Goal: Task Accomplishment & Management: Use online tool/utility

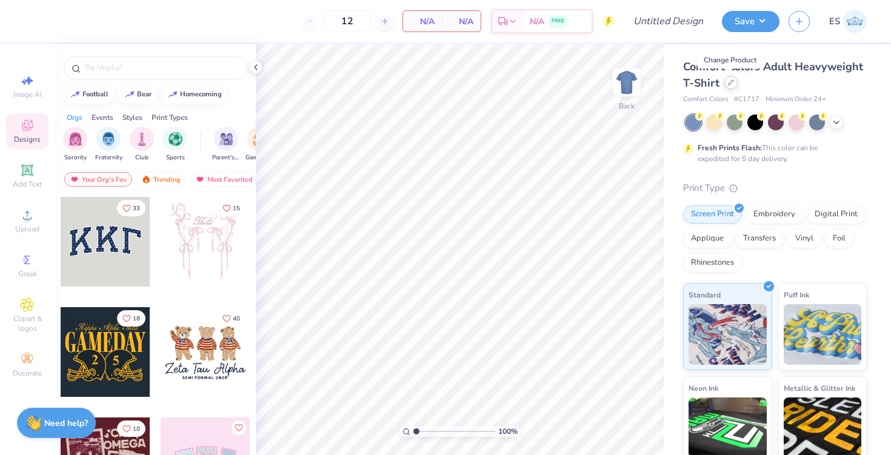
click at [731, 81] on icon at bounding box center [731, 82] width 6 height 6
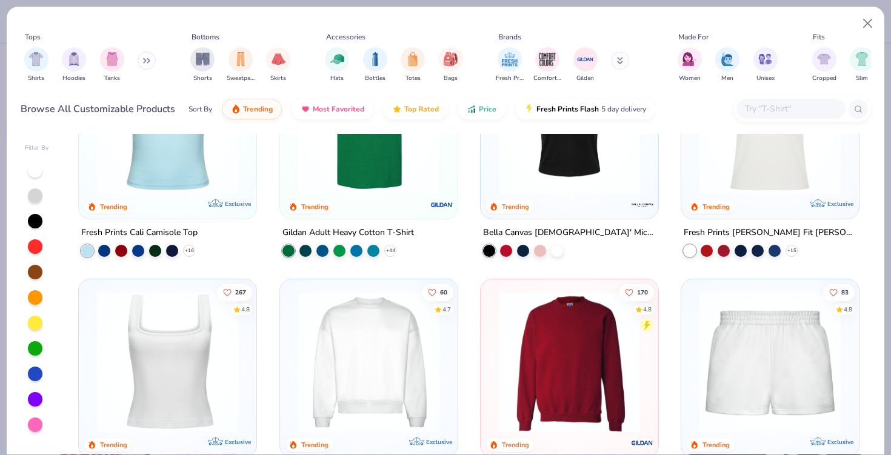
scroll to position [338, 0]
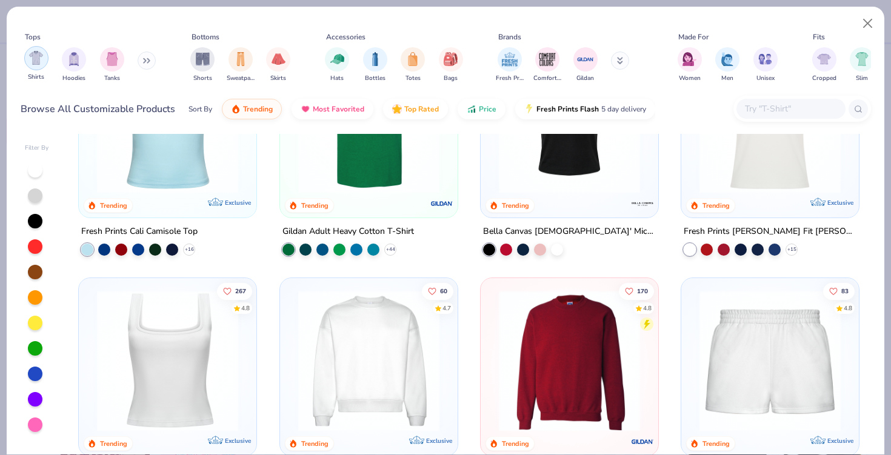
click at [38, 59] on img "filter for Shirts" at bounding box center [36, 58] width 14 height 14
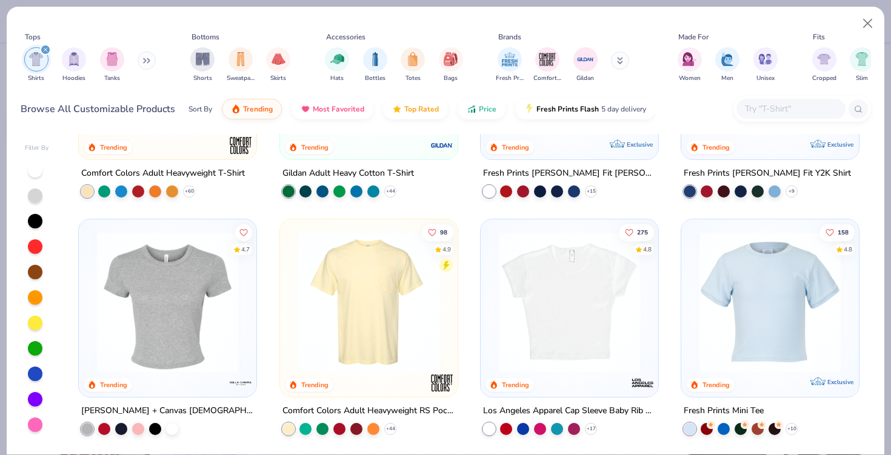
scroll to position [161, 0]
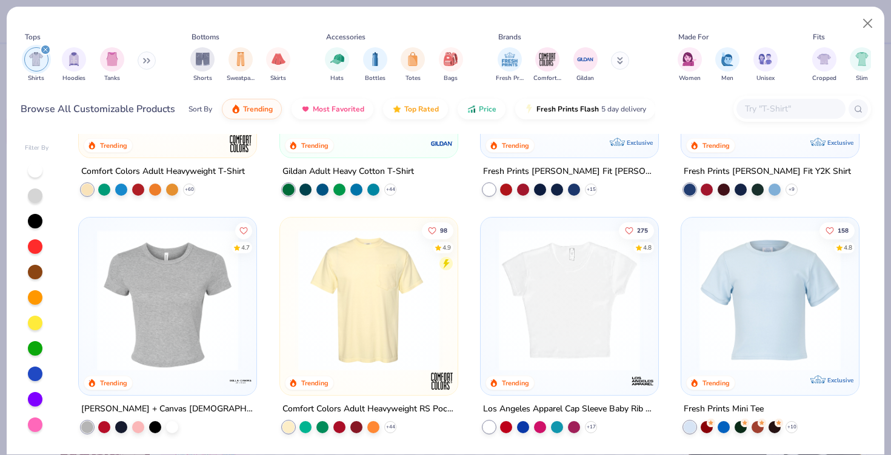
click at [372, 287] on img at bounding box center [368, 300] width 153 height 141
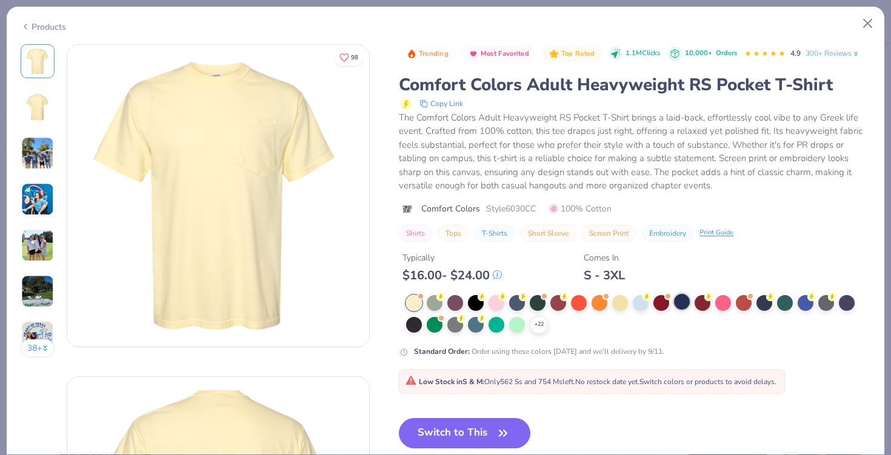
click at [684, 308] on div at bounding box center [682, 302] width 16 height 16
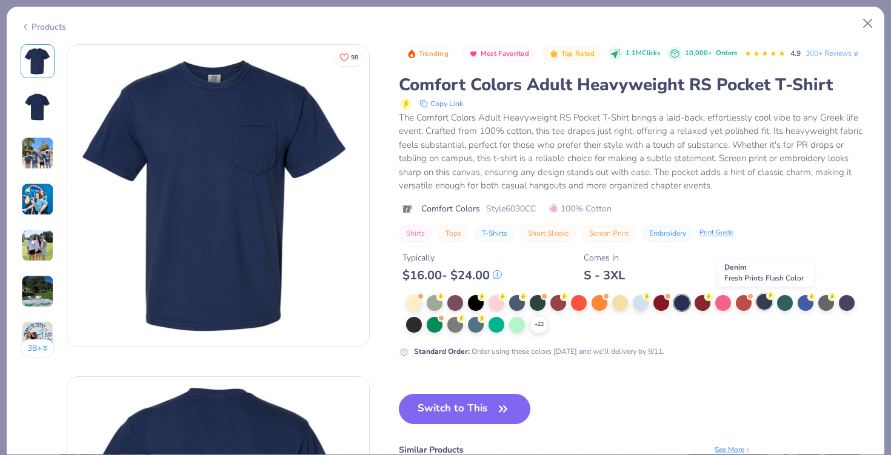
click at [765, 305] on div at bounding box center [764, 302] width 16 height 16
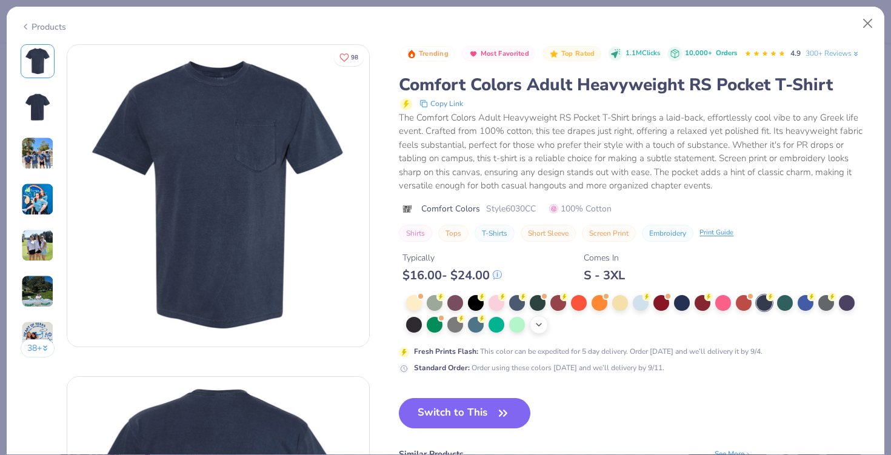
click at [540, 325] on polyline at bounding box center [538, 325] width 5 height 2
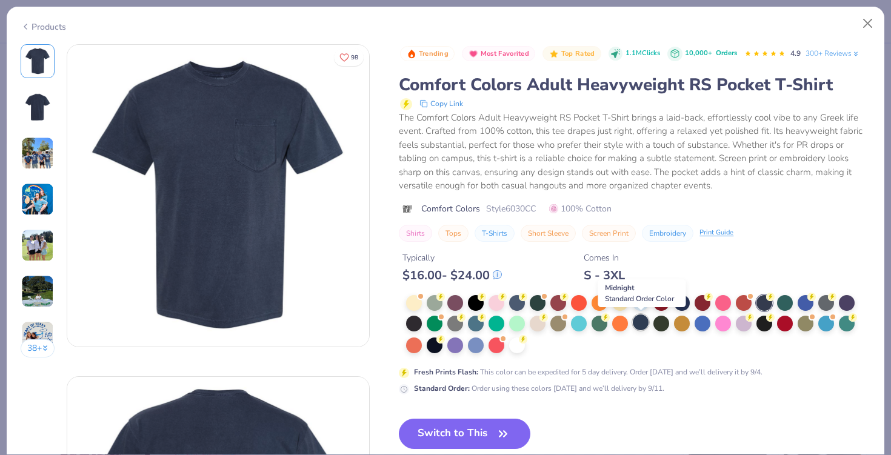
click at [641, 327] on div at bounding box center [641, 322] width 16 height 16
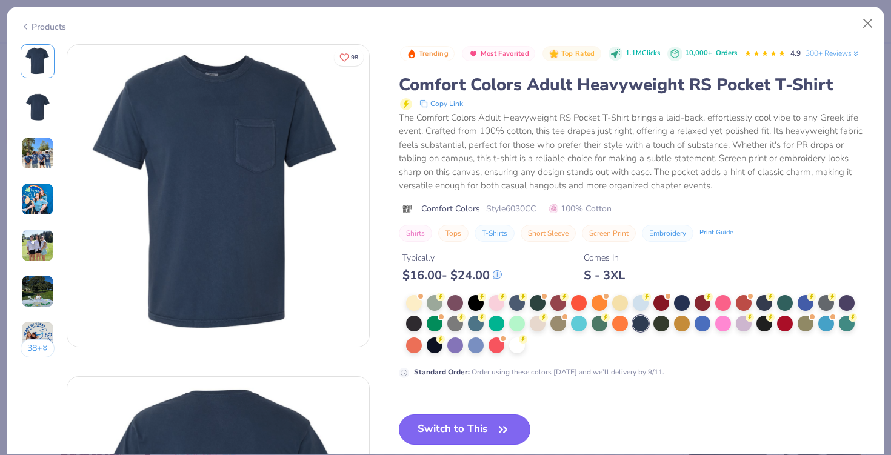
click at [463, 425] on button "Switch to This" at bounding box center [464, 429] width 131 height 30
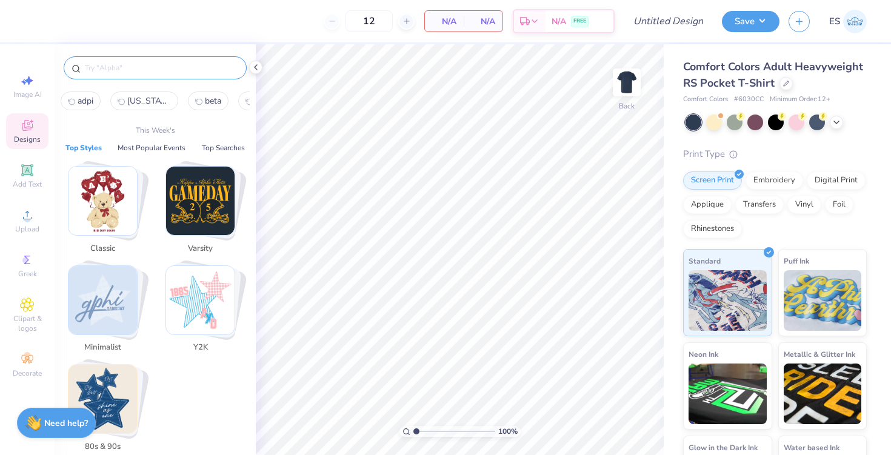
click at [144, 70] on input "text" at bounding box center [161, 68] width 155 height 12
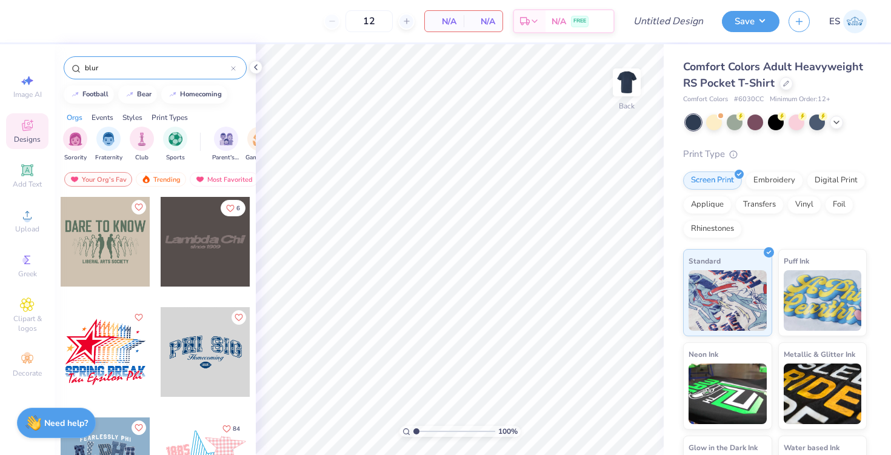
type input "blur"
click at [215, 247] on div at bounding box center [206, 242] width 90 height 90
click at [623, 81] on img at bounding box center [626, 82] width 48 height 48
click at [219, 253] on div at bounding box center [206, 242] width 90 height 90
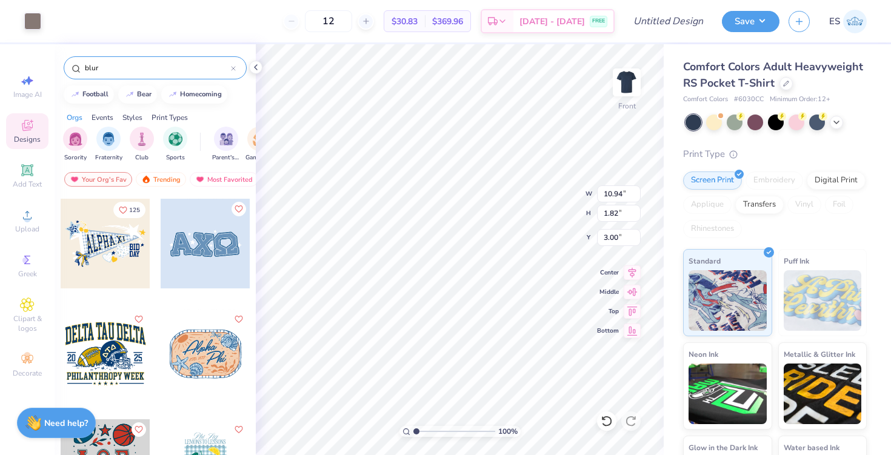
scroll to position [651, 0]
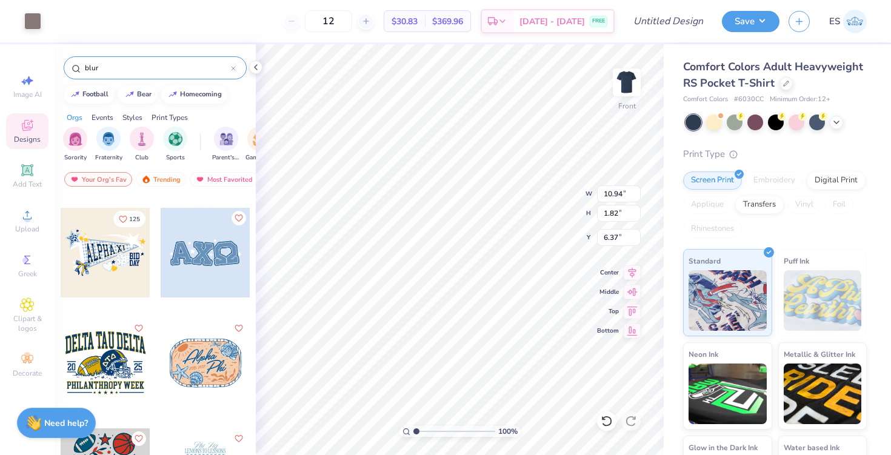
type input "6.37"
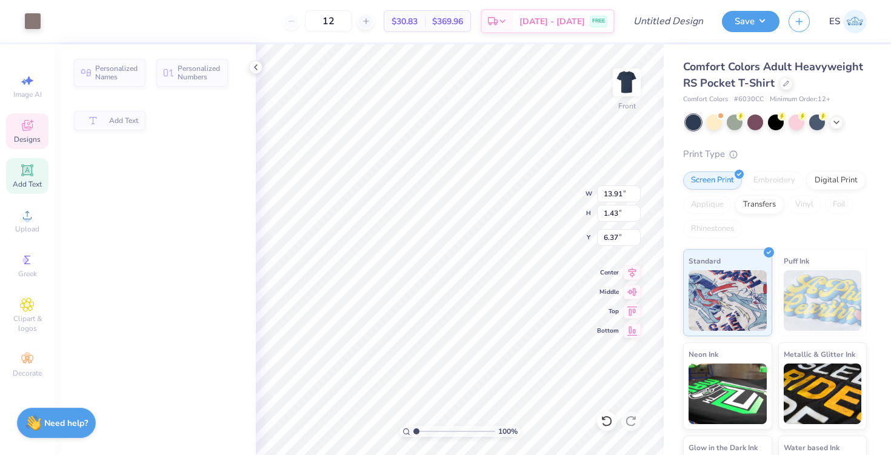
type input "13.91"
type input "1.43"
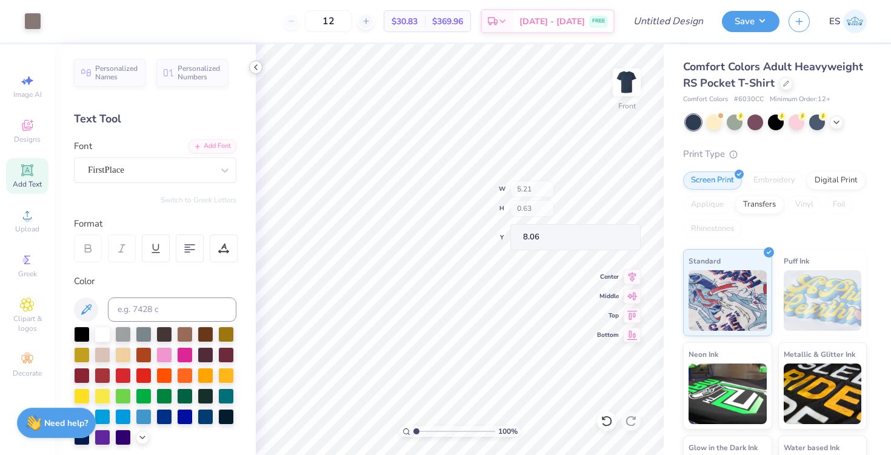
click at [256, 65] on icon at bounding box center [256, 67] width 10 height 10
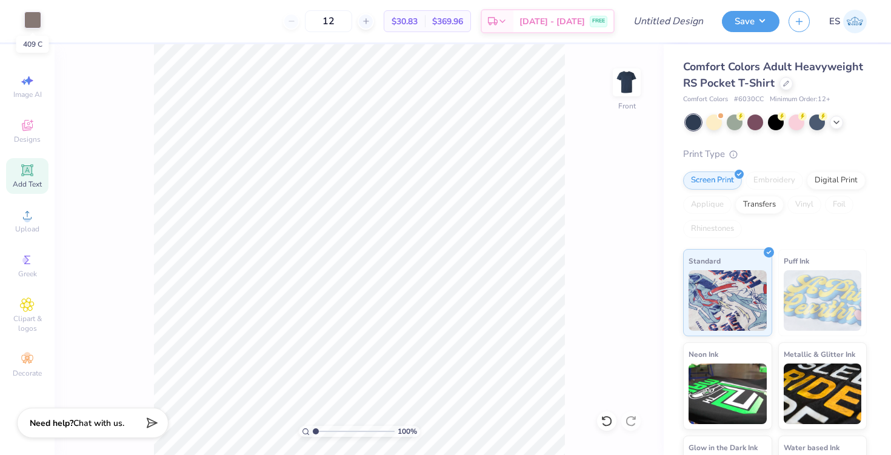
click at [39, 27] on div at bounding box center [32, 20] width 17 height 17
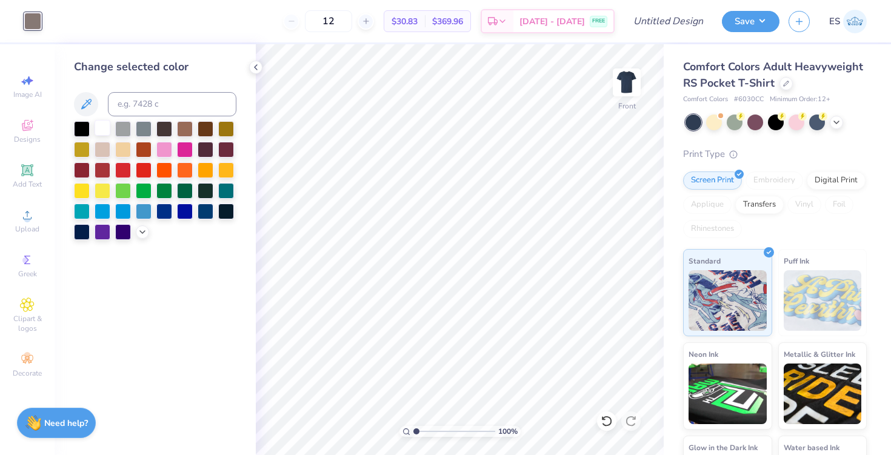
click at [108, 124] on div at bounding box center [103, 128] width 16 height 16
click at [241, 259] on div "Change selected color" at bounding box center [155, 249] width 201 height 411
click at [28, 179] on div "Add Text" at bounding box center [27, 176] width 42 height 36
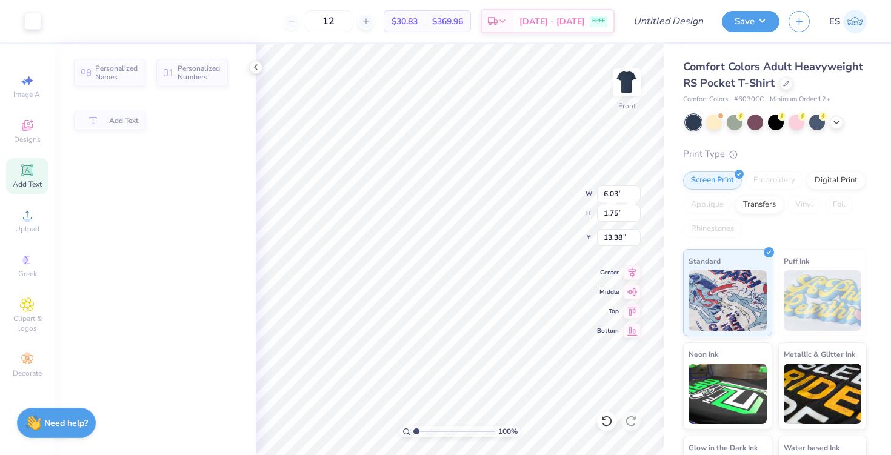
type input "6.03"
type input "1.75"
type input "13.38"
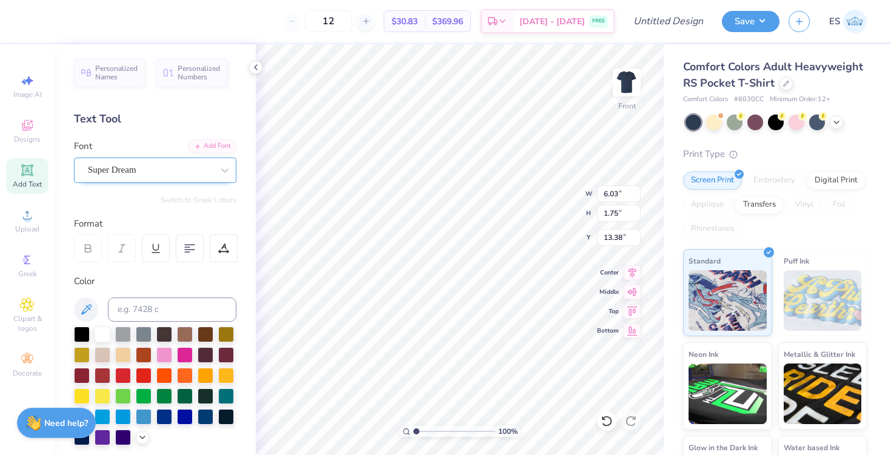
click at [162, 173] on div "Super Dream" at bounding box center [150, 170] width 127 height 19
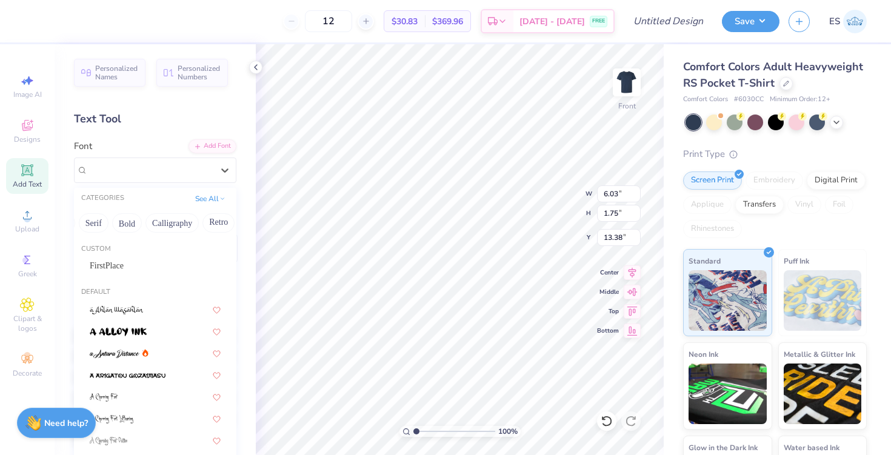
scroll to position [0, 148]
click at [98, 217] on button "Bold" at bounding box center [108, 222] width 30 height 19
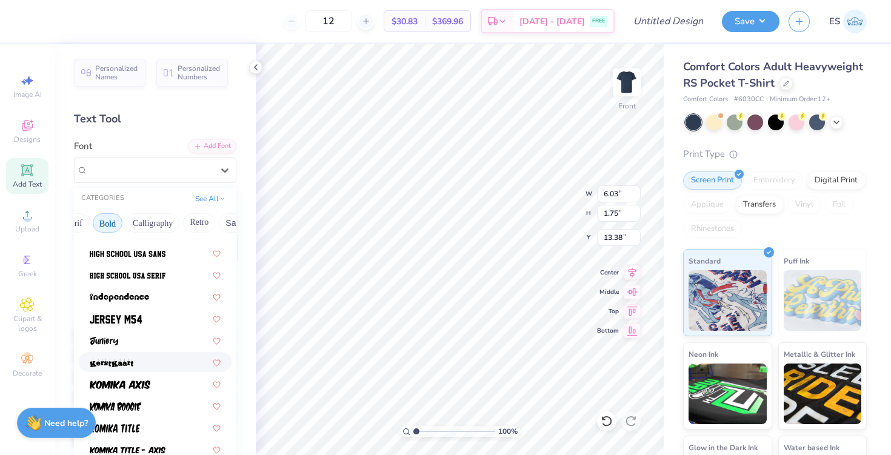
scroll to position [624, 0]
click at [133, 321] on img at bounding box center [116, 318] width 52 height 8
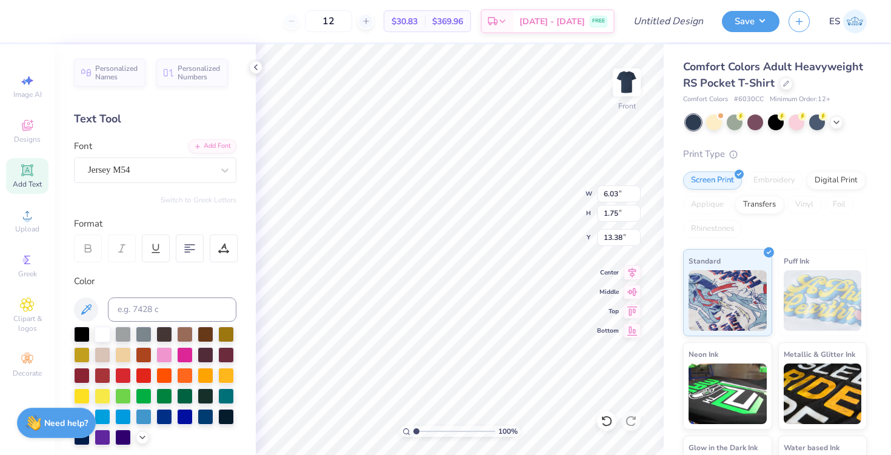
type input "4.76"
type input "1.91"
type input "13.29"
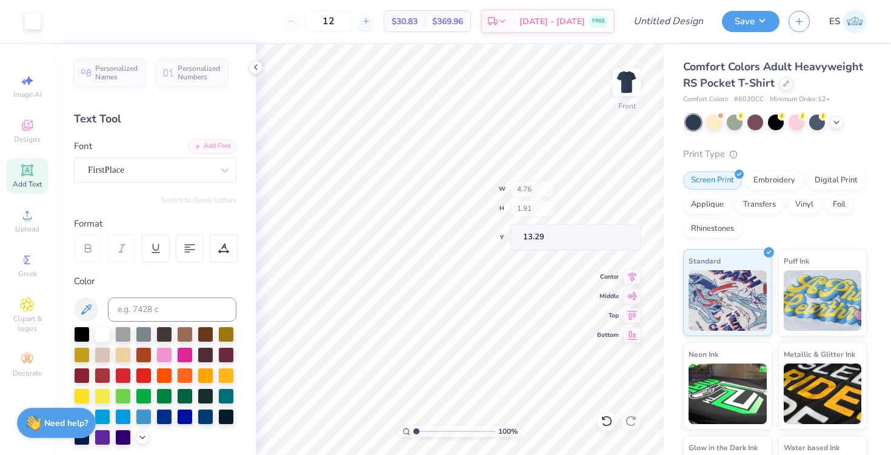
type input "5.21"
type input "0.63"
type input "8.06"
type textarea "FPA"
click at [223, 242] on div at bounding box center [224, 249] width 28 height 28
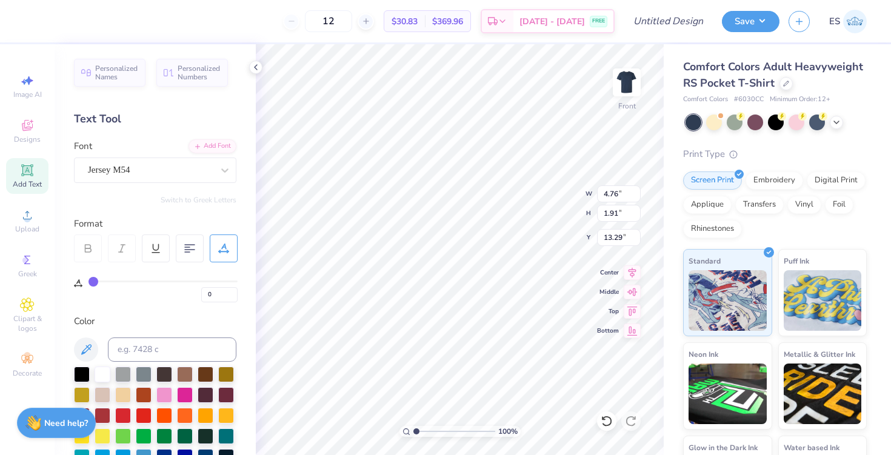
type input "2"
type input "3"
type input "4"
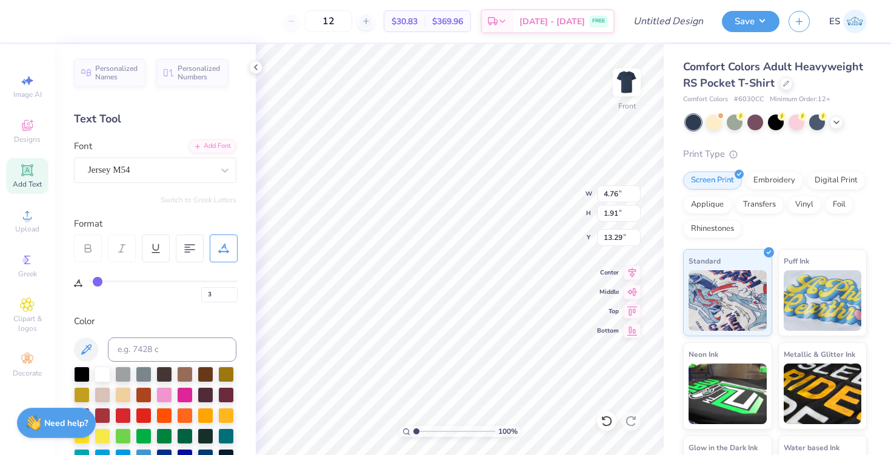
type input "4"
type input "5"
type input "6"
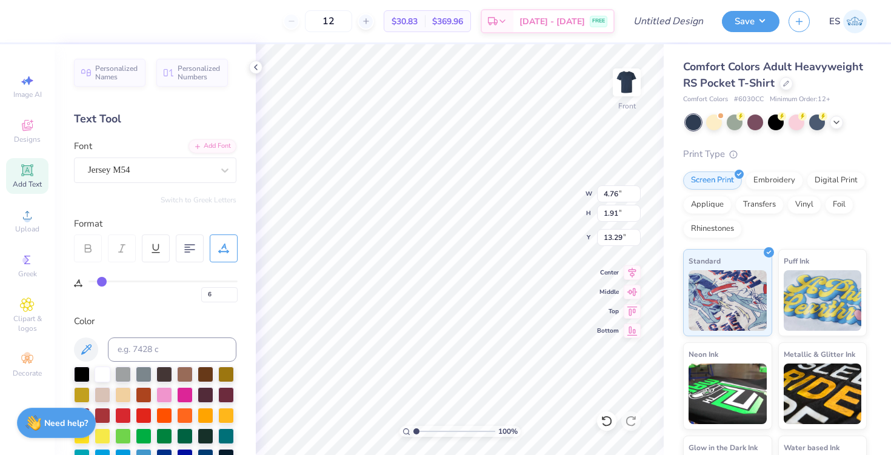
type input "7"
type input "8"
type input "9"
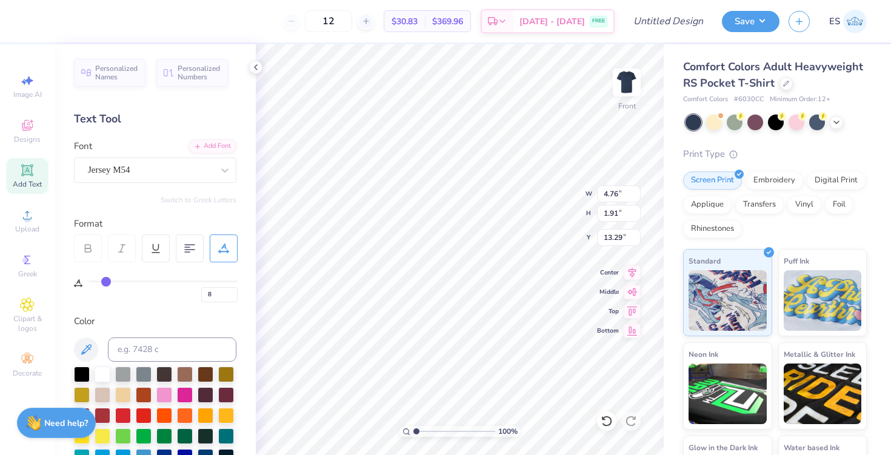
type input "9"
type input "10"
type input "11"
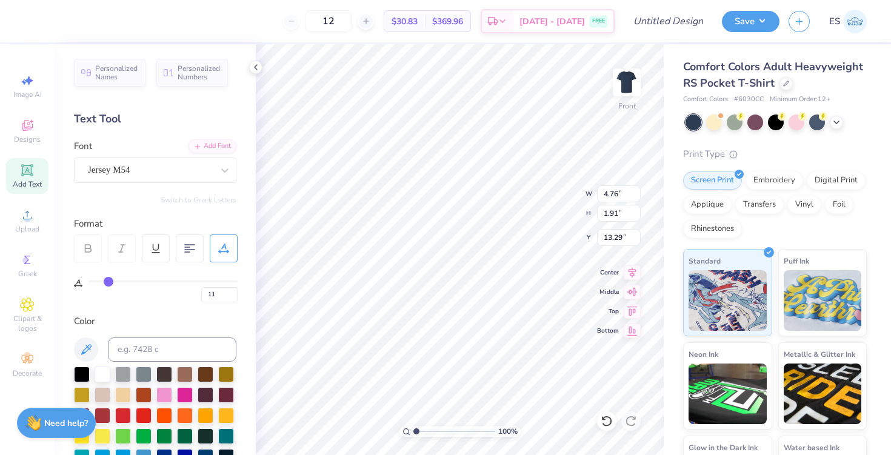
type input "12"
type input "13"
type input "14"
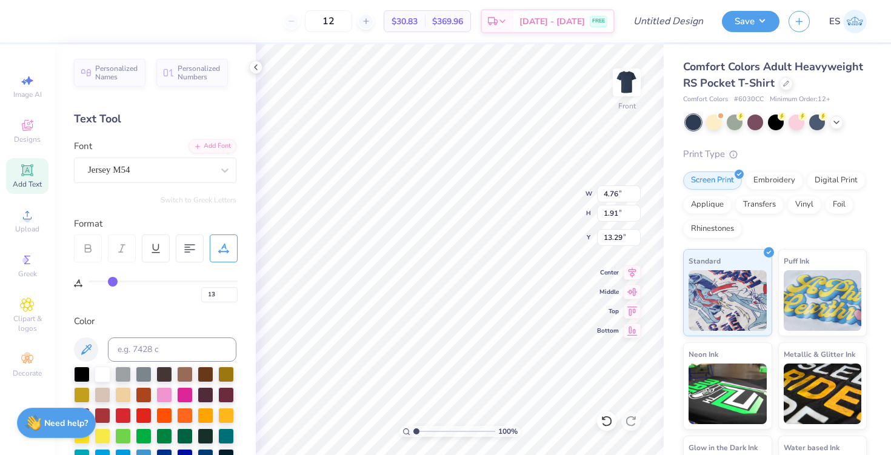
type input "14"
drag, startPoint x: 95, startPoint y: 282, endPoint x: 113, endPoint y: 286, distance: 18.5
click at [113, 282] on input "range" at bounding box center [162, 282] width 149 height 2
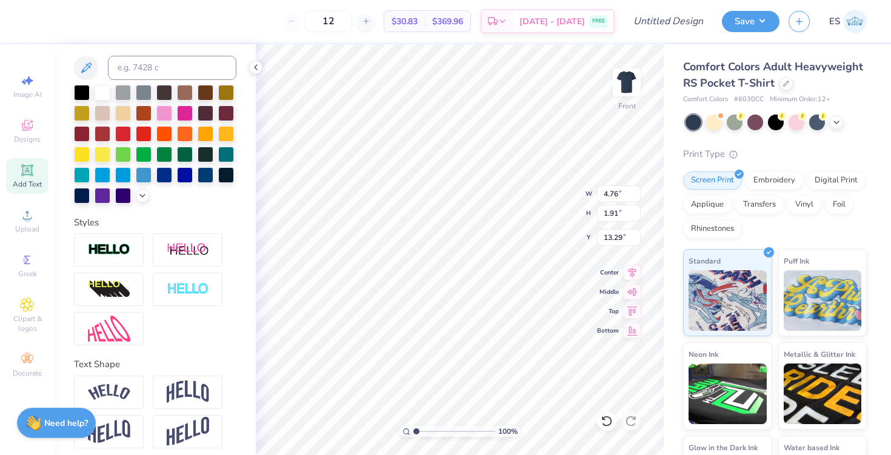
scroll to position [289, 0]
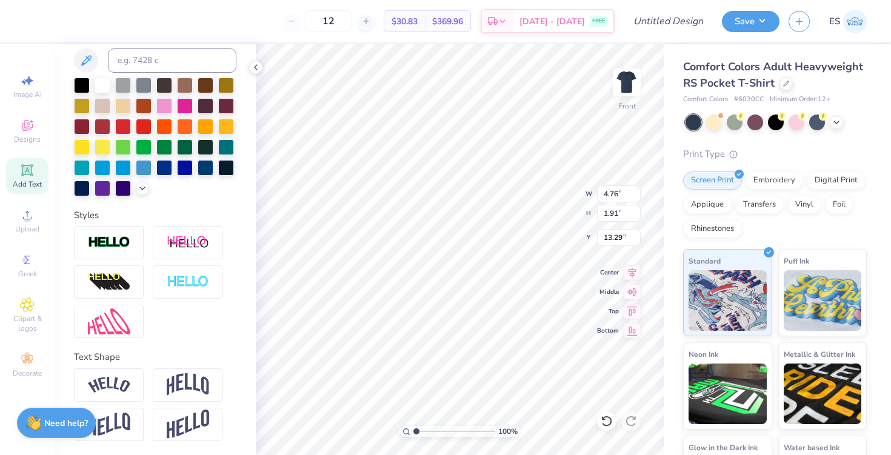
type textarea "F"
click at [27, 76] on icon at bounding box center [27, 80] width 15 height 15
select select "4"
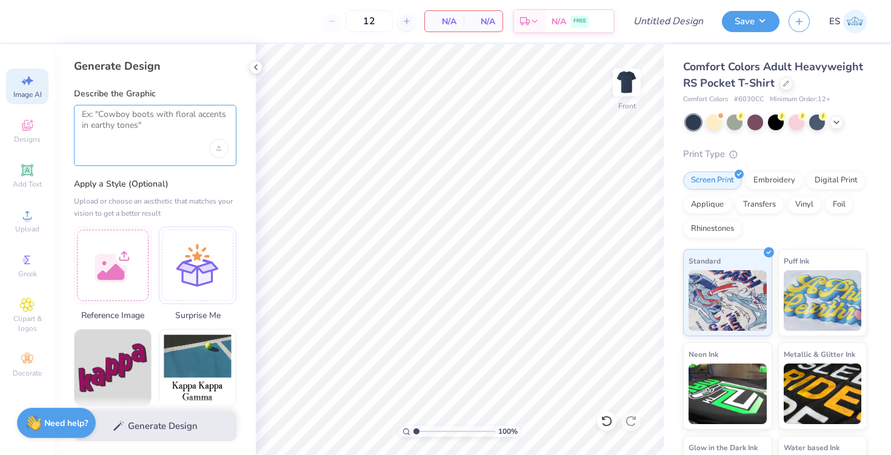
click at [173, 129] on textarea at bounding box center [155, 124] width 147 height 30
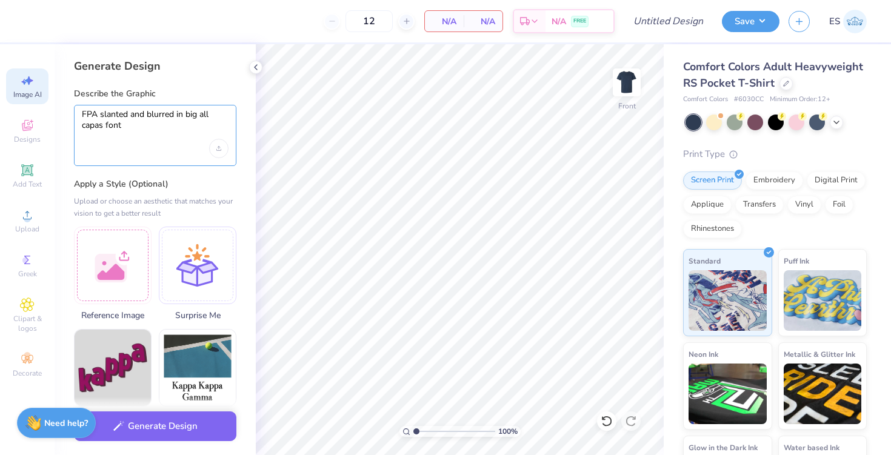
click at [100, 128] on textarea "FPA slanted and blurred in big all capas font" at bounding box center [155, 124] width 147 height 30
click at [173, 442] on div "Generate Design" at bounding box center [155, 426] width 201 height 59
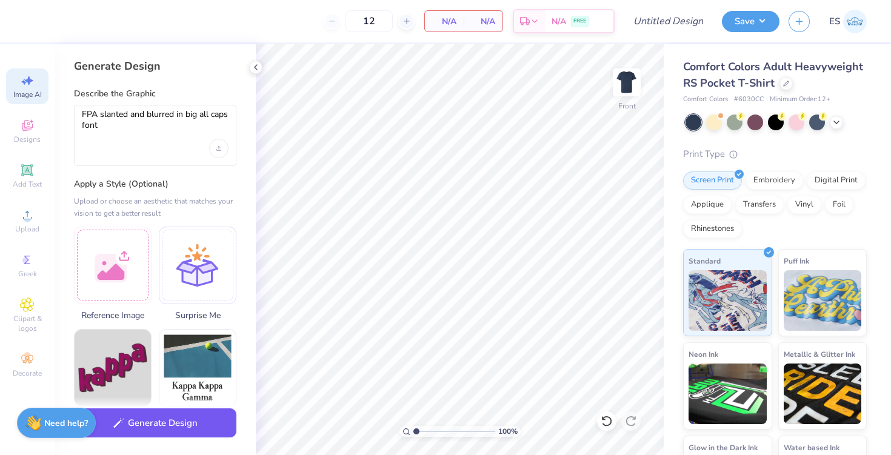
click at [170, 431] on button "Generate Design" at bounding box center [155, 423] width 162 height 30
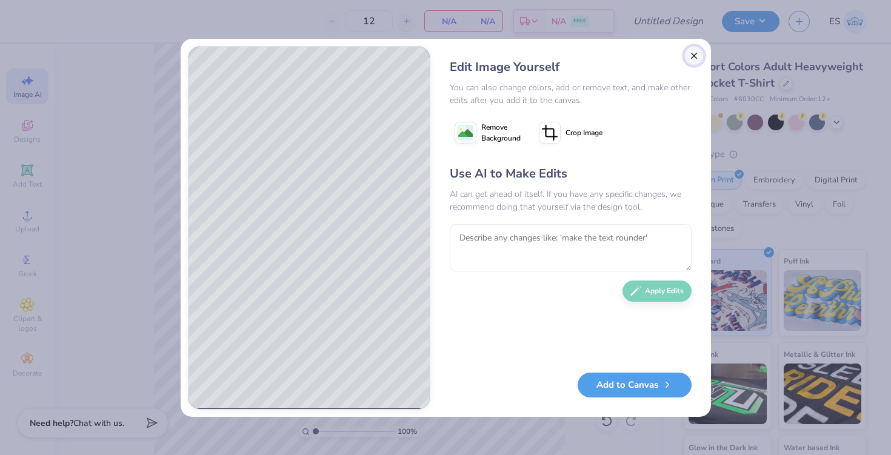
click at [691, 53] on button "Close" at bounding box center [693, 55] width 19 height 19
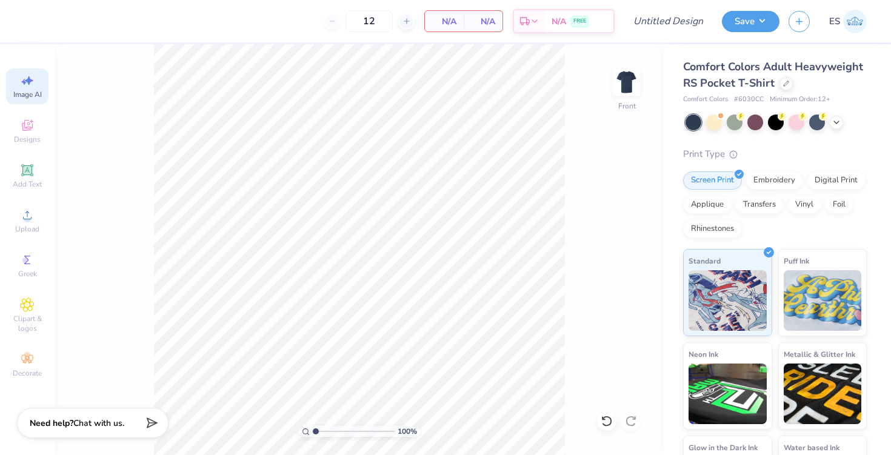
click at [25, 88] on div "Image AI" at bounding box center [27, 86] width 42 height 36
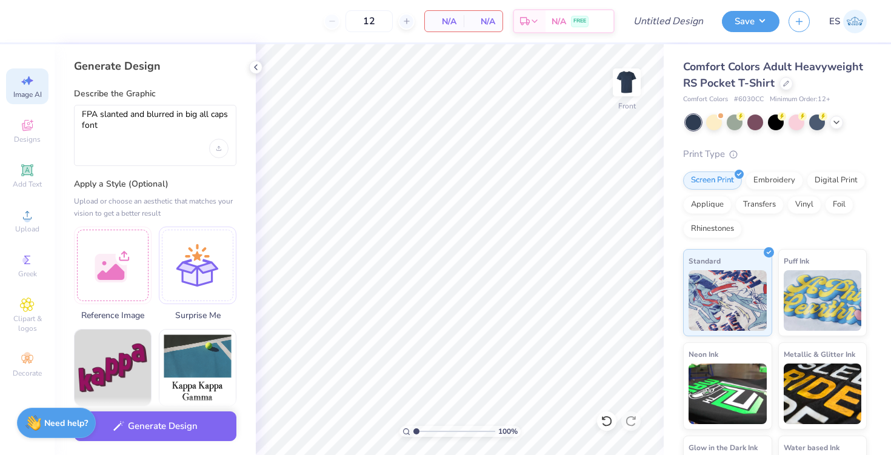
scroll to position [0, 0]
click at [219, 149] on icon "Upload image" at bounding box center [218, 148] width 5 height 5
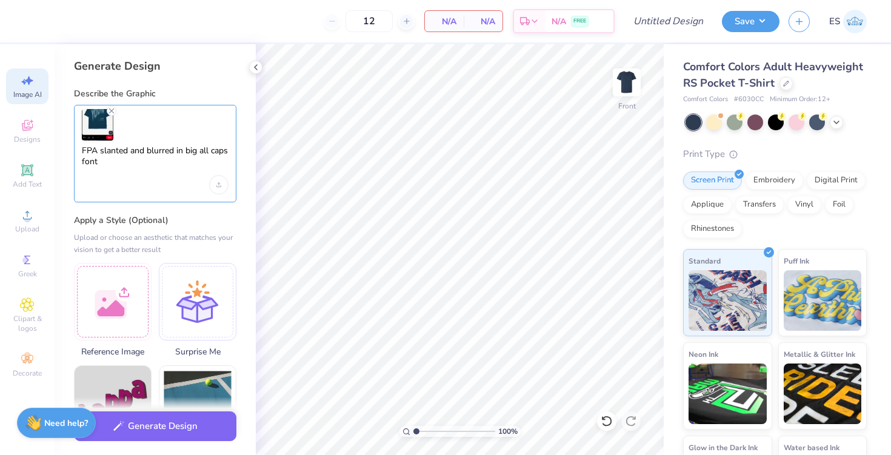
drag, startPoint x: 101, startPoint y: 150, endPoint x: 135, endPoint y: 172, distance: 40.7
click at [135, 172] on textarea "FPA slanted and blurred in big all caps font" at bounding box center [155, 160] width 147 height 30
drag, startPoint x: 125, startPoint y: 169, endPoint x: 101, endPoint y: 152, distance: 29.6
click at [101, 152] on textarea "FPA slanted and blurred in big all caps font" at bounding box center [155, 160] width 147 height 30
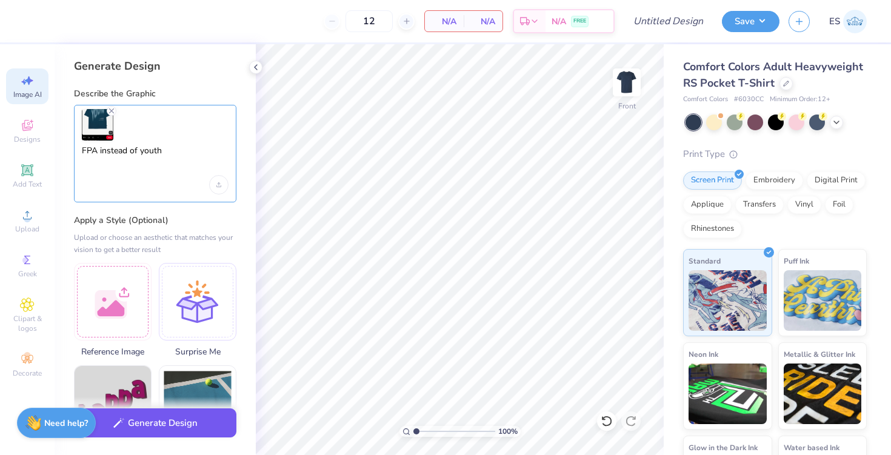
type textarea "FPA instead of youth"
click at [171, 417] on button "Generate Design" at bounding box center [155, 423] width 162 height 30
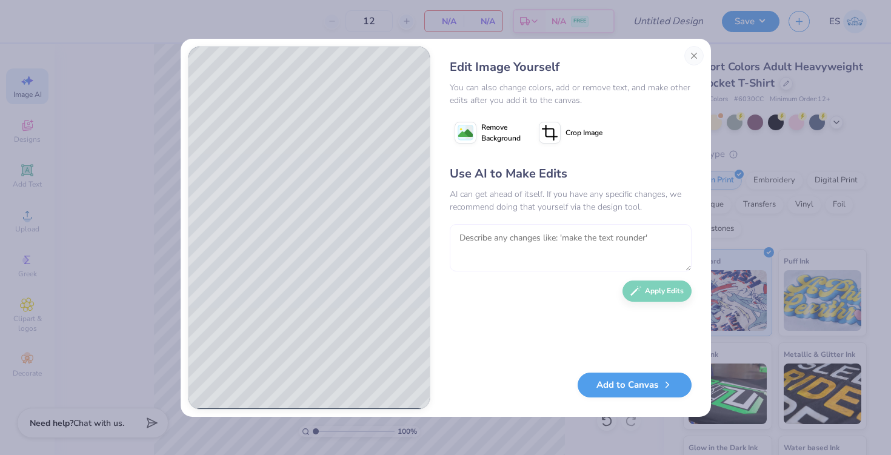
drag, startPoint x: 488, startPoint y: 262, endPoint x: 481, endPoint y: 244, distance: 18.8
click at [488, 262] on textarea at bounding box center [571, 247] width 242 height 47
click at [481, 244] on textarea "To enrich screen reader interactions, please activate Accessibility in Grammarl…" at bounding box center [571, 247] width 242 height 47
click at [486, 242] on textarea "FPFP" at bounding box center [571, 247] width 242 height 47
type textarea "F"
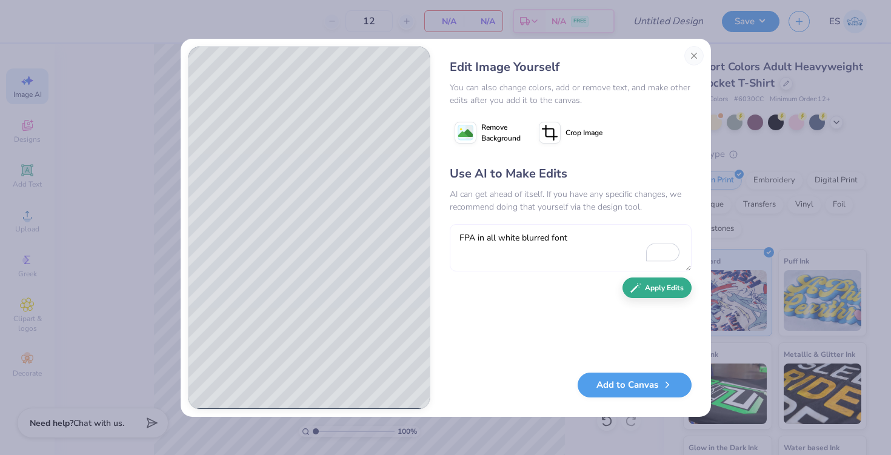
type textarea "FPA in all white blurred font"
click at [651, 292] on button "Apply Edits" at bounding box center [656, 288] width 69 height 21
click at [469, 132] on image at bounding box center [465, 133] width 15 height 15
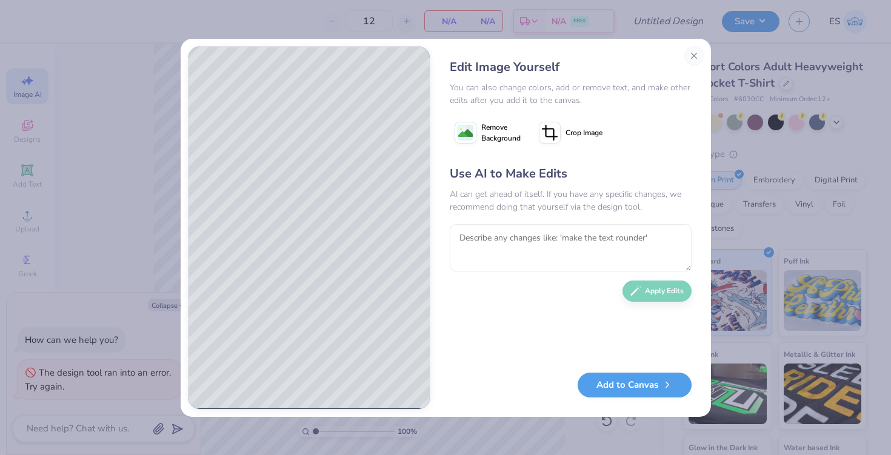
click at [682, 54] on div "Edit Image Yourself You can also change colors, add or remove text, and make ot…" at bounding box center [570, 228] width 266 height 364
click at [691, 55] on button "Close" at bounding box center [693, 55] width 19 height 19
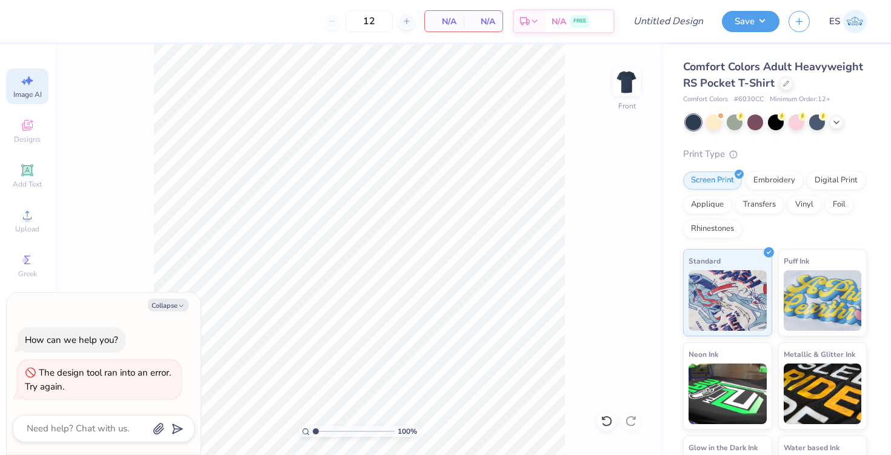
click at [18, 78] on div "Image AI" at bounding box center [27, 86] width 42 height 36
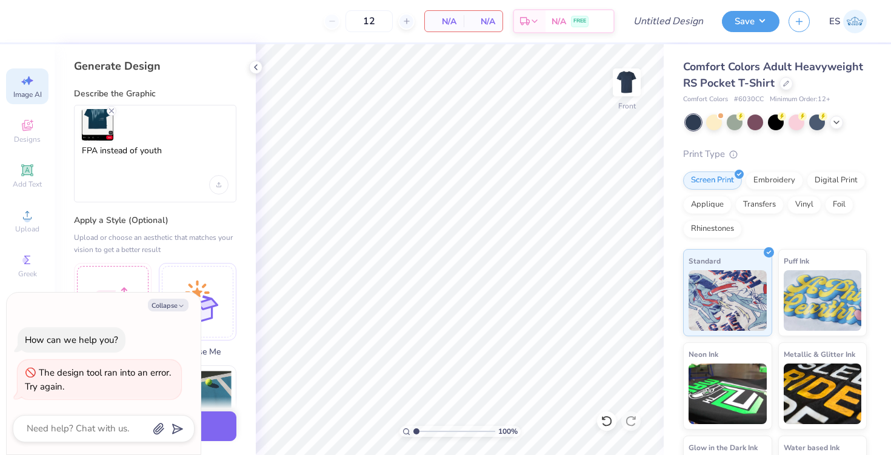
scroll to position [0, 0]
click at [178, 308] on icon "button" at bounding box center [181, 305] width 7 height 7
type textarea "x"
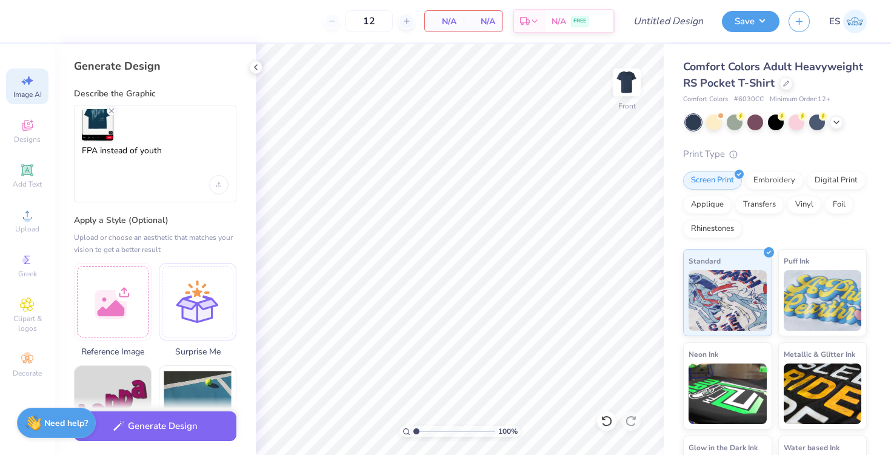
click at [106, 109] on img at bounding box center [98, 125] width 32 height 32
click at [110, 109] on icon "Remove uploaded image" at bounding box center [112, 111] width 10 height 10
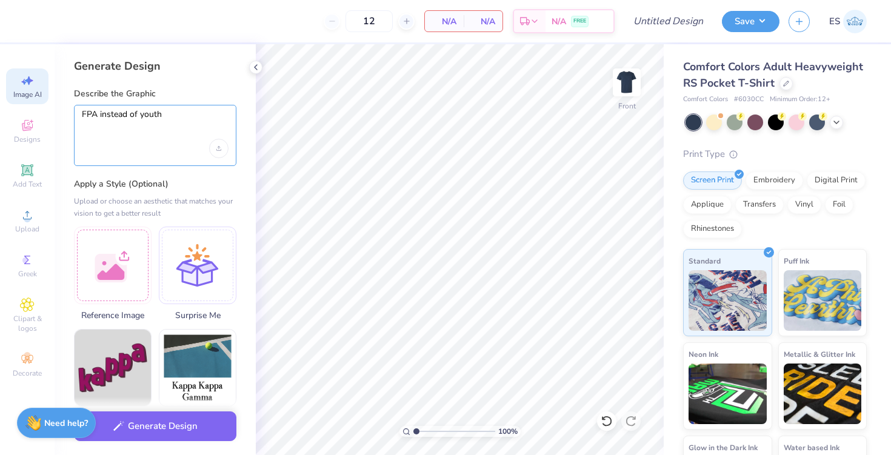
drag, startPoint x: 174, startPoint y: 111, endPoint x: 100, endPoint y: 113, distance: 74.0
click at [99, 113] on textarea "FPA instead of youth" at bounding box center [155, 124] width 147 height 30
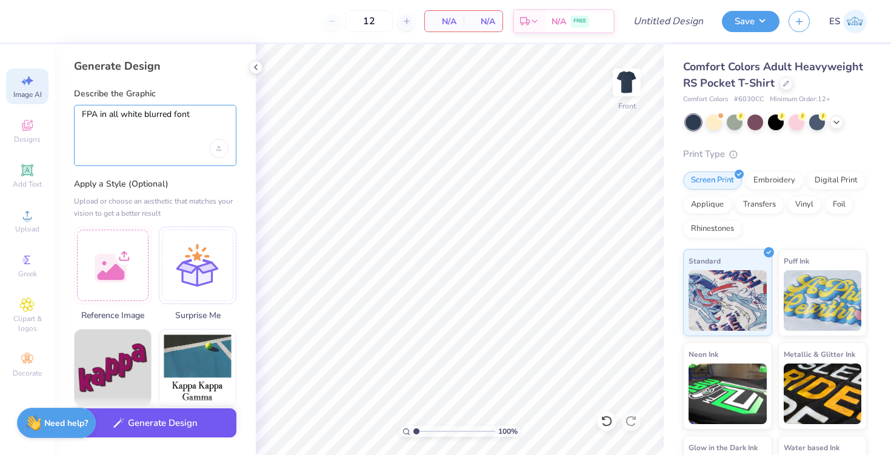
type textarea "FPA in all white blurred font"
click at [171, 436] on button "Generate Design" at bounding box center [155, 423] width 162 height 30
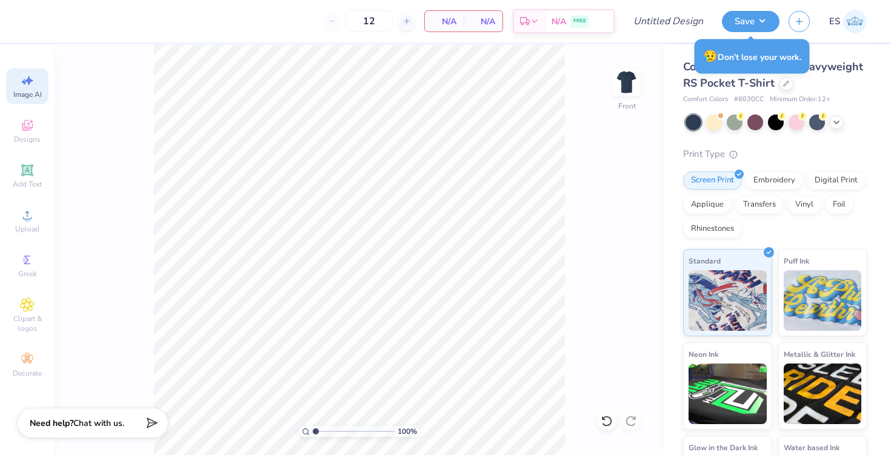
select select "4"
click at [32, 136] on span "Designs" at bounding box center [27, 140] width 27 height 10
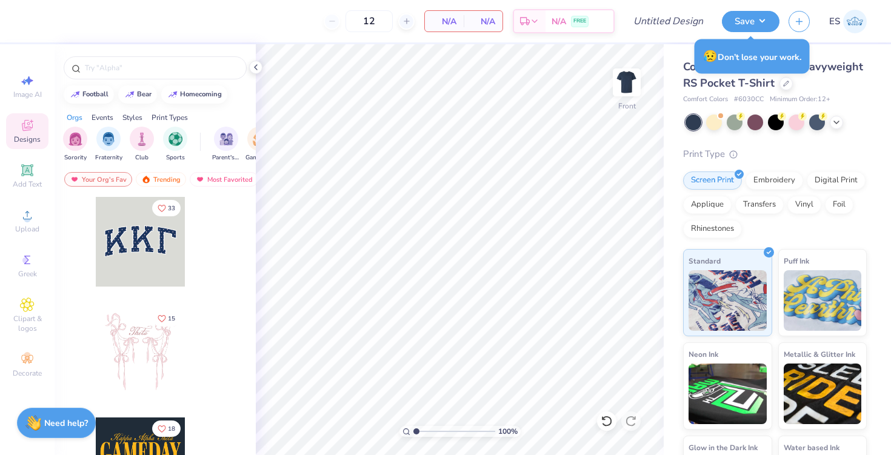
scroll to position [0, 0]
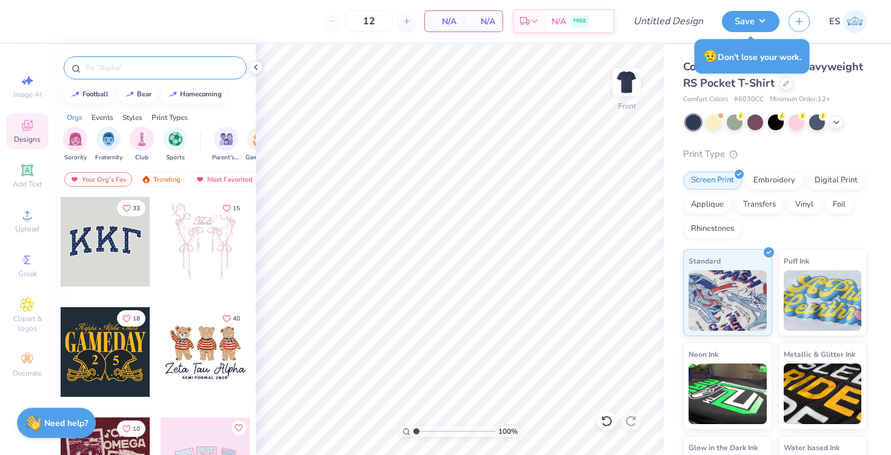
click at [141, 67] on input "text" at bounding box center [161, 68] width 155 height 12
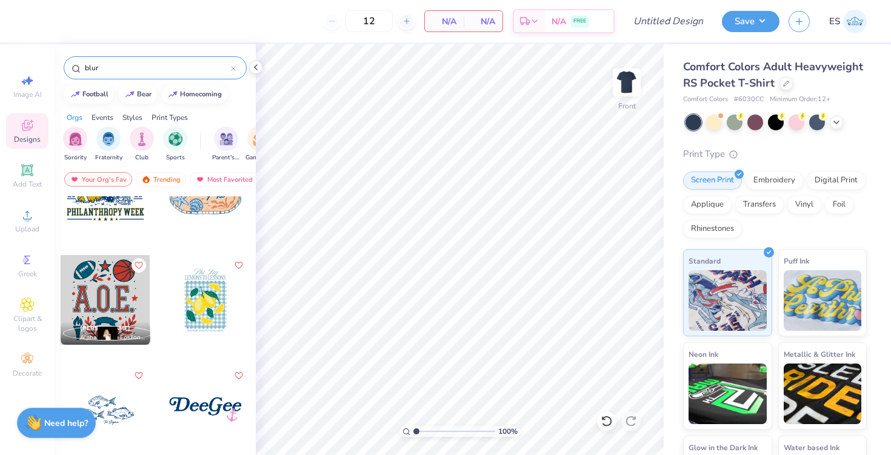
scroll to position [848, 0]
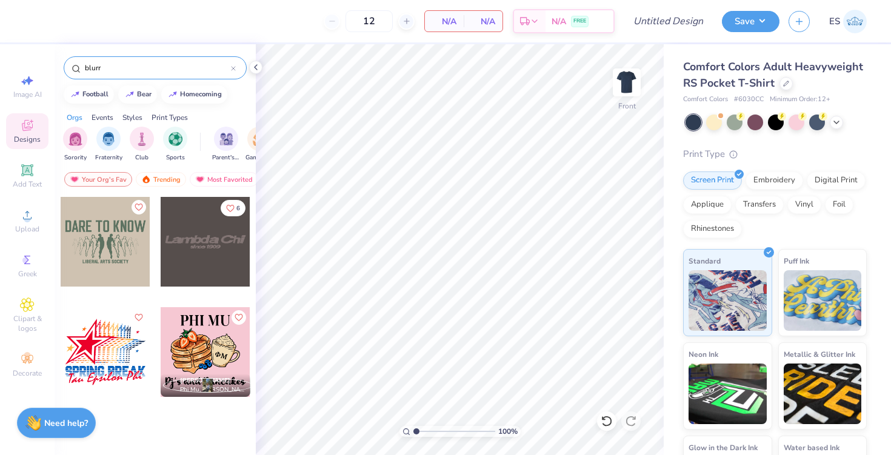
type input "blurr"
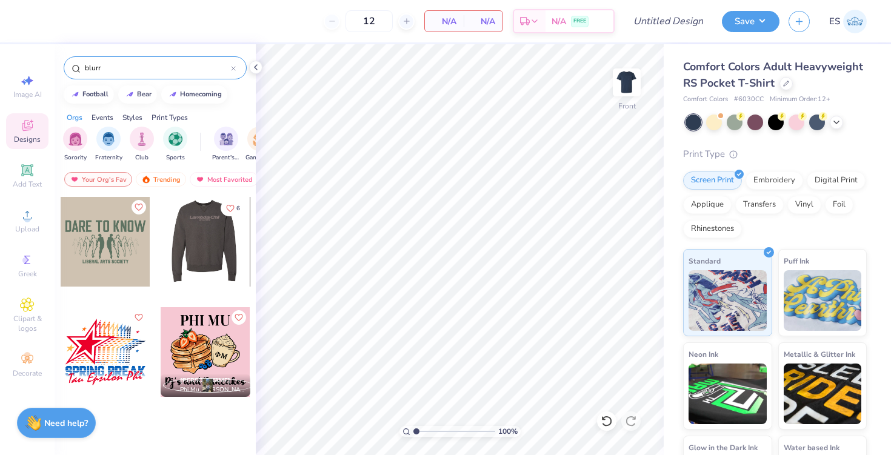
click at [161, 236] on div at bounding box center [116, 242] width 90 height 90
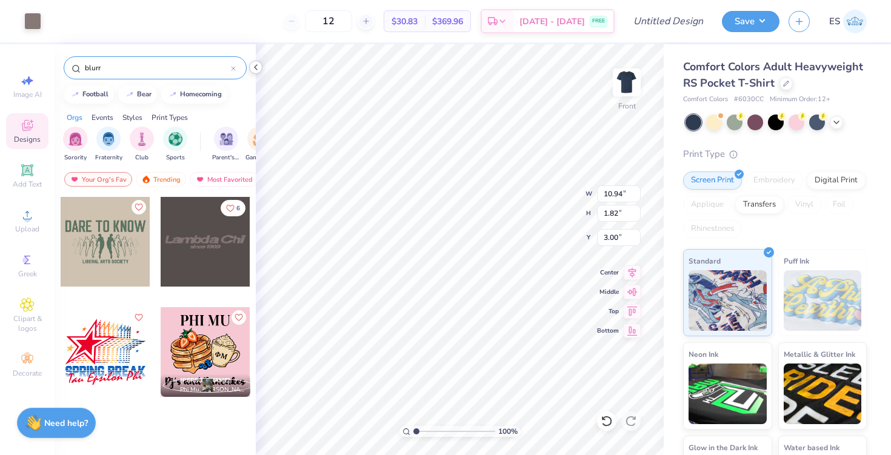
click at [256, 73] on div at bounding box center [255, 67] width 13 height 13
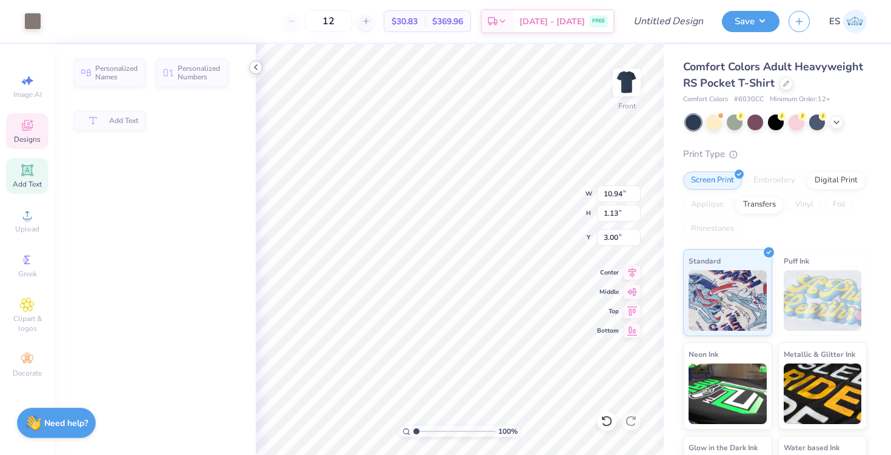
type input "1.13"
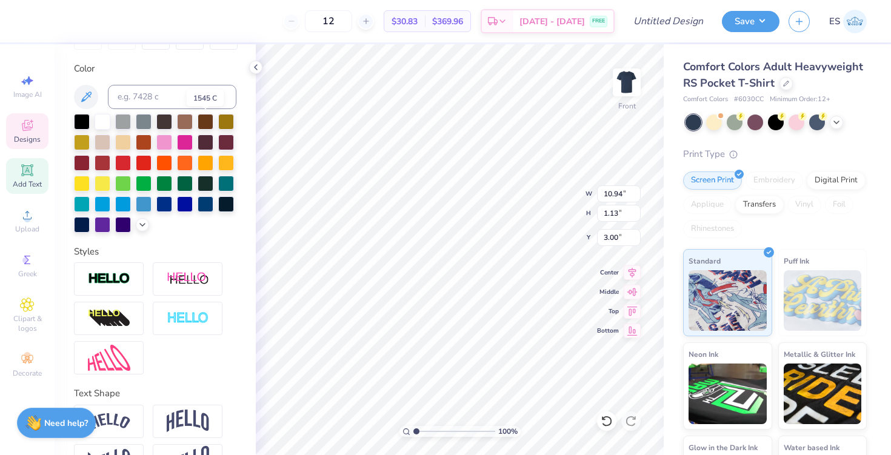
scroll to position [215, 0]
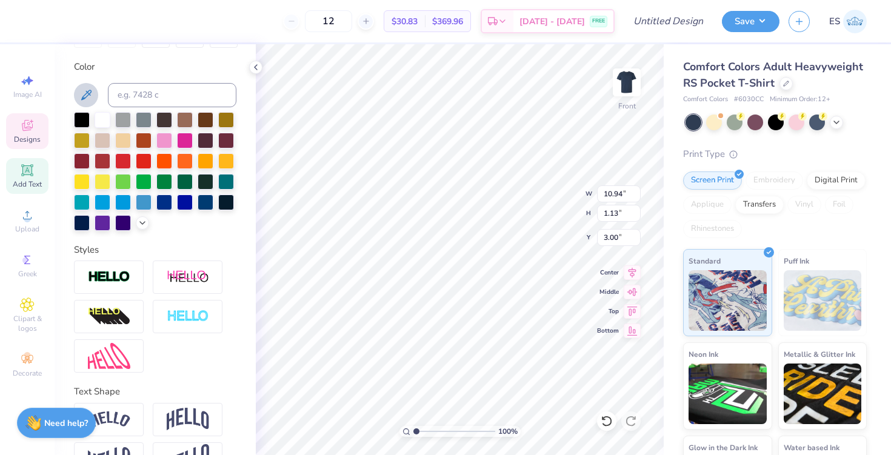
click at [88, 94] on icon at bounding box center [86, 95] width 10 height 10
click at [89, 95] on icon at bounding box center [86, 95] width 10 height 10
click at [76, 95] on button at bounding box center [86, 95] width 24 height 24
click at [87, 93] on icon at bounding box center [86, 95] width 15 height 15
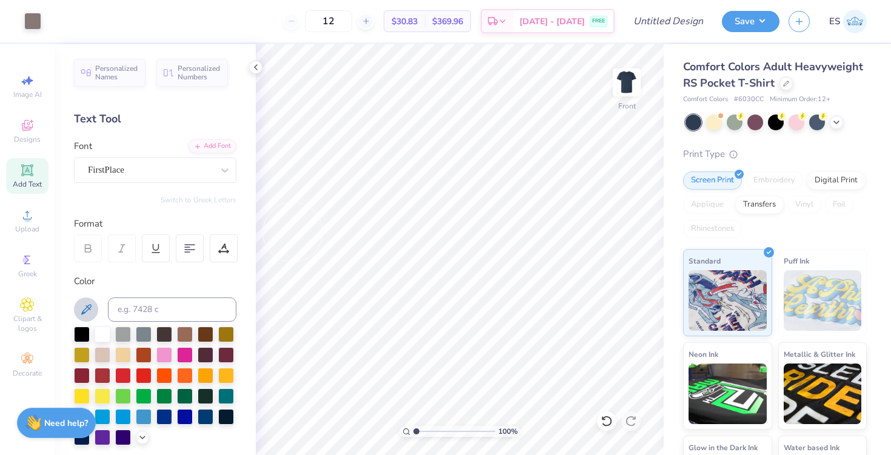
scroll to position [215, 0]
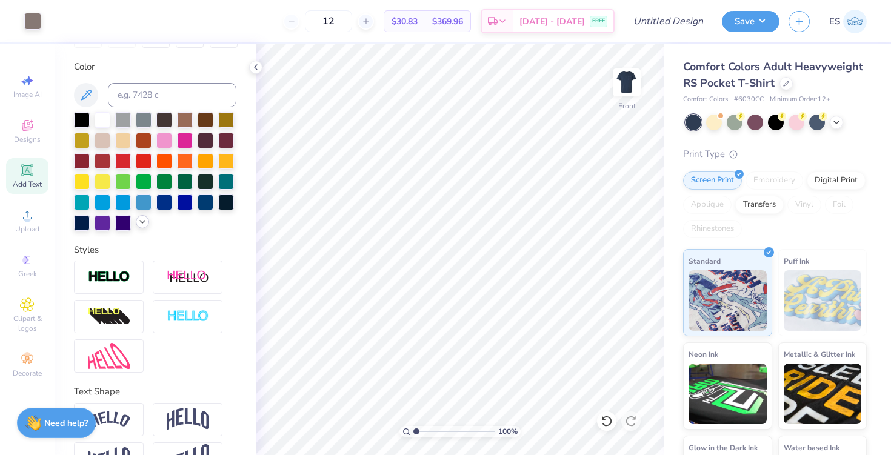
click at [204, 206] on div at bounding box center [206, 203] width 16 height 16
click at [204, 205] on div at bounding box center [206, 203] width 16 height 16
click at [145, 221] on icon at bounding box center [143, 222] width 10 height 10
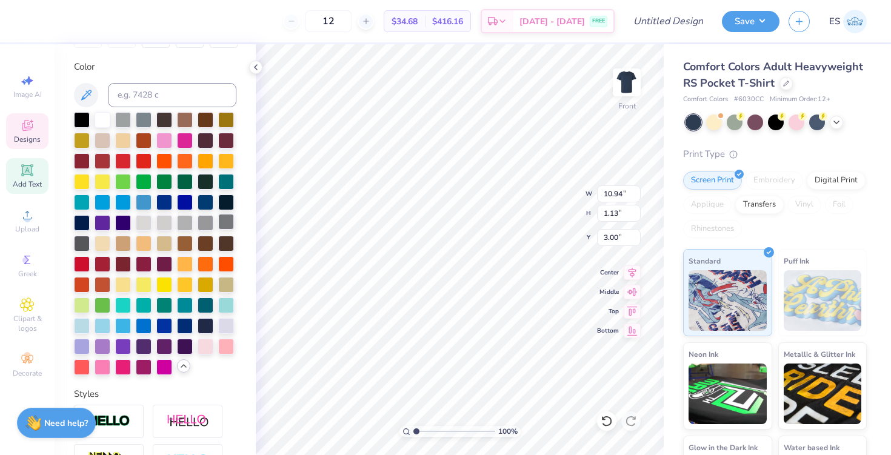
click at [229, 222] on div at bounding box center [226, 222] width 16 height 16
click at [232, 221] on div at bounding box center [226, 222] width 16 height 16
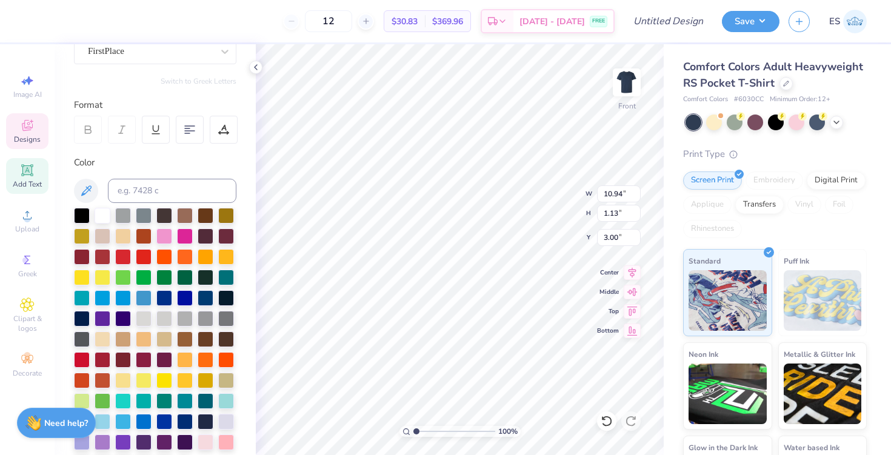
scroll to position [113, 0]
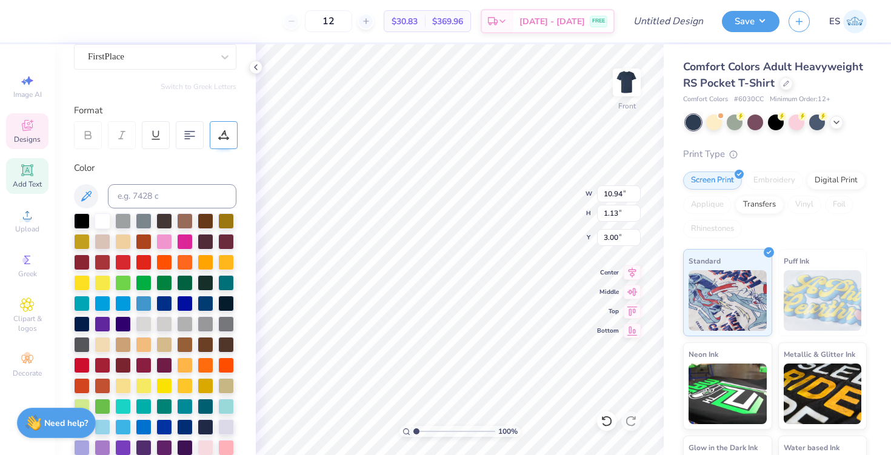
type textarea "FPA"
click at [227, 142] on div at bounding box center [224, 135] width 28 height 28
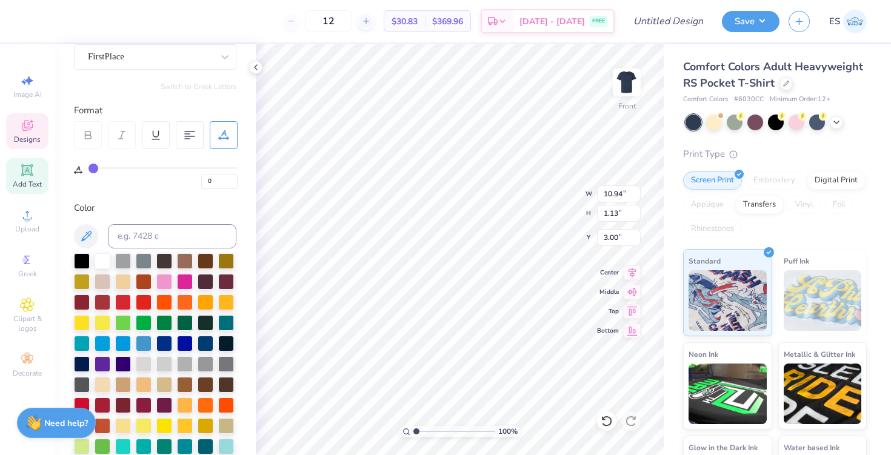
type input "1"
type input "2"
type input "4"
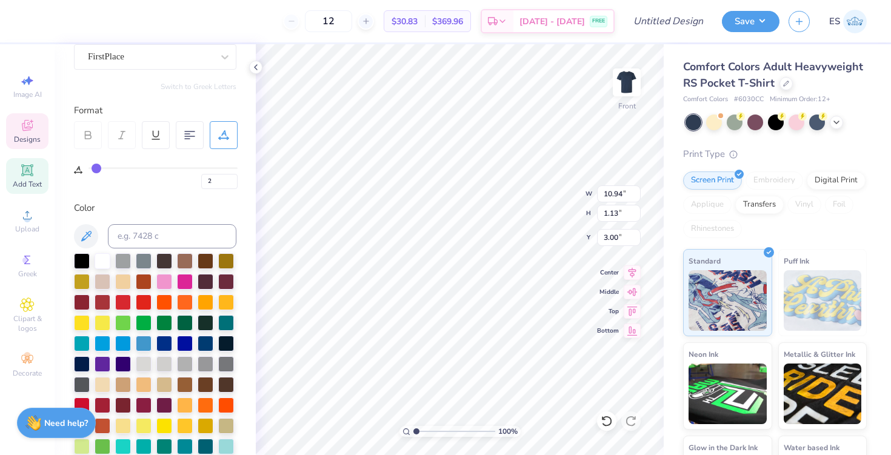
type input "4"
type input "5"
type input "6"
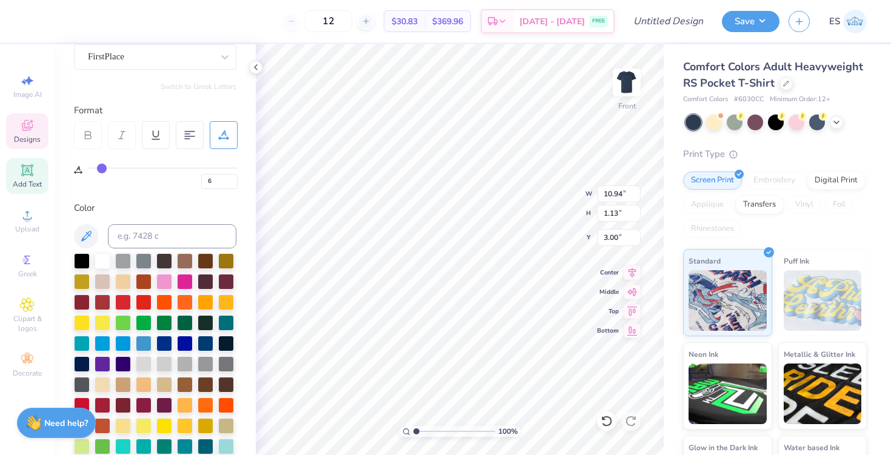
type input "8"
type input "10"
type input "11"
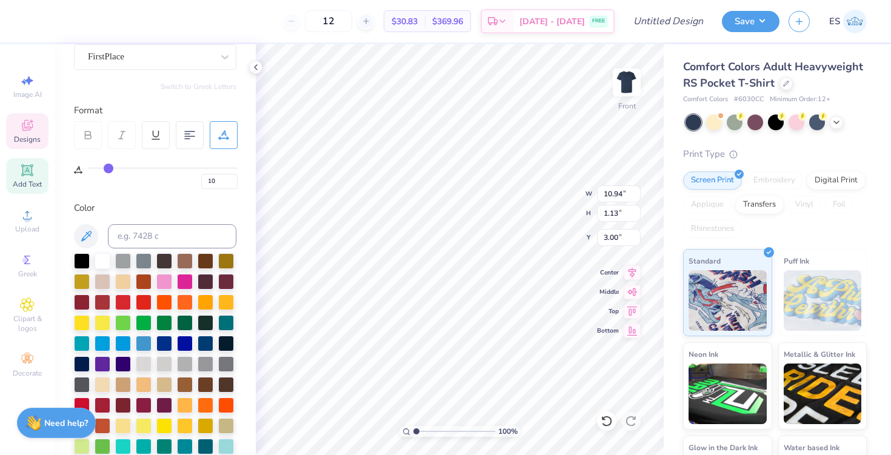
type input "11"
type input "12"
drag, startPoint x: 95, startPoint y: 167, endPoint x: 110, endPoint y: 167, distance: 15.1
type input "12"
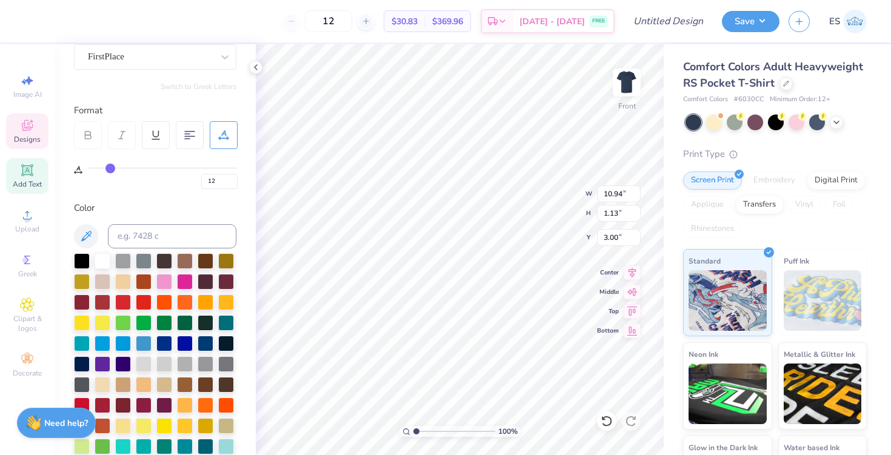
click at [110, 167] on input "range" at bounding box center [162, 168] width 149 height 2
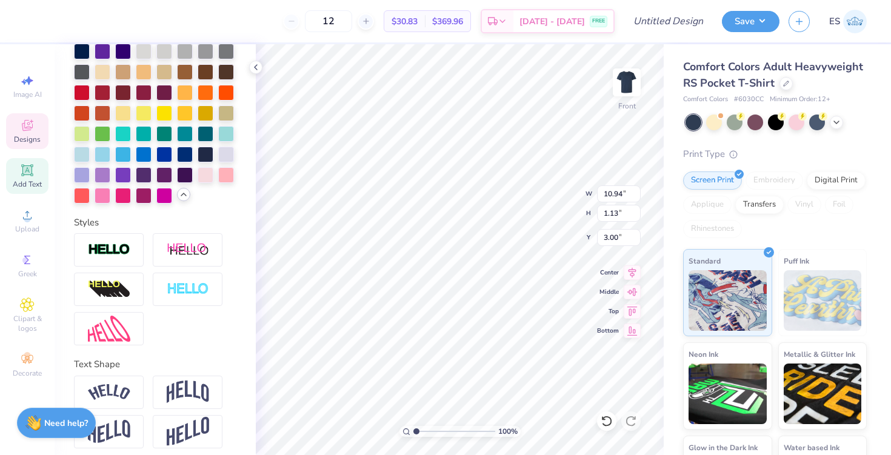
scroll to position [433, 0]
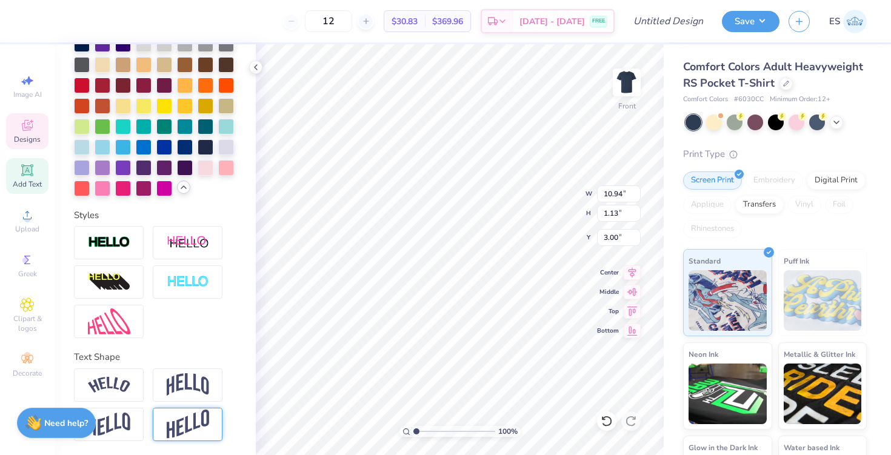
click at [167, 425] on img at bounding box center [188, 425] width 42 height 30
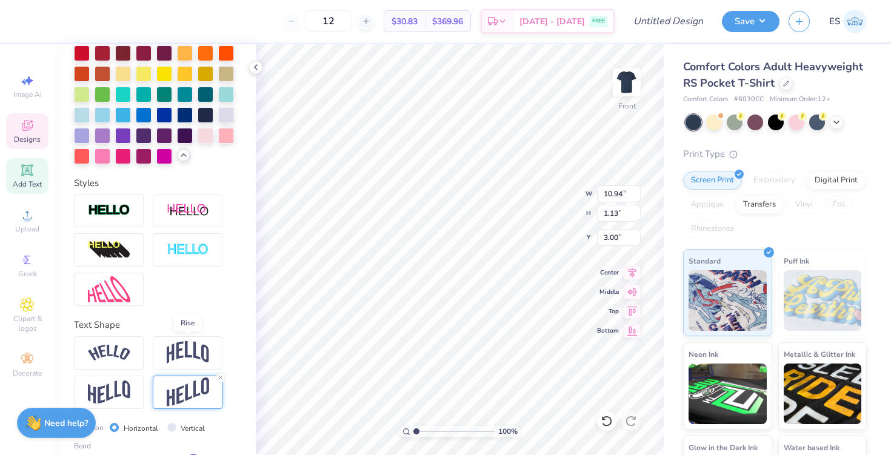
scroll to position [504, 0]
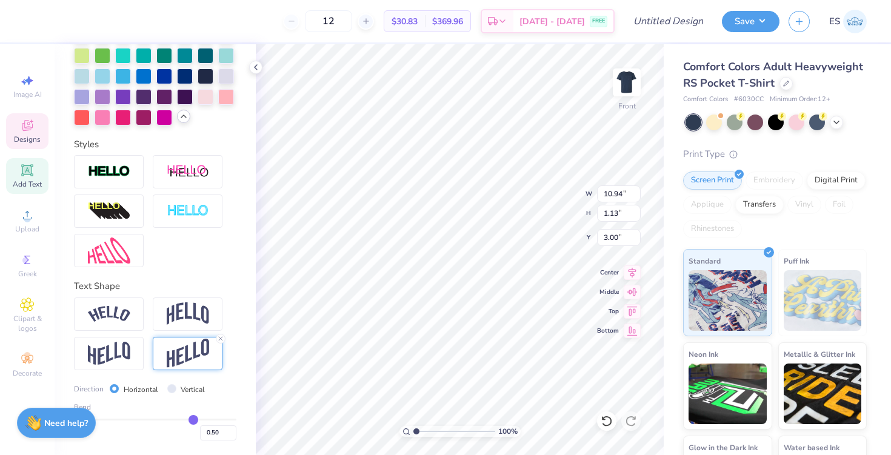
type input "0.46"
type input "0.47"
type input "0.48"
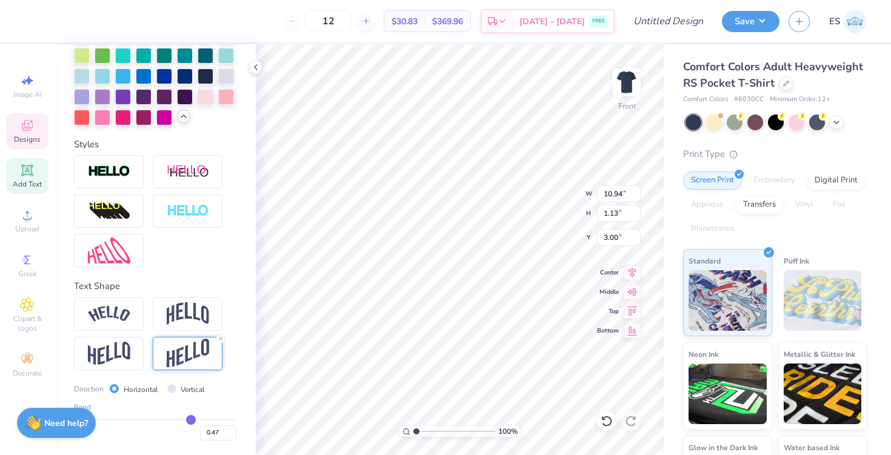
type input "0.48"
type input "0.52"
type input "0.55"
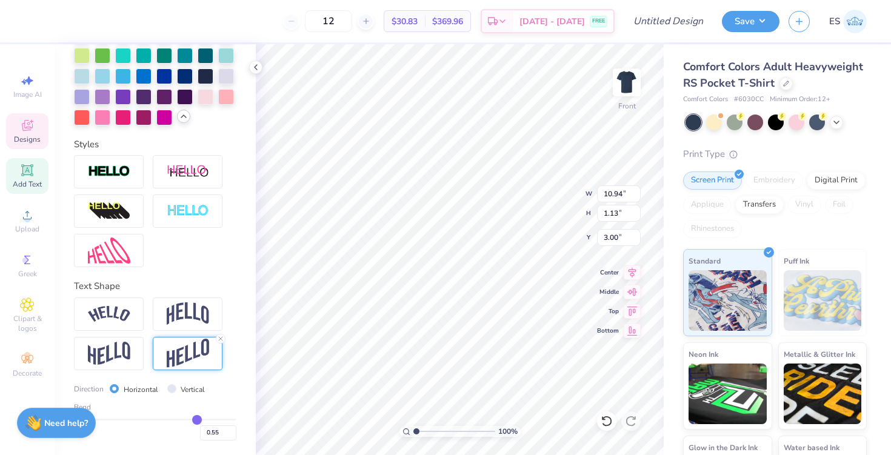
type input "0.58"
type input "0.59"
type input "0.61"
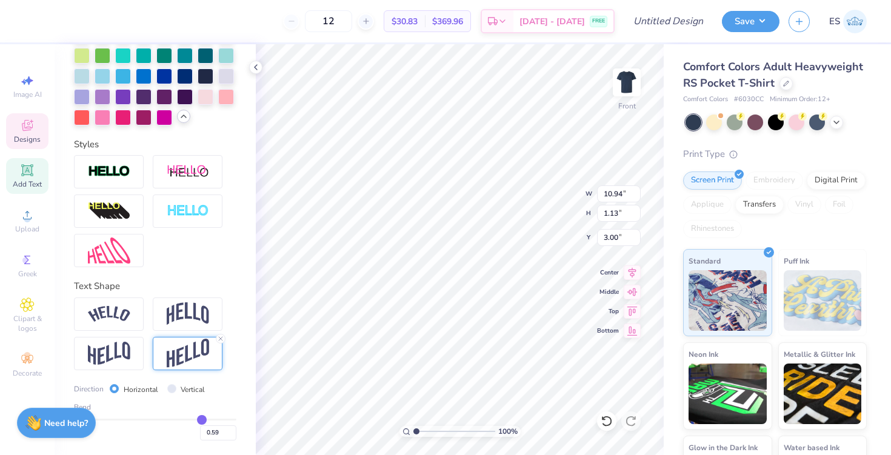
type input "0.61"
type input "0.62"
type input "0.64"
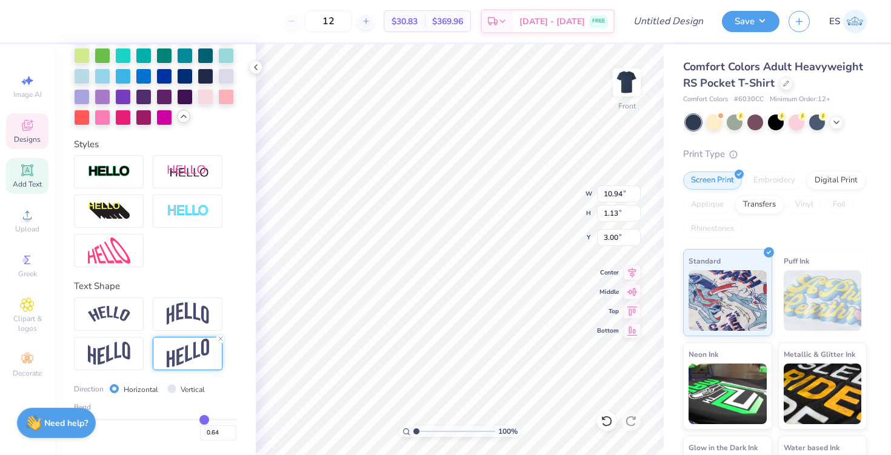
type input "0.65"
type input "0.67"
type input "0.68"
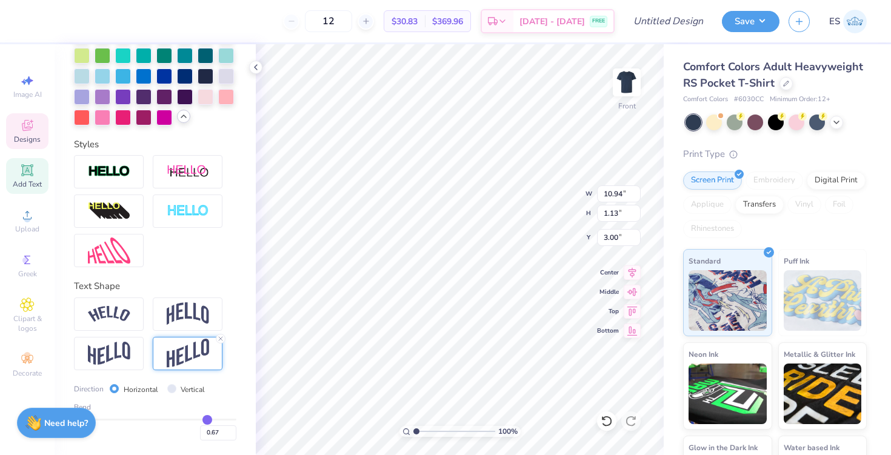
type input "0.68"
type input "0.71"
type input "0.72"
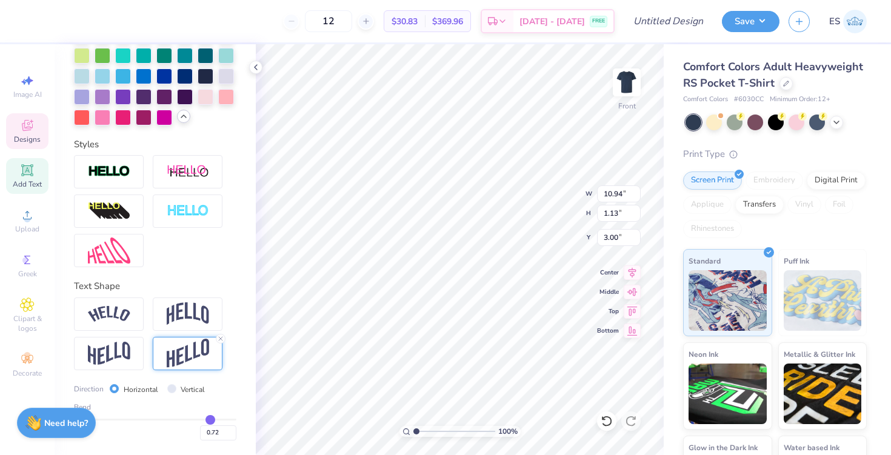
type input "0.74"
type input "0.75"
type input "0.76"
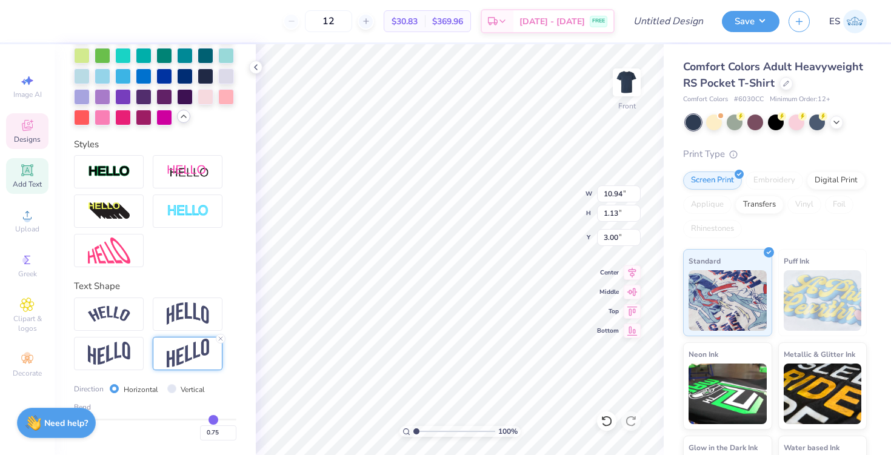
type input "0.76"
type input "0.77"
type input "0.79"
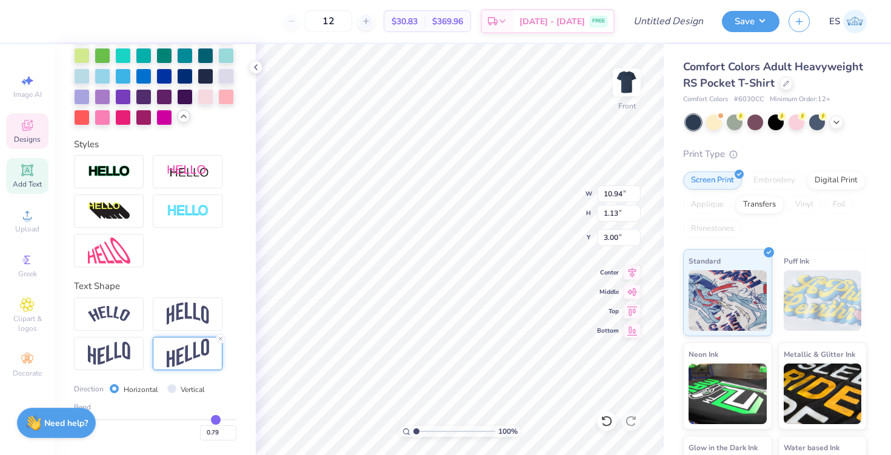
type input "0.8"
type input "0.80"
type input "0.82"
type input "0.83"
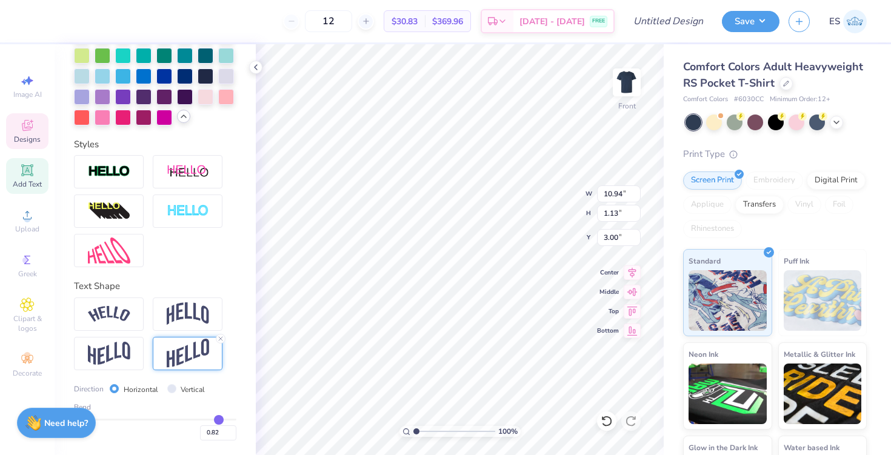
type input "0.83"
type input "0.84"
drag, startPoint x: 190, startPoint y: 419, endPoint x: 219, endPoint y: 419, distance: 29.7
type input "0.84"
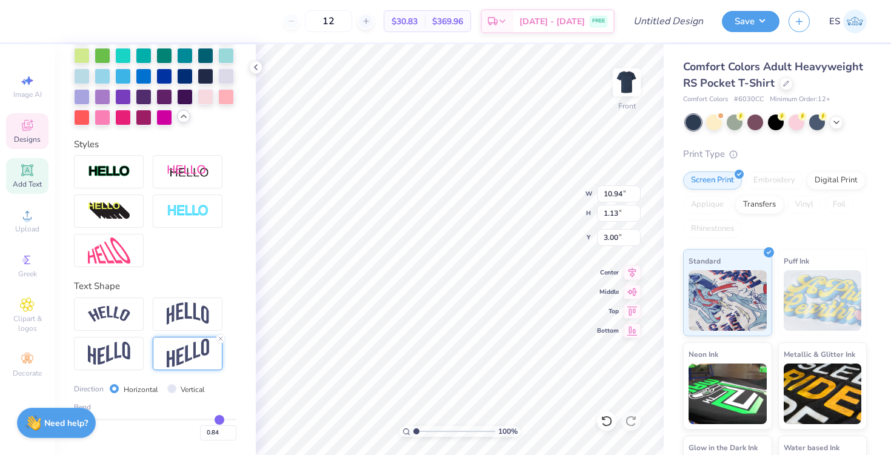
click at [219, 419] on input "range" at bounding box center [155, 420] width 162 height 2
click at [260, 68] on icon at bounding box center [256, 67] width 10 height 10
type input "7.09"
type input "4.33"
type input "5.11"
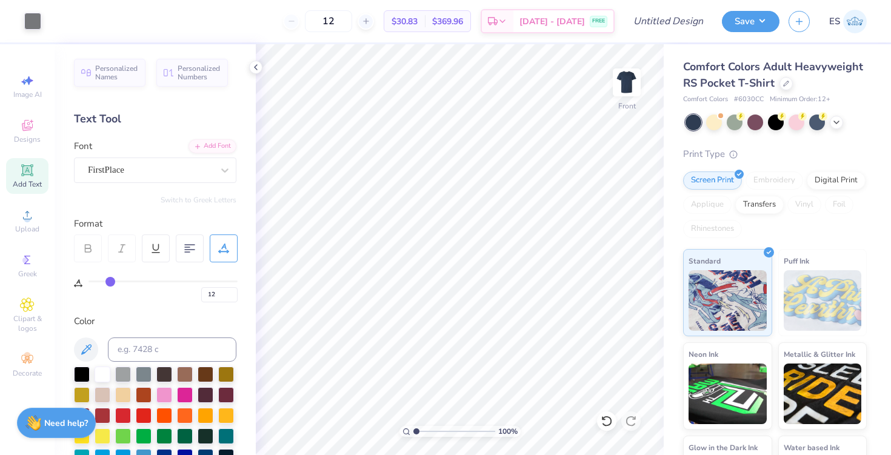
scroll to position [504, 0]
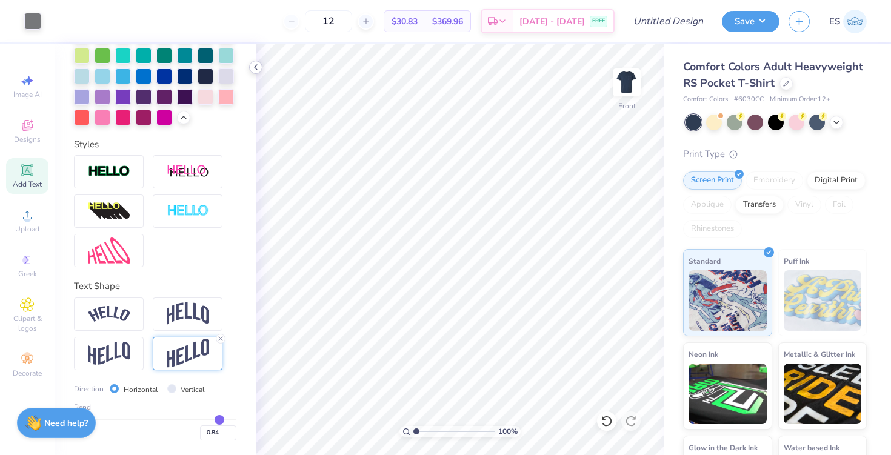
click at [255, 65] on icon at bounding box center [256, 67] width 10 height 10
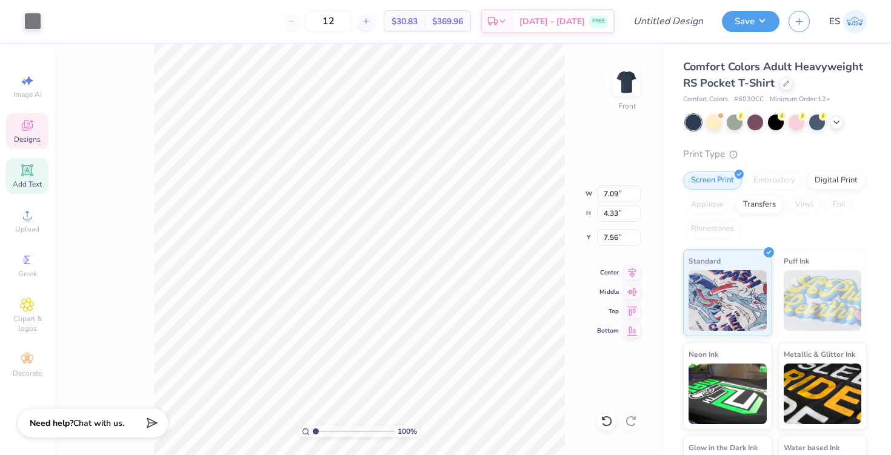
type input "7.56"
type input "12.41"
type input "7.58"
type input "5.58"
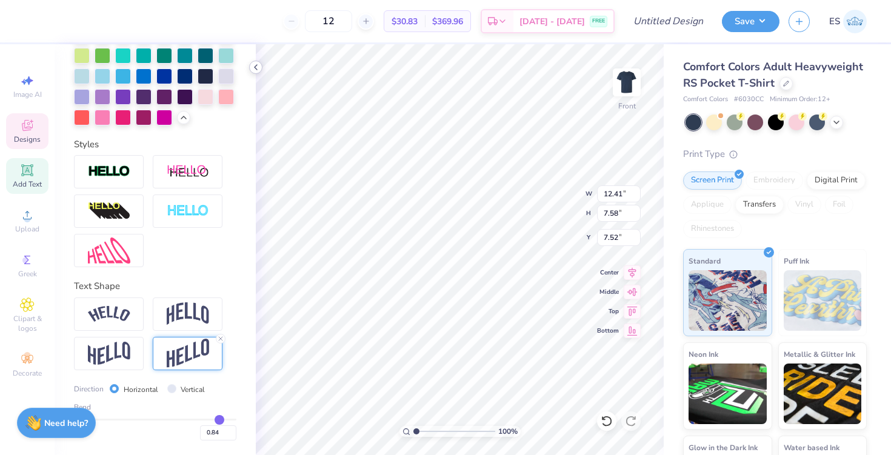
type input "7.26"
type input "14.25"
type input "8.71"
type input "6.14"
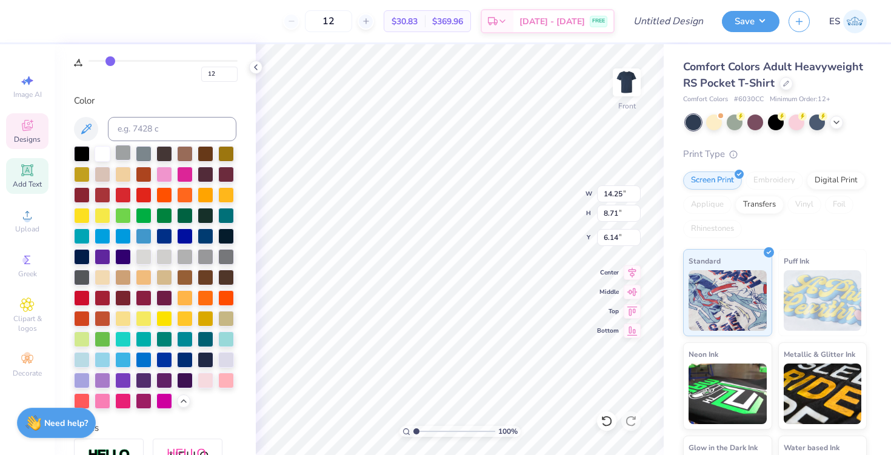
click at [119, 155] on div at bounding box center [123, 153] width 16 height 16
click at [198, 173] on div at bounding box center [206, 175] width 16 height 16
click at [219, 170] on div at bounding box center [226, 173] width 16 height 16
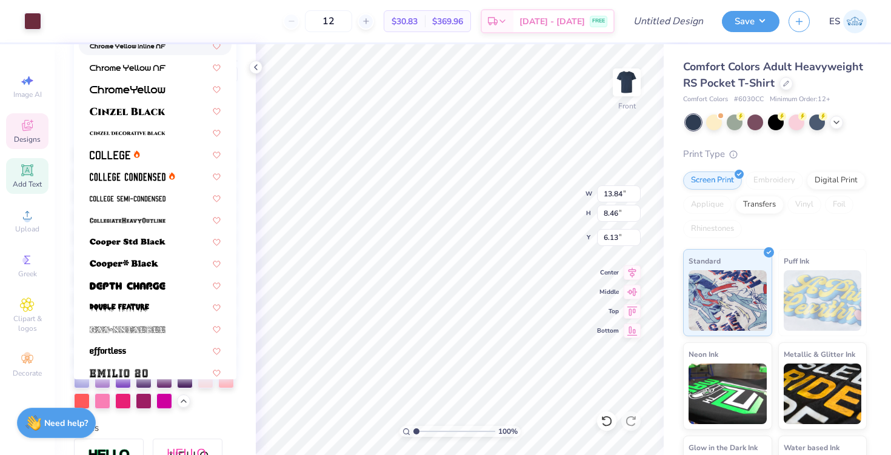
type input "6.13"
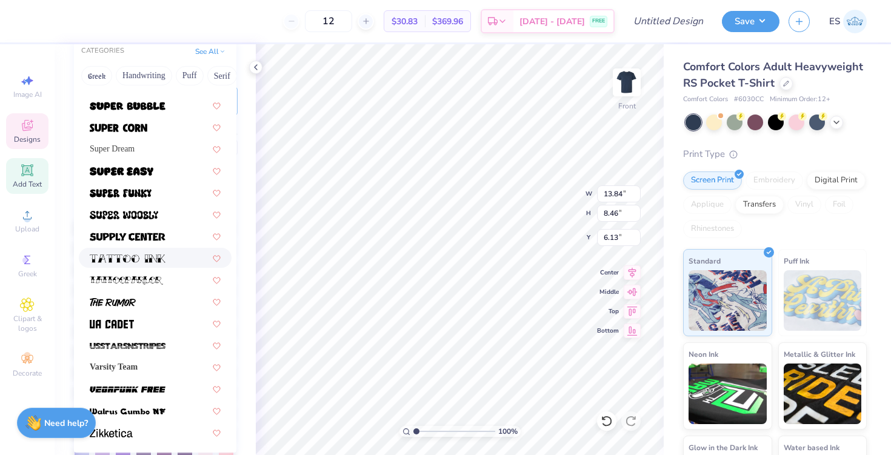
scroll to position [158, 0]
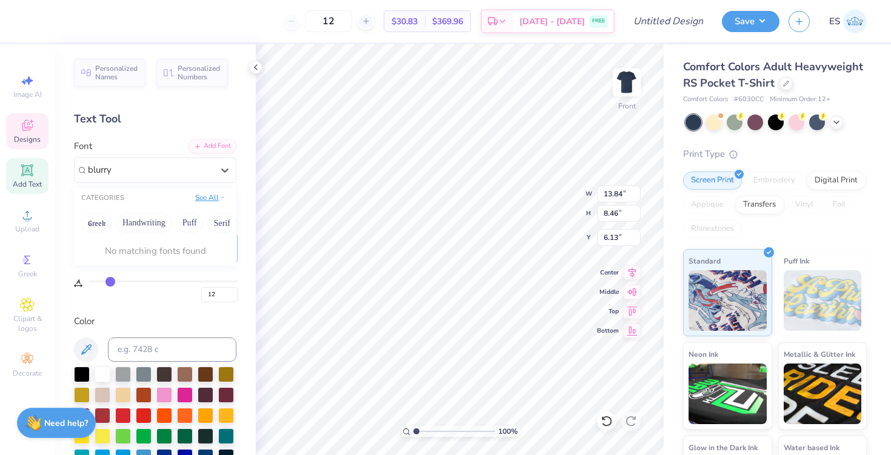
click at [217, 199] on button "See All" at bounding box center [210, 197] width 38 height 12
type input "blurry"
click at [244, 168] on div "Personalized Names Personalized Numbers Text Tool Add Font Font 0 results avail…" at bounding box center [155, 249] width 201 height 411
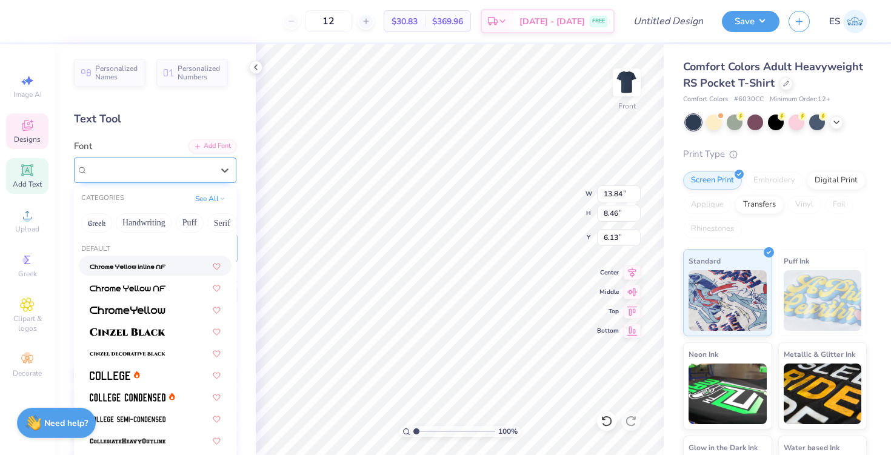
click at [211, 168] on div "FirstPlace" at bounding box center [150, 170] width 127 height 19
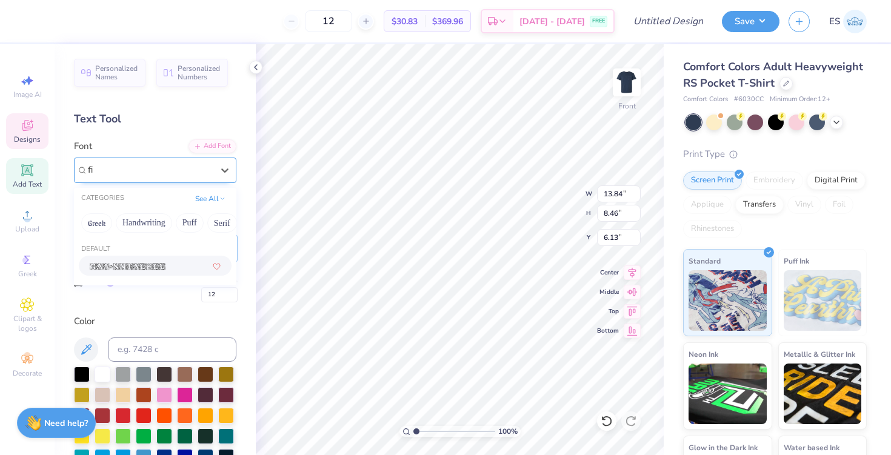
type input "f"
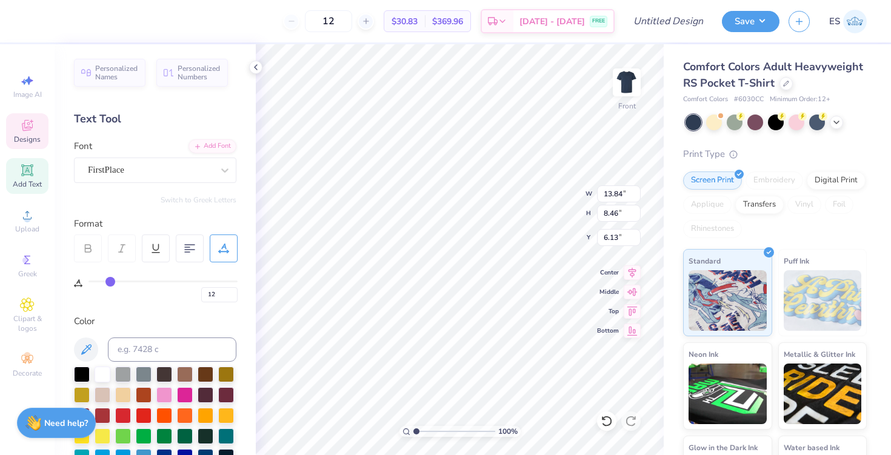
click at [247, 182] on div "Personalized Names Personalized Numbers Text Tool Add Font Font FirstPlace Swit…" at bounding box center [155, 249] width 201 height 411
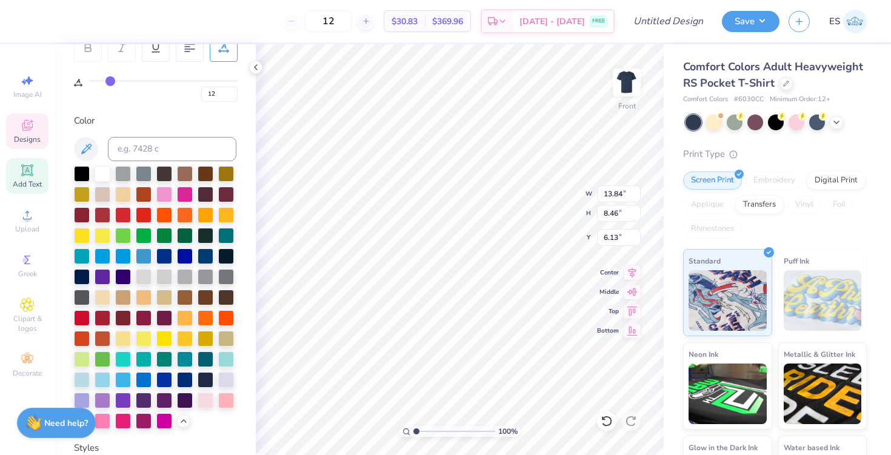
scroll to position [190, 0]
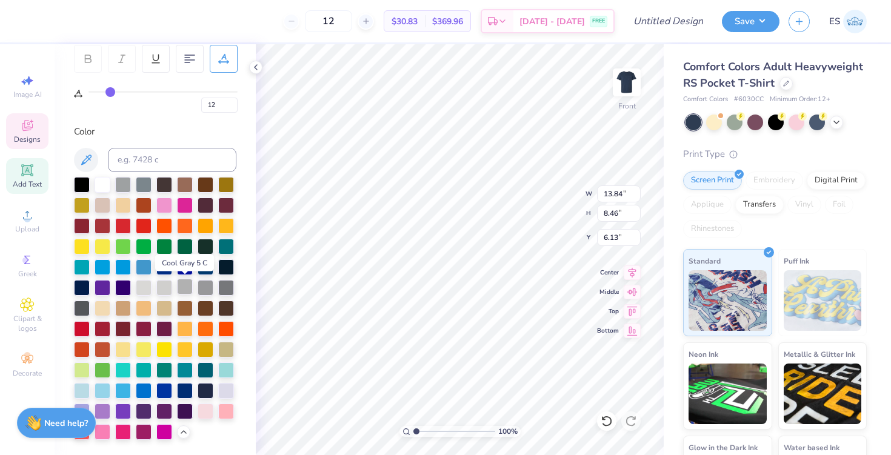
click at [188, 285] on div at bounding box center [185, 287] width 16 height 16
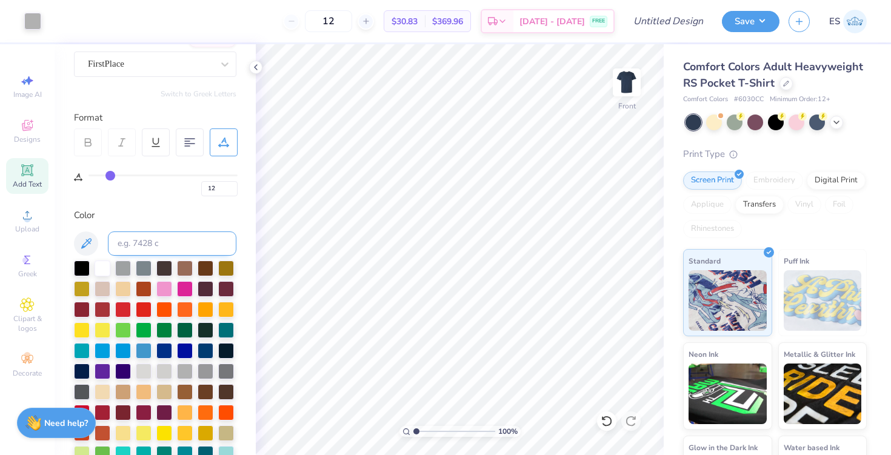
scroll to position [0, 0]
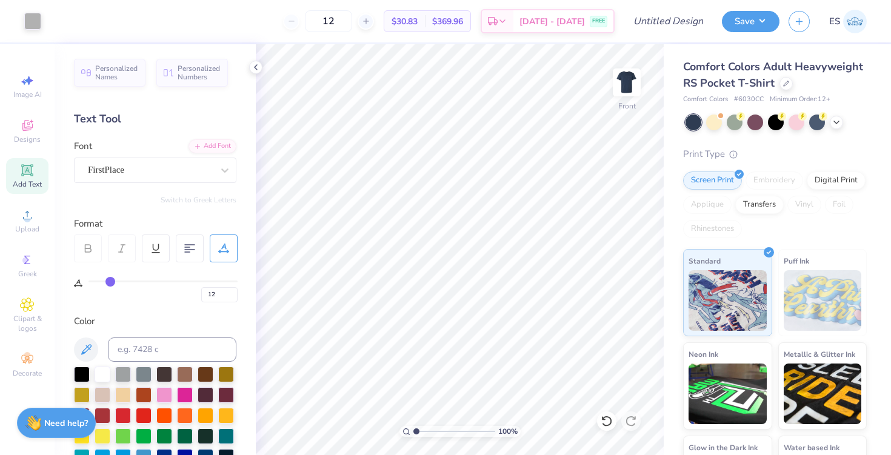
click at [30, 169] on icon at bounding box center [26, 169] width 9 height 9
type input "0"
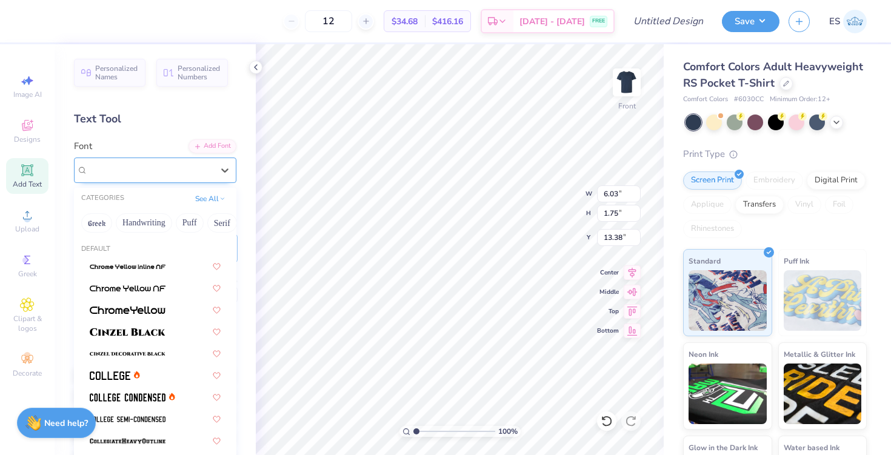
click at [169, 170] on div "Super Dream" at bounding box center [150, 170] width 127 height 19
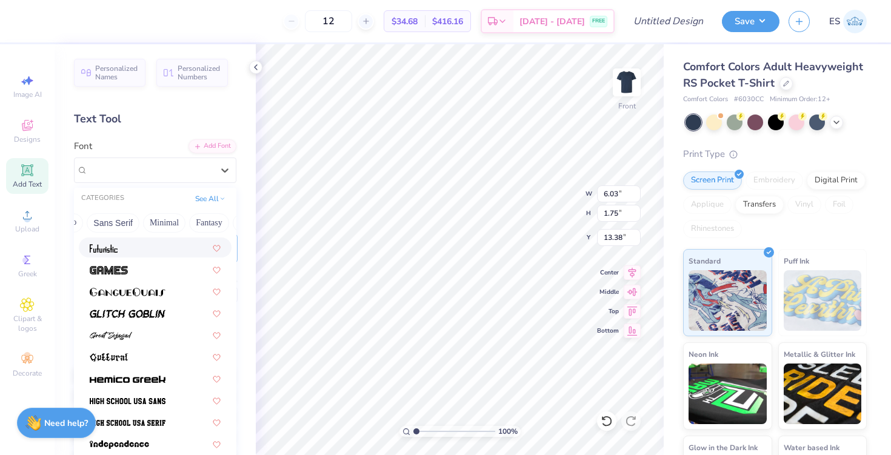
scroll to position [0, 290]
click at [110, 217] on button "Sans Serif" at bounding box center [102, 222] width 53 height 19
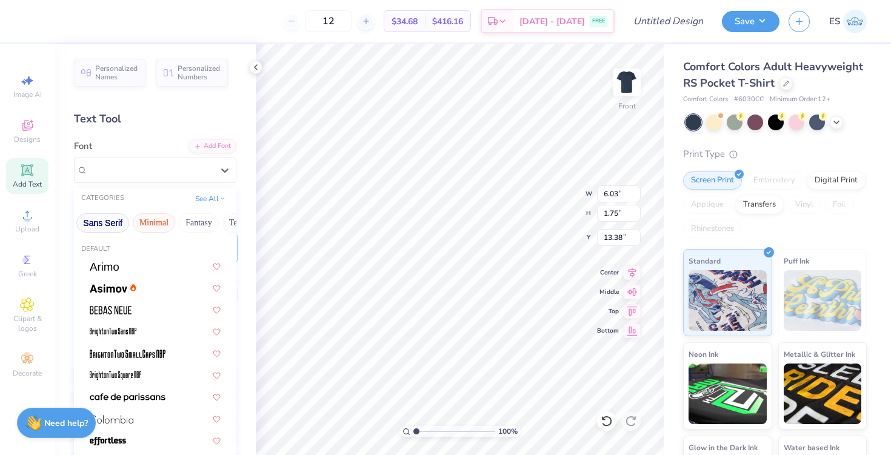
click at [147, 224] on button "Minimal" at bounding box center [154, 222] width 42 height 19
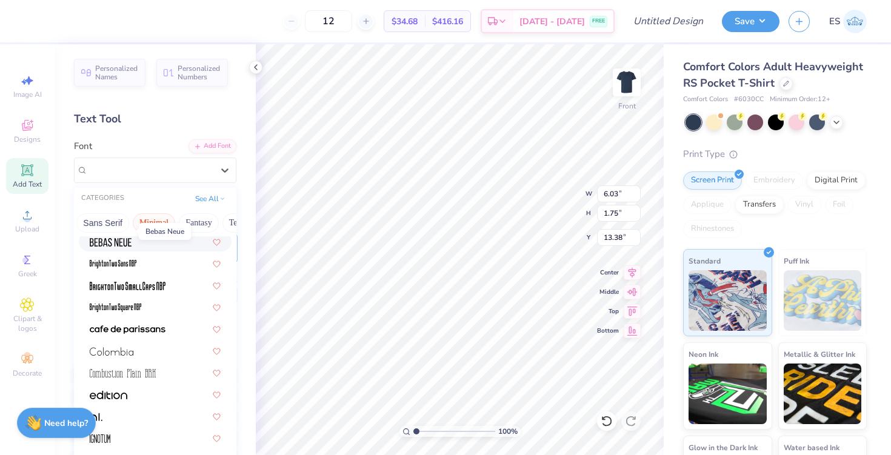
scroll to position [0, 0]
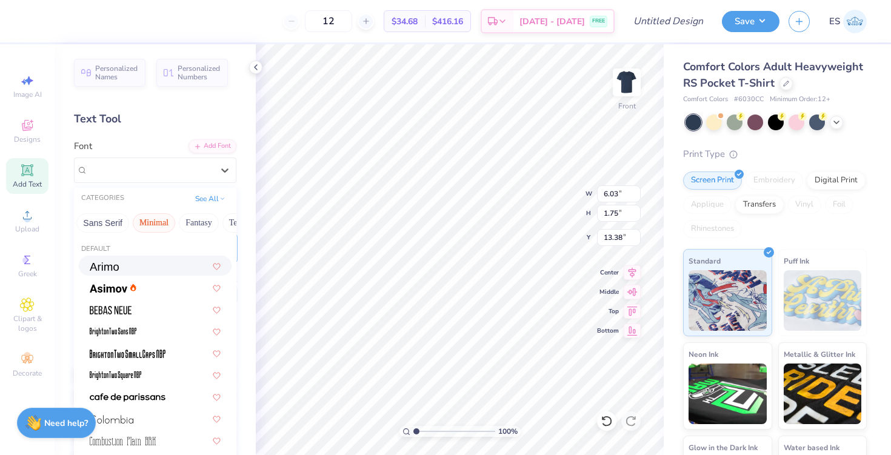
click at [125, 265] on div at bounding box center [155, 265] width 131 height 13
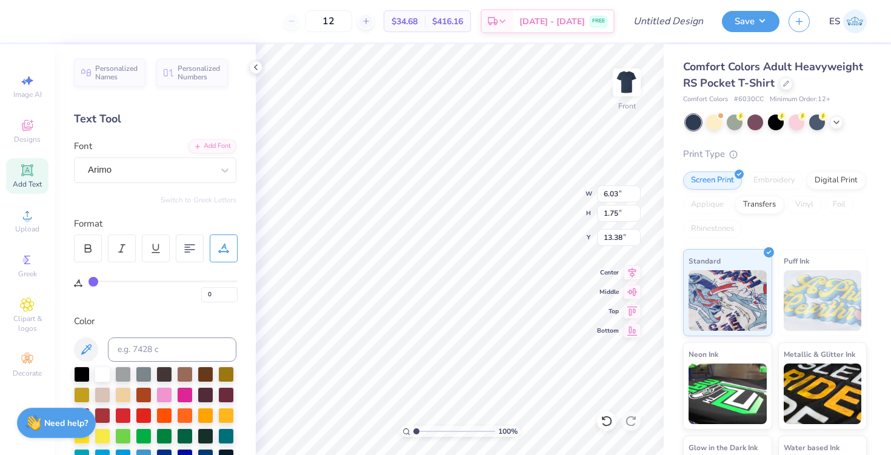
type input "6.25"
type input "1.71"
type input "13.39"
type textarea "Financial Planning Association"
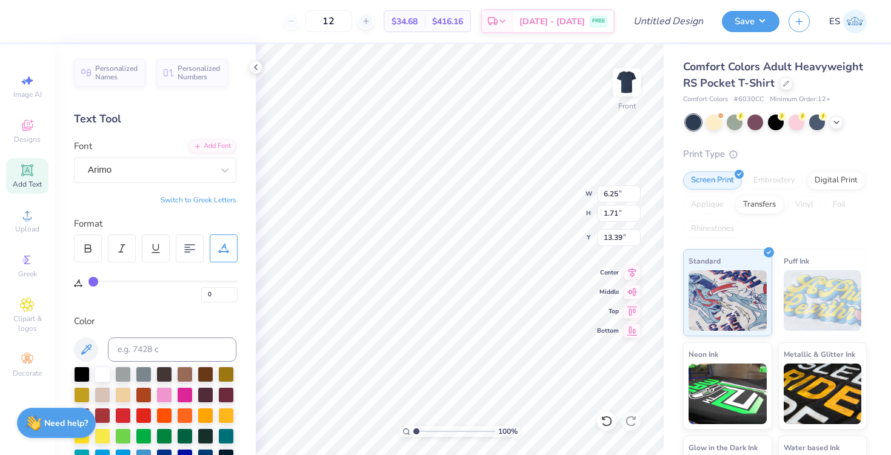
scroll to position [2, 2]
type textarea "Financial Planning Association [US_STATE] TEch [GEOGRAPHIC_DATA], [US_STATE]"
type textarea "Financial Planning Association [US_STATE] Tech [GEOGRAPHIC_DATA], [US_STATE]"
click at [191, 253] on icon at bounding box center [189, 248] width 11 height 11
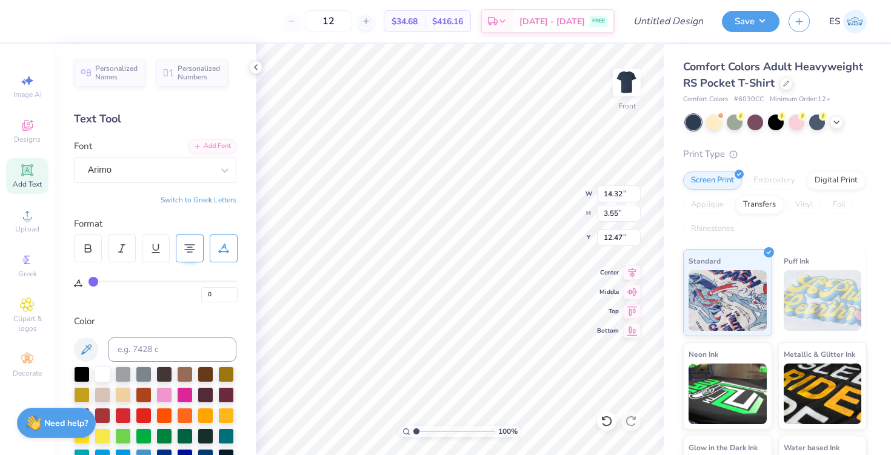
click at [191, 253] on icon at bounding box center [189, 248] width 11 height 11
click at [187, 250] on 380 at bounding box center [190, 250] width 10 height 0
click at [193, 244] on icon at bounding box center [189, 248] width 11 height 11
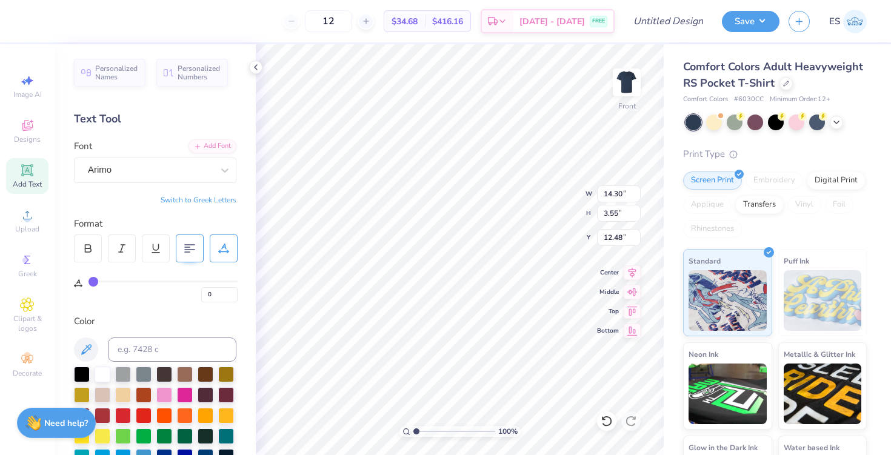
click at [195, 251] on div at bounding box center [190, 249] width 28 height 28
type input "3.48"
type input "12.51"
type input "5.50"
type input "1.34"
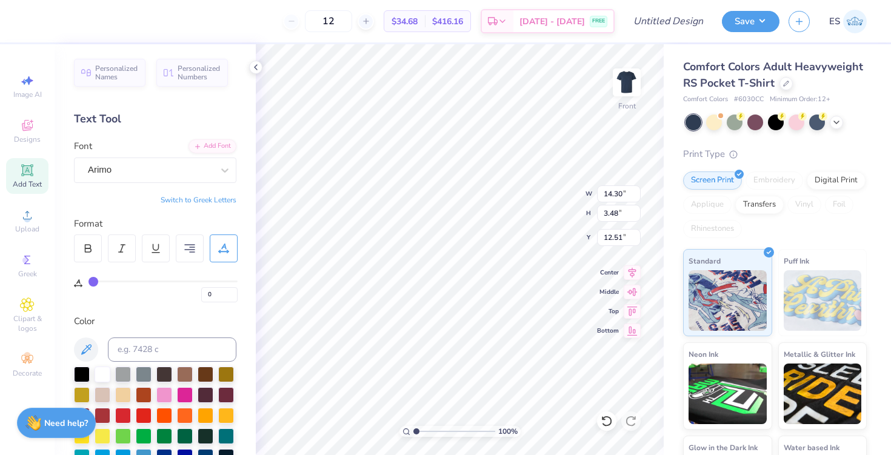
type input "14.65"
type input "12"
type input "13.84"
type input "8.46"
type input "6.13"
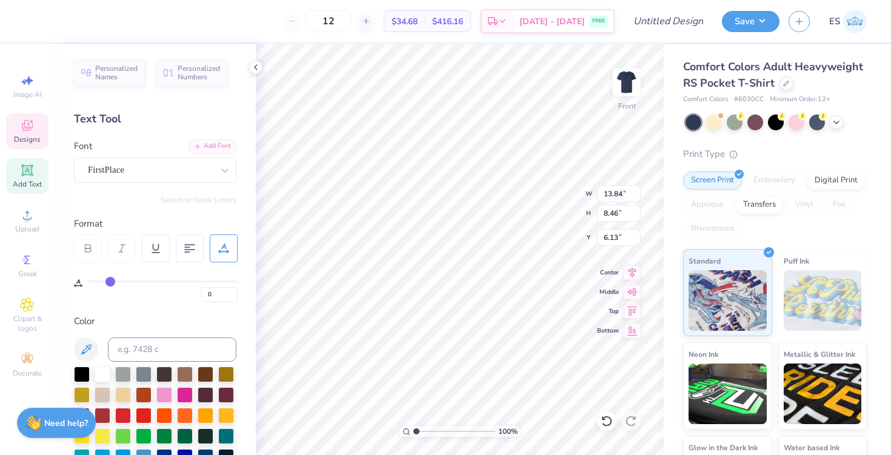
type input "12"
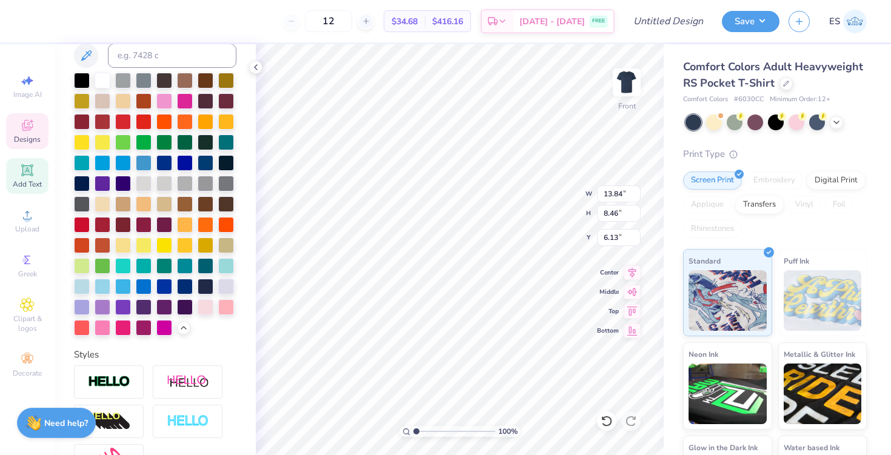
scroll to position [433, 0]
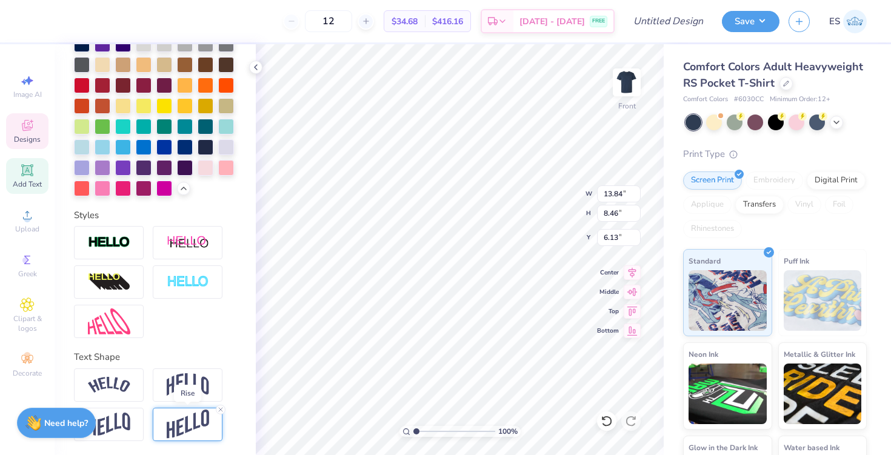
click at [175, 433] on img at bounding box center [188, 425] width 42 height 30
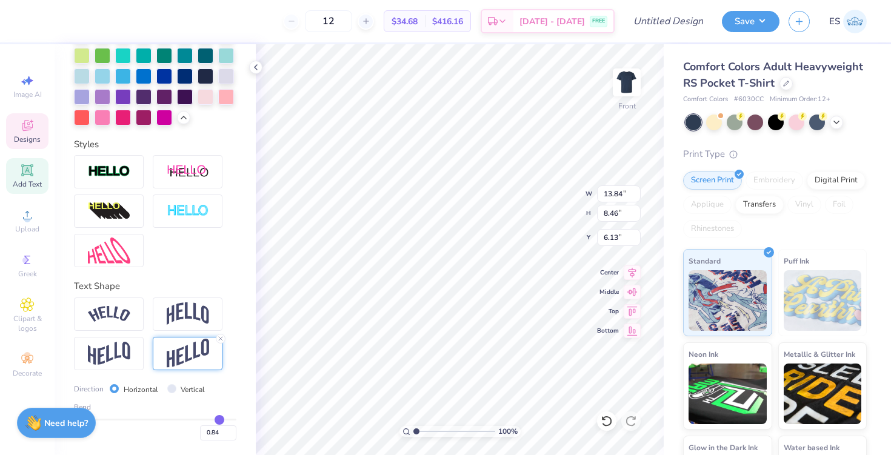
type input "0.85"
type input "0.87"
type input "0.88"
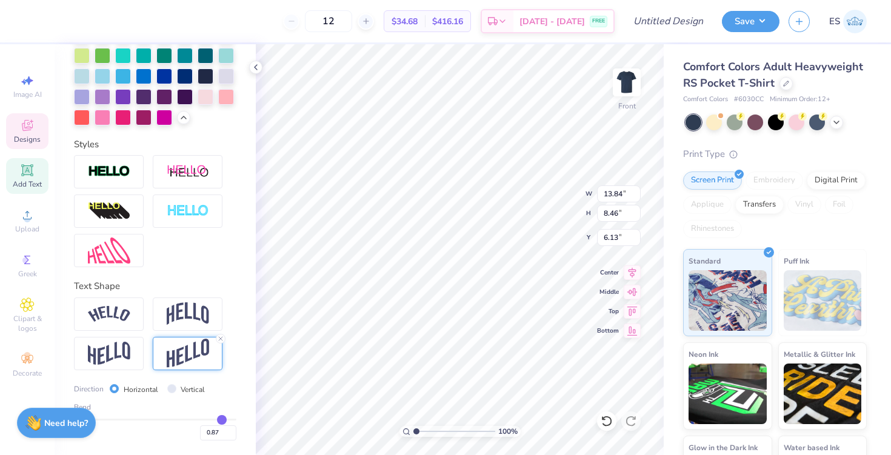
type input "0.88"
type input "0.93"
type input "0.95"
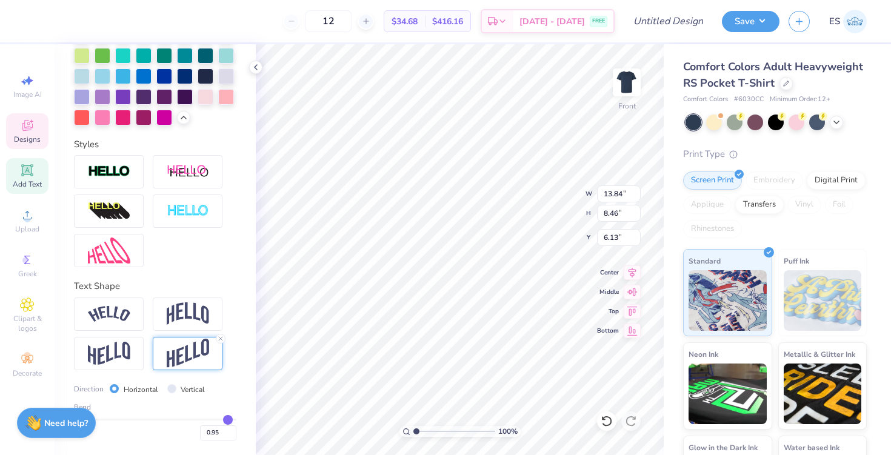
type input "0.98"
type input "1"
type input "1.00"
type input "1"
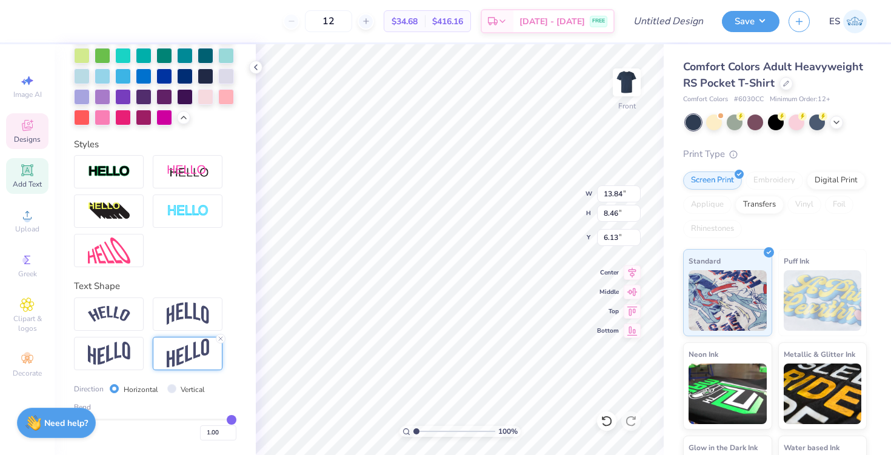
drag, startPoint x: 219, startPoint y: 419, endPoint x: 234, endPoint y: 421, distance: 15.3
click at [234, 421] on input "range" at bounding box center [155, 420] width 162 height 2
type input "9.47"
type input "5.63"
type input "0"
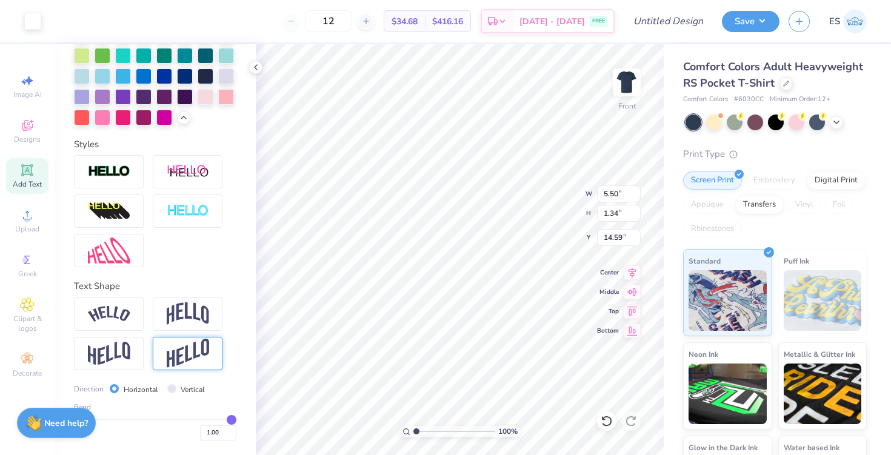
type input "0"
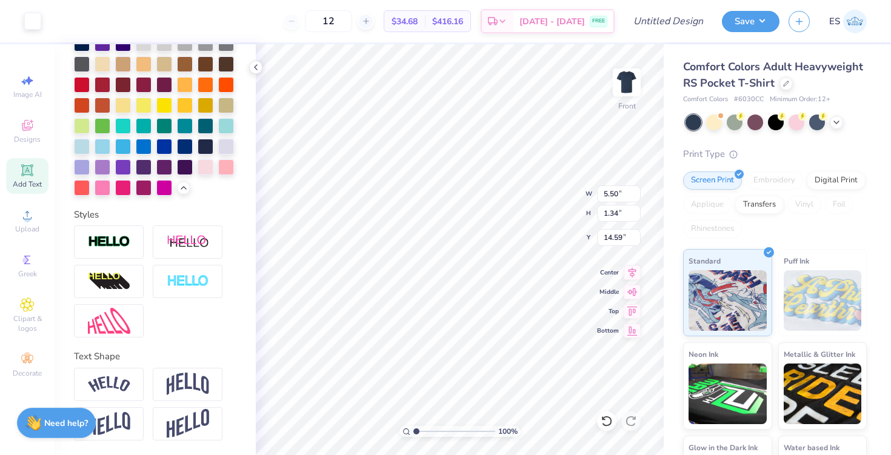
scroll to position [433, 0]
type input "13.29"
type textarea "Financial Planning Association Virginia Tech Blacksburg, Virginia"
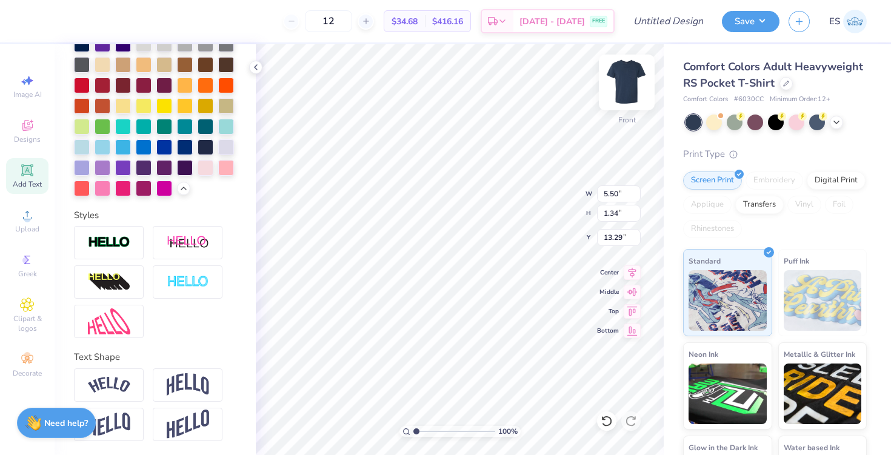
click at [625, 84] on img at bounding box center [626, 82] width 48 height 48
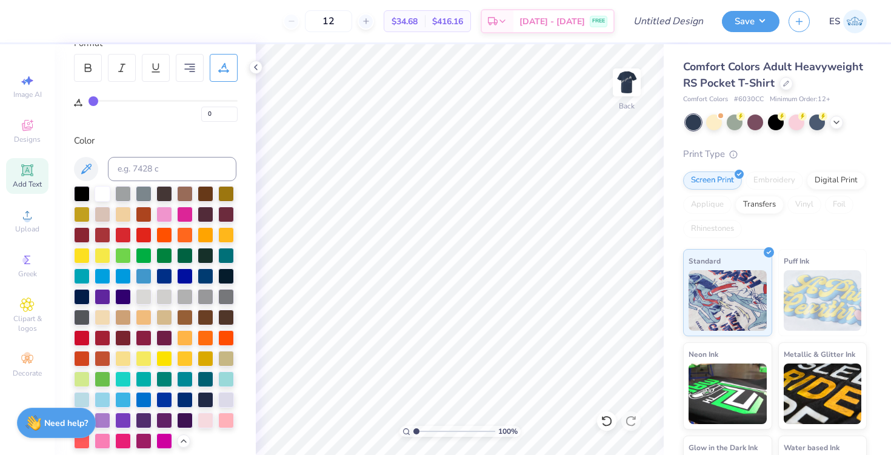
scroll to position [0, 0]
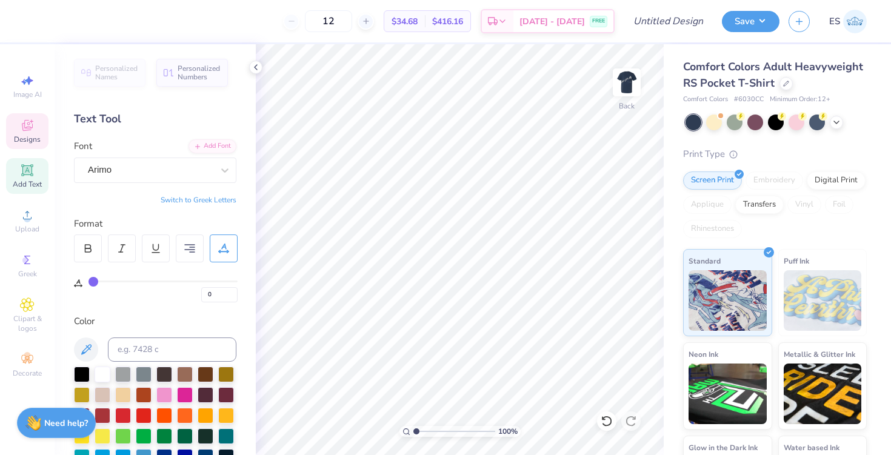
click at [28, 119] on icon at bounding box center [27, 125] width 15 height 15
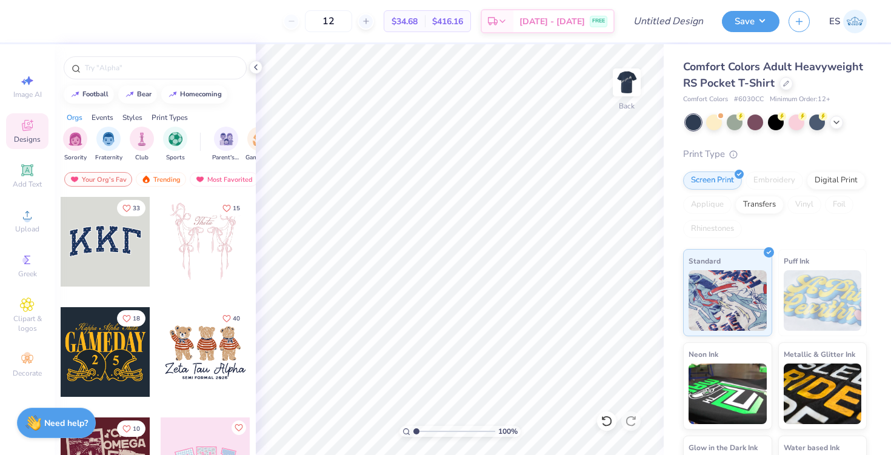
click at [34, 199] on div "Image AI Designs Add Text Upload Greek Clipart & logos Decorate" at bounding box center [27, 225] width 42 height 314
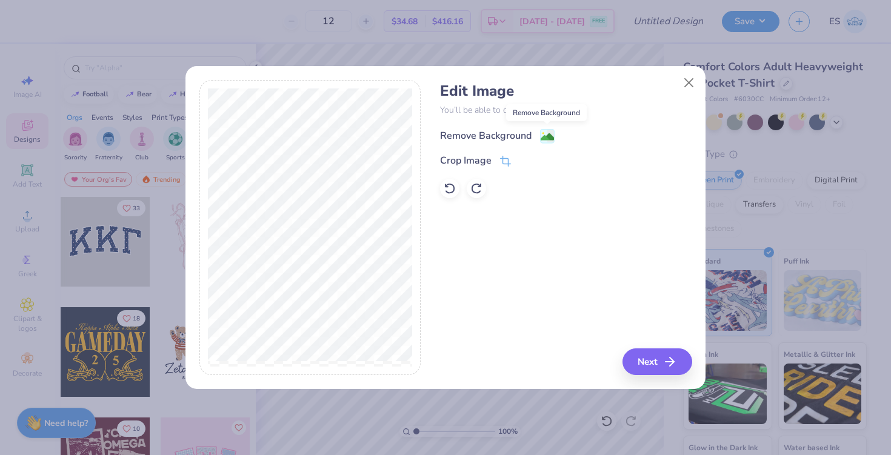
click at [545, 133] on image at bounding box center [547, 136] width 13 height 13
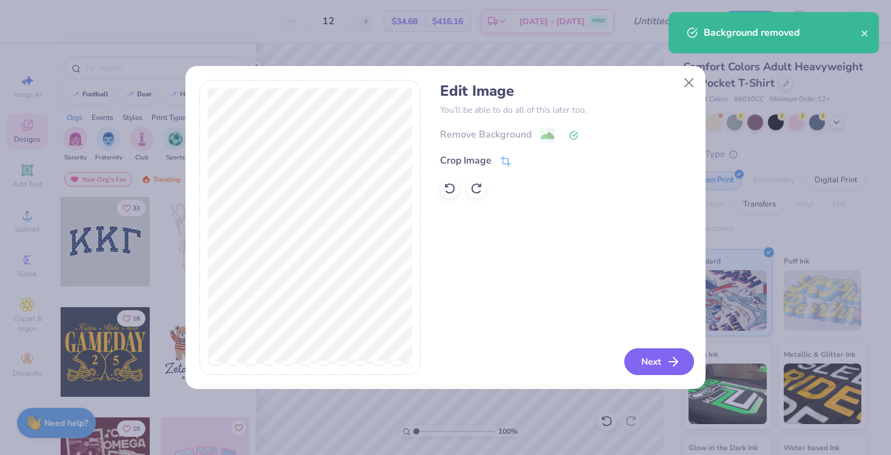
click at [658, 358] on button "Next" at bounding box center [659, 361] width 70 height 27
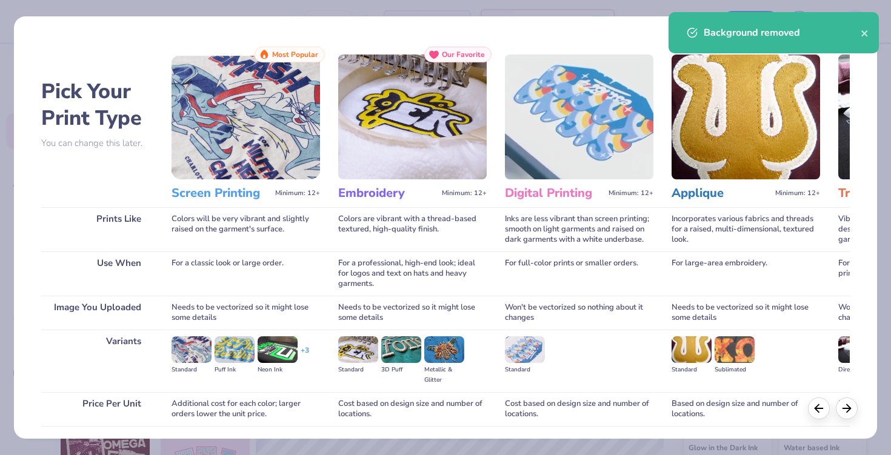
scroll to position [88, 0]
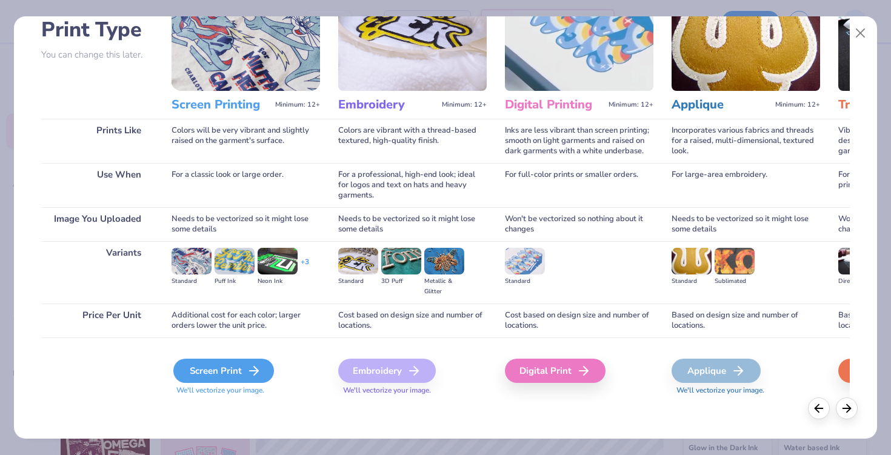
click at [244, 373] on div "Screen Print" at bounding box center [223, 371] width 101 height 24
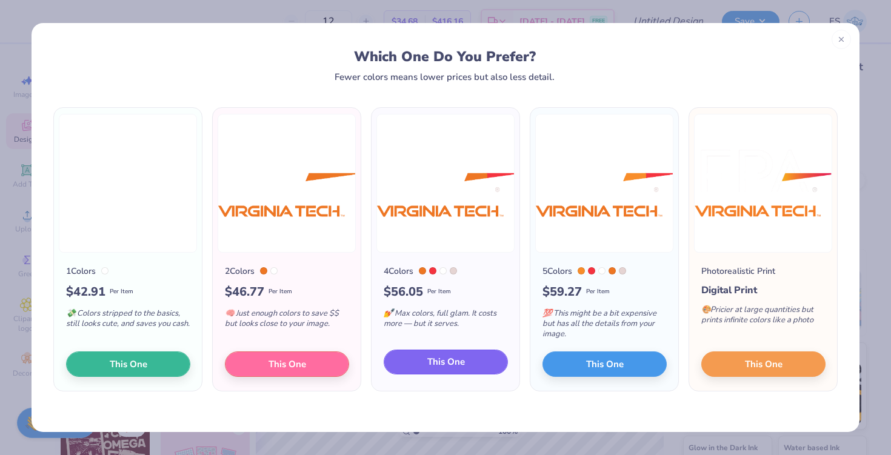
click at [419, 367] on button "This One" at bounding box center [446, 362] width 124 height 25
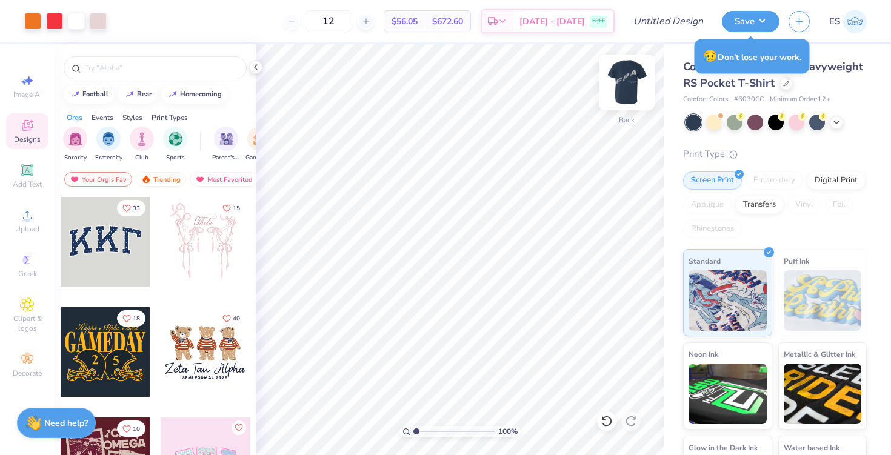
click at [620, 87] on img at bounding box center [626, 82] width 48 height 48
click at [254, 68] on icon at bounding box center [256, 67] width 10 height 10
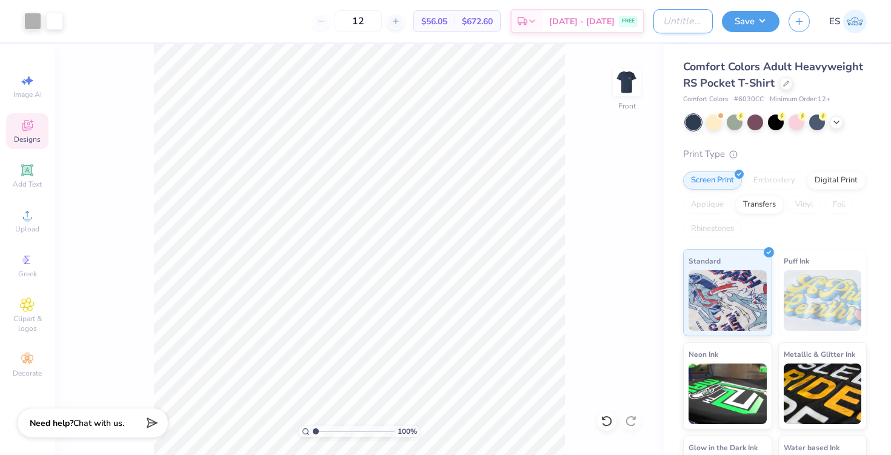
click at [653, 19] on input "Design Title" at bounding box center [682, 21] width 59 height 24
type input "FP"
type input "FPA 25"
click at [745, 18] on button "Save" at bounding box center [751, 19] width 58 height 21
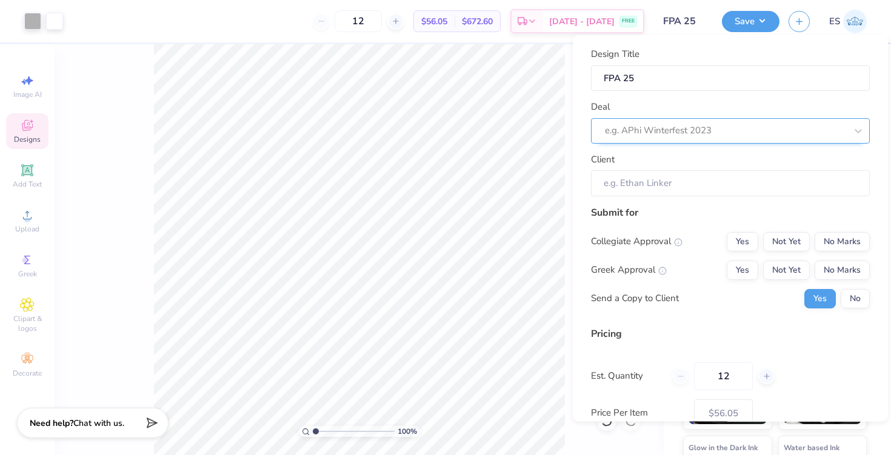
click at [697, 134] on div at bounding box center [725, 130] width 241 height 16
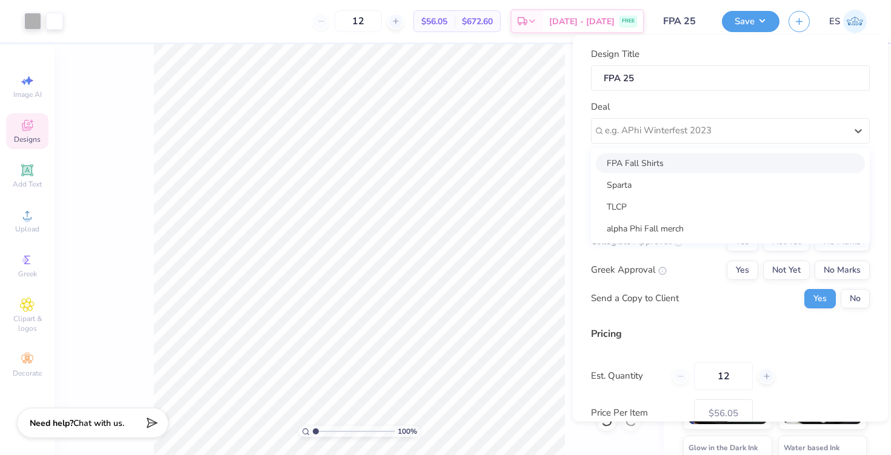
click at [676, 165] on div "FPA Fall Shirts" at bounding box center [730, 163] width 269 height 20
type input "[PERSON_NAME]"
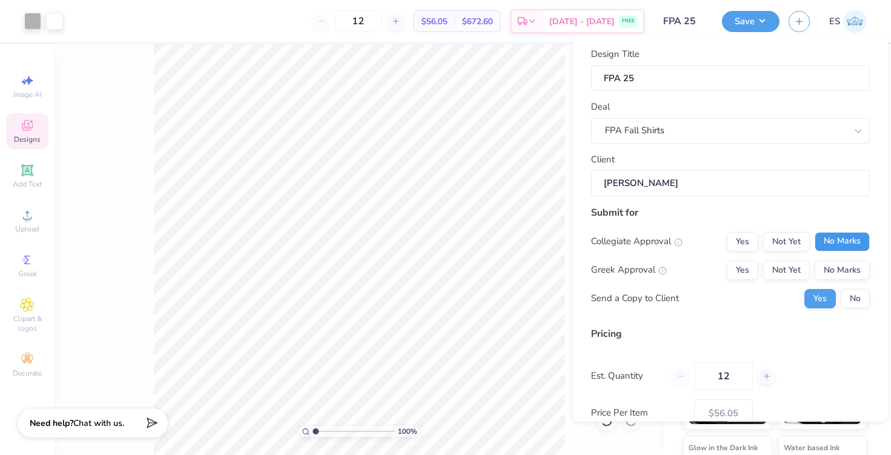
click at [842, 243] on button "No Marks" at bounding box center [841, 240] width 55 height 19
click at [840, 267] on button "No Marks" at bounding box center [841, 269] width 55 height 19
type input "$56.05"
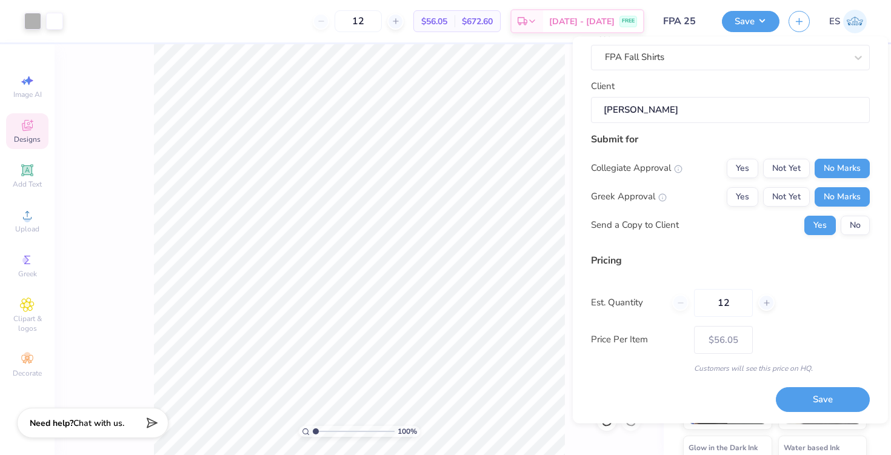
scroll to position [75, 0]
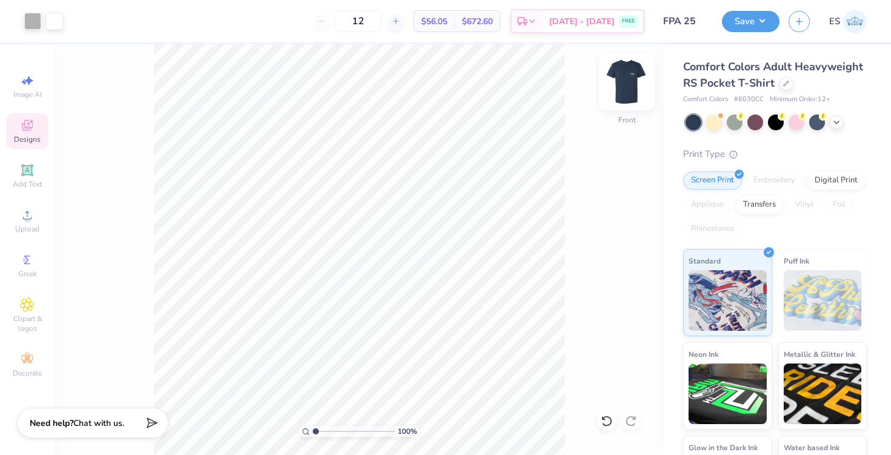
click at [625, 86] on img at bounding box center [626, 82] width 48 height 48
click at [96, 25] on div at bounding box center [98, 20] width 17 height 17
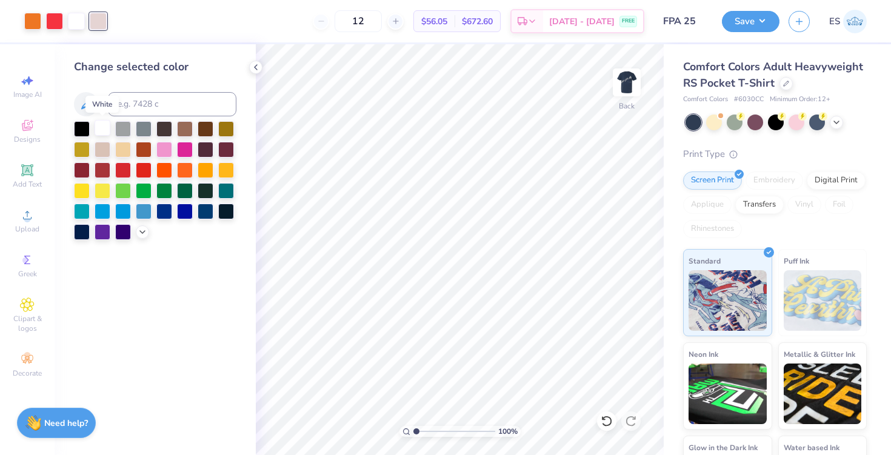
click at [99, 127] on div at bounding box center [103, 128] width 16 height 16
click at [256, 64] on icon at bounding box center [256, 67] width 10 height 10
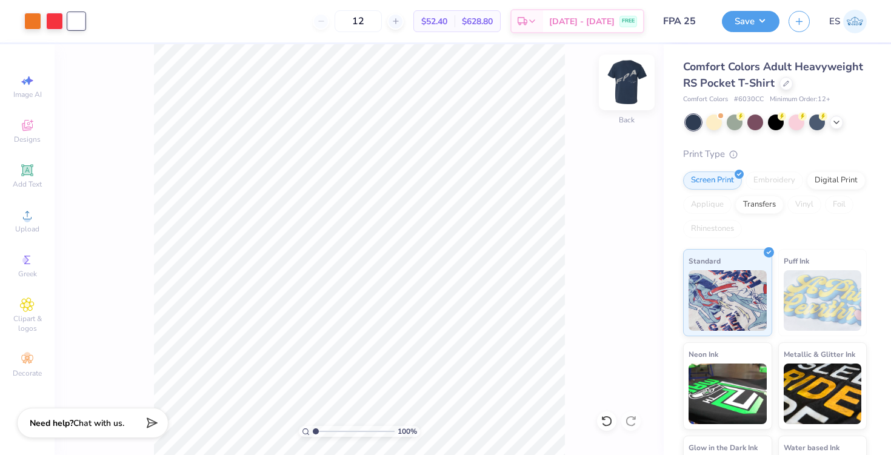
click at [626, 81] on img at bounding box center [626, 82] width 48 height 48
click at [60, 14] on div at bounding box center [54, 21] width 17 height 17
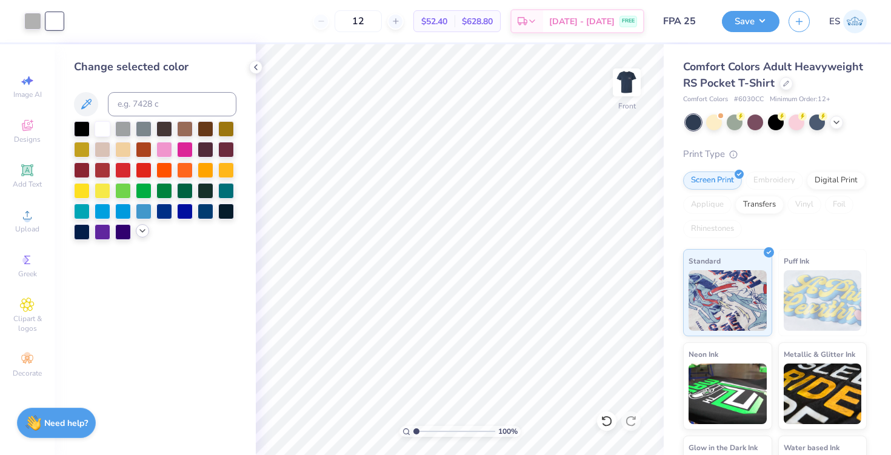
click at [144, 228] on icon at bounding box center [143, 231] width 10 height 10
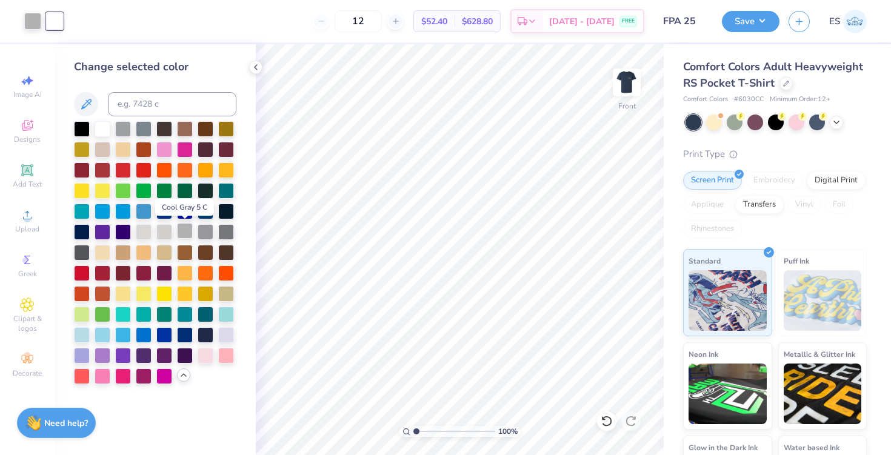
click at [182, 233] on div at bounding box center [185, 231] width 16 height 16
click at [256, 72] on div at bounding box center [255, 67] width 13 height 13
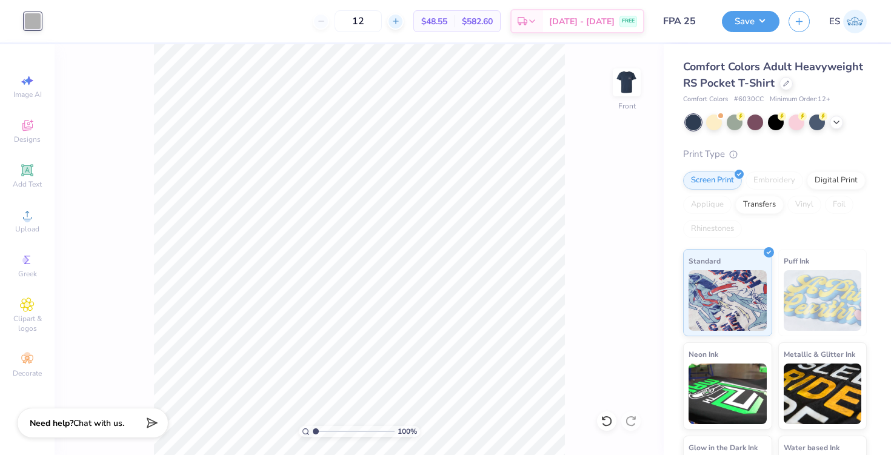
click at [400, 23] on icon at bounding box center [395, 21] width 8 height 8
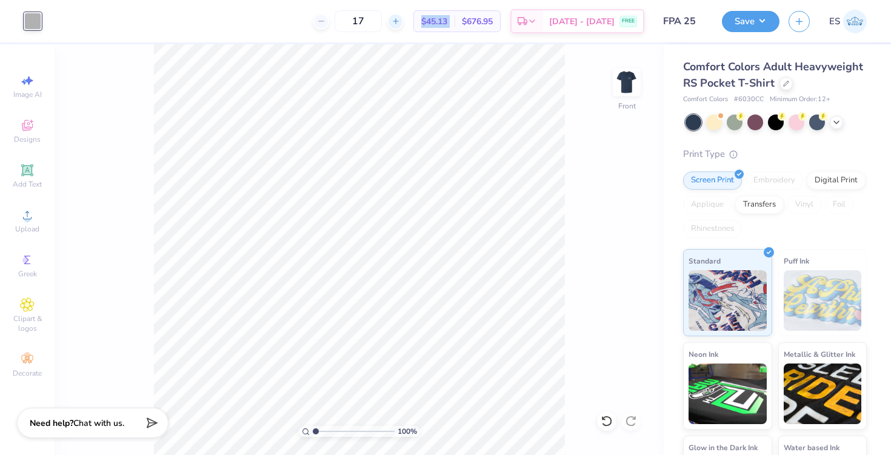
click at [400, 23] on icon at bounding box center [395, 21] width 8 height 8
click at [400, 18] on icon at bounding box center [395, 21] width 8 height 8
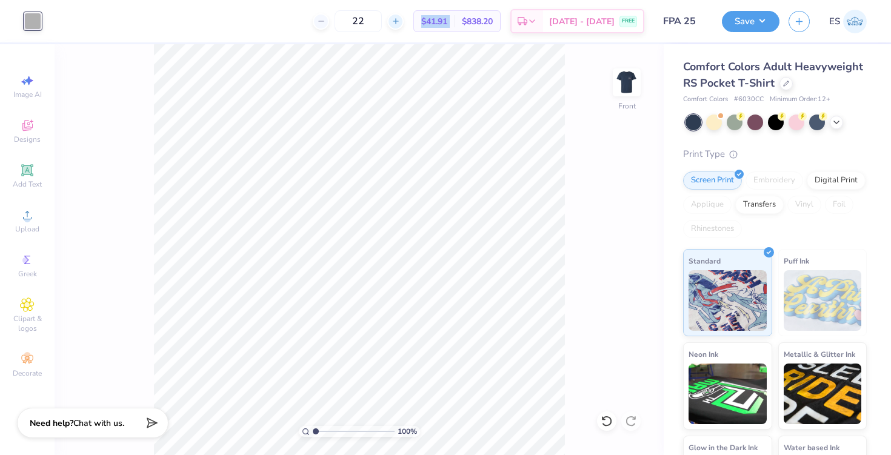
click at [400, 18] on icon at bounding box center [395, 21] width 8 height 8
type input "24"
click at [783, 83] on icon at bounding box center [786, 82] width 6 height 6
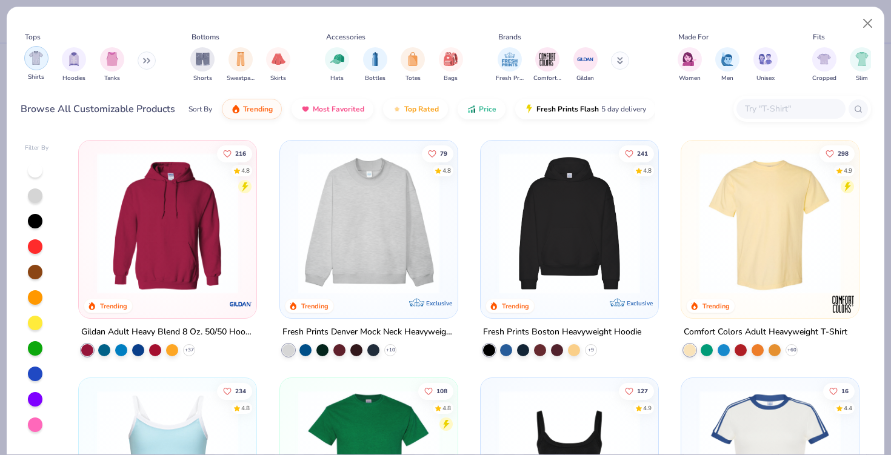
click at [40, 59] on img "filter for Shirts" at bounding box center [36, 58] width 14 height 14
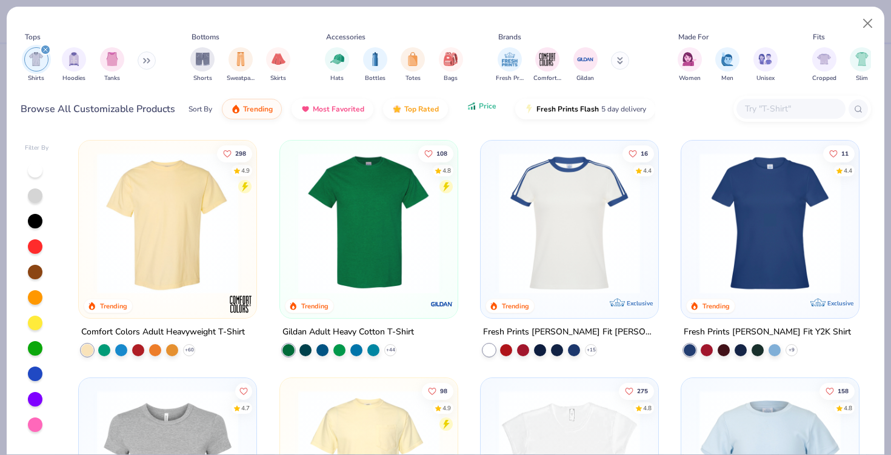
click at [477, 112] on button "Price" at bounding box center [481, 106] width 48 height 21
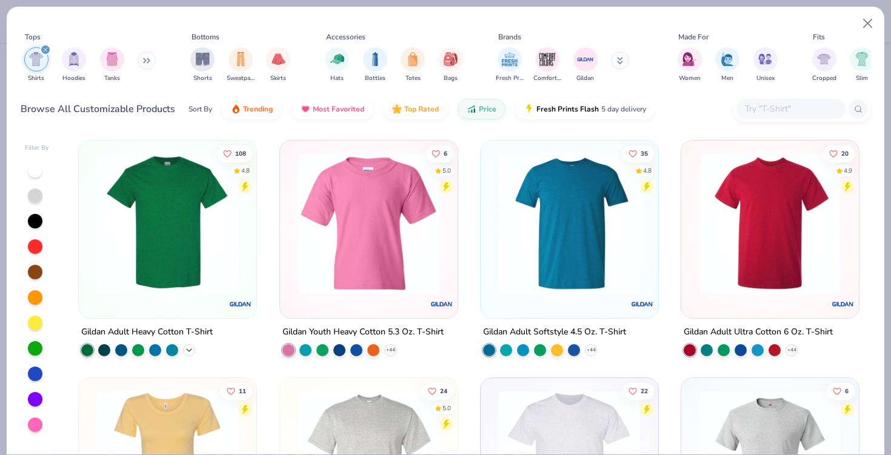
click at [190, 345] on icon at bounding box center [189, 350] width 10 height 10
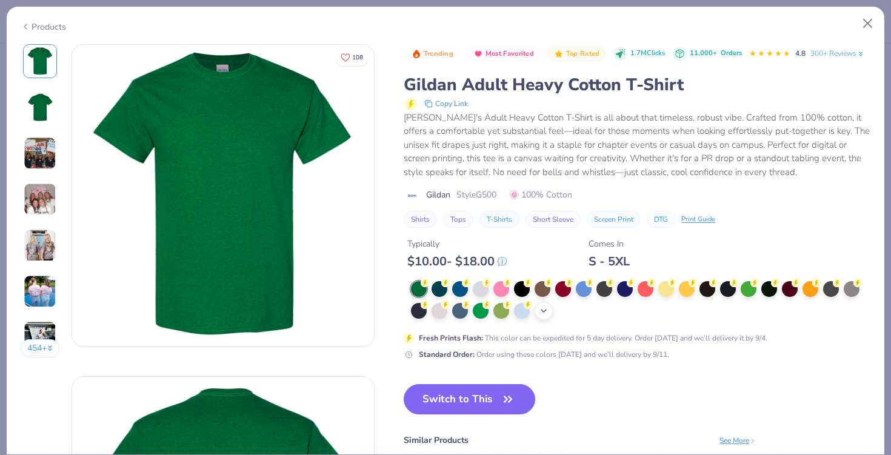
click at [547, 312] on icon at bounding box center [544, 311] width 10 height 10
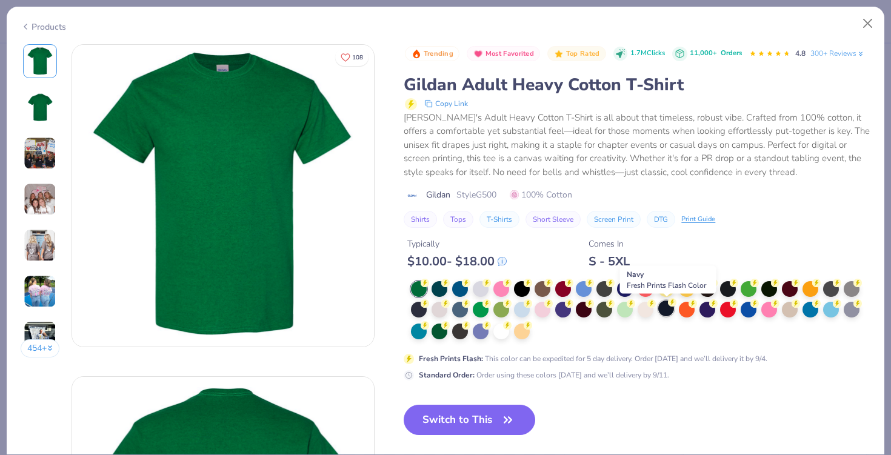
click at [666, 314] on div at bounding box center [666, 309] width 16 height 16
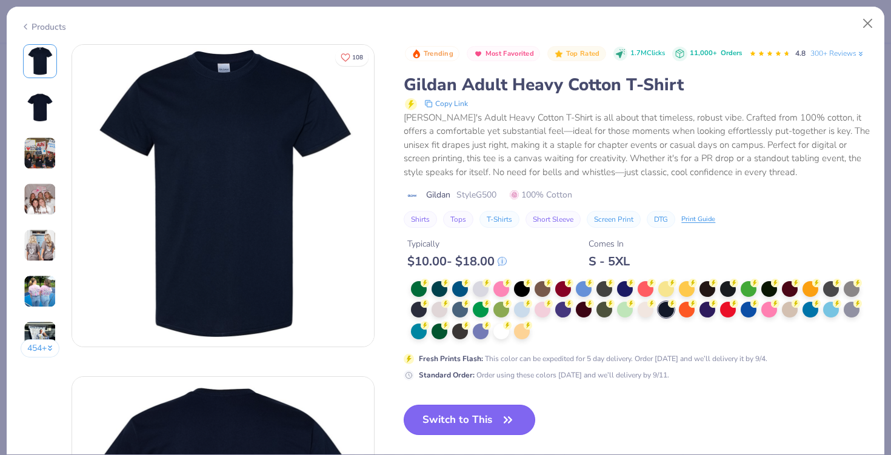
click at [465, 417] on button "Switch to This" at bounding box center [469, 420] width 131 height 30
click at [462, 419] on button "Switch to This" at bounding box center [469, 420] width 131 height 30
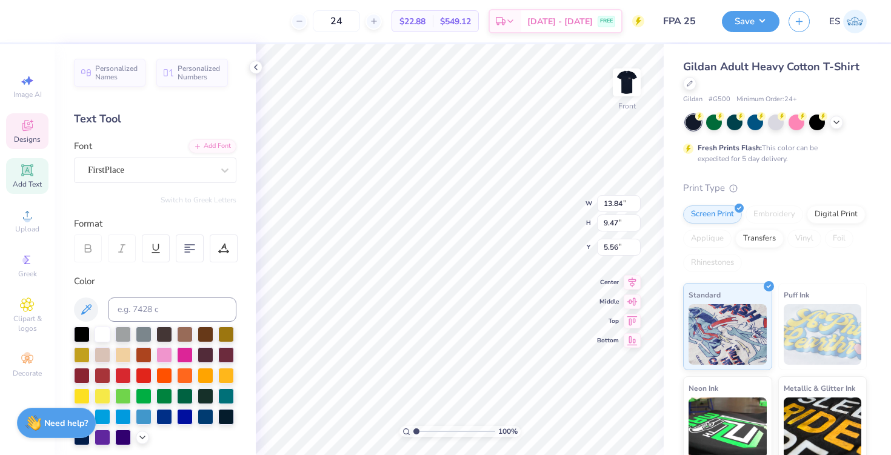
click at [631, 85] on img at bounding box center [626, 82] width 24 height 24
click at [259, 67] on icon at bounding box center [256, 67] width 10 height 10
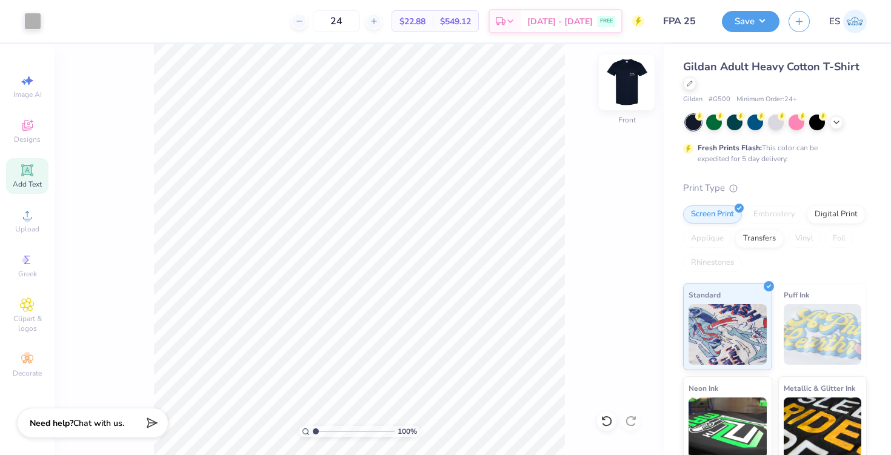
click at [637, 81] on img at bounding box center [626, 82] width 48 height 48
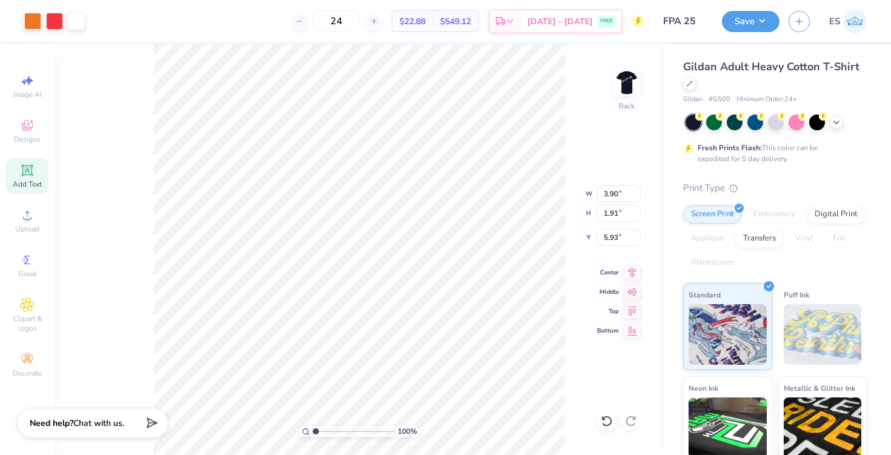
type input "3.90"
type input "1.91"
type input "4.97"
click at [742, 22] on button "Save" at bounding box center [751, 19] width 58 height 21
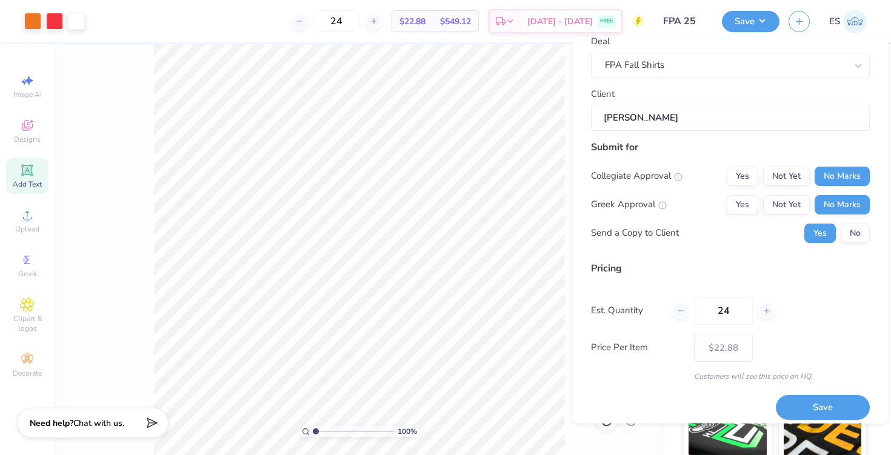
scroll to position [75, 0]
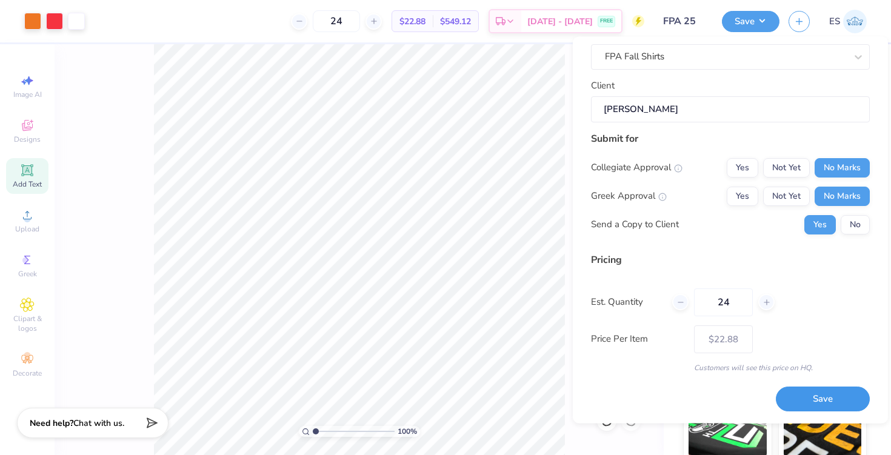
click at [813, 396] on button "Save" at bounding box center [823, 399] width 94 height 25
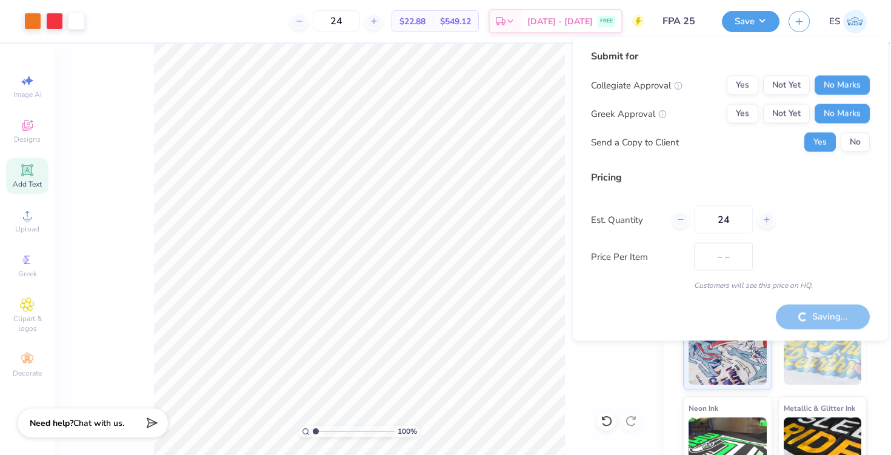
type input "$22.88"
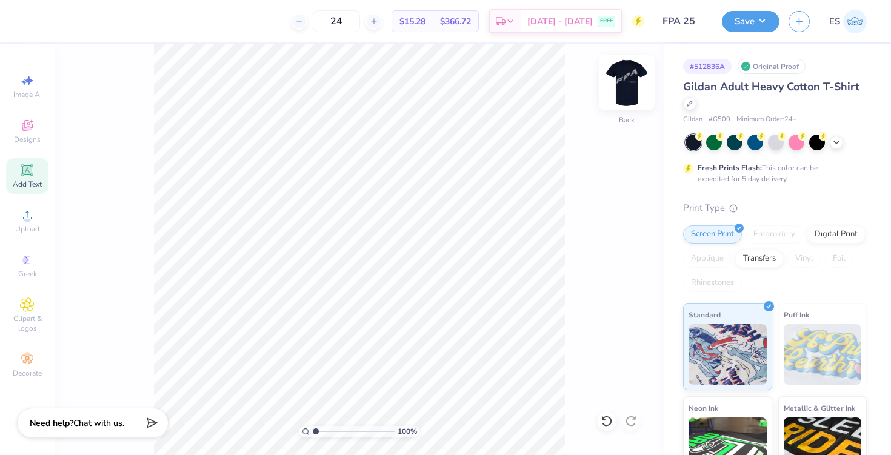
click at [633, 84] on img at bounding box center [626, 82] width 48 height 48
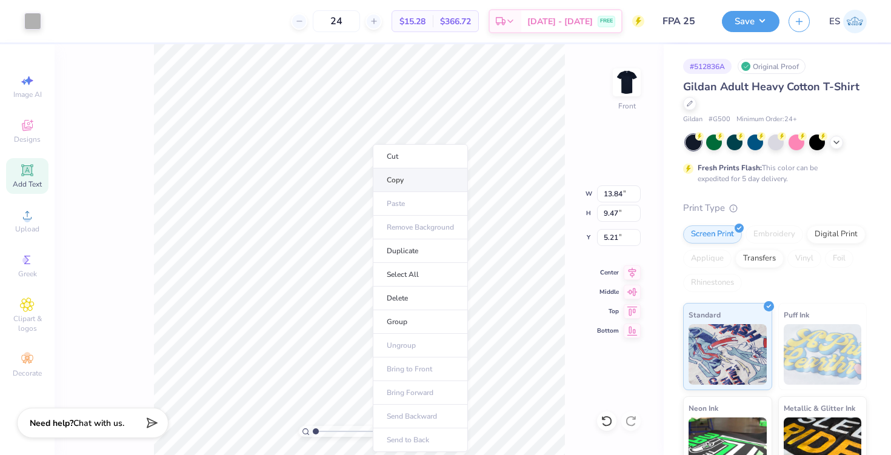
click at [388, 178] on li "Copy" at bounding box center [420, 180] width 95 height 24
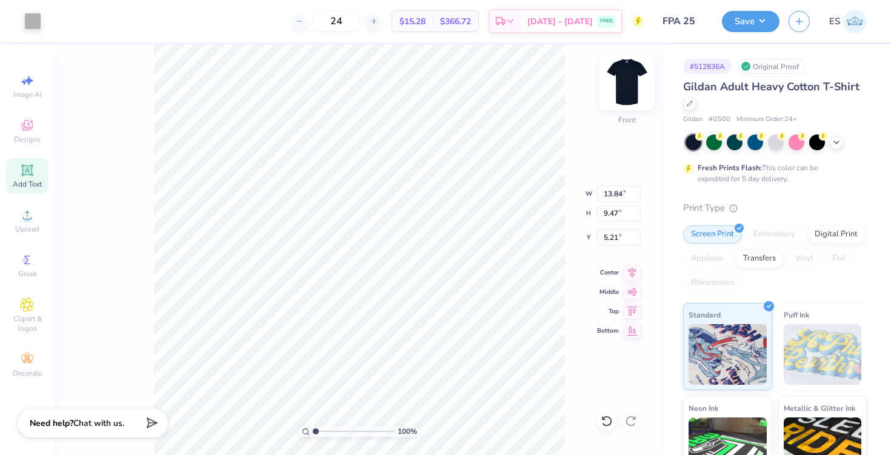
click at [622, 77] on img at bounding box center [626, 82] width 48 height 48
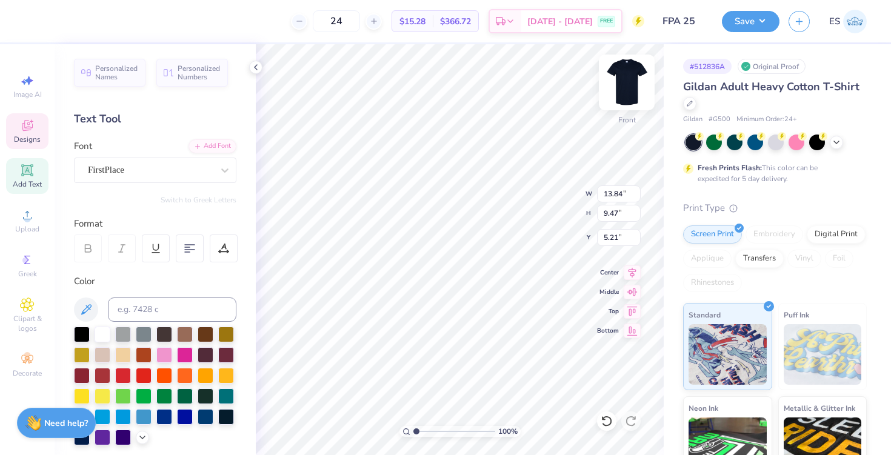
click at [630, 73] on img at bounding box center [626, 82] width 48 height 48
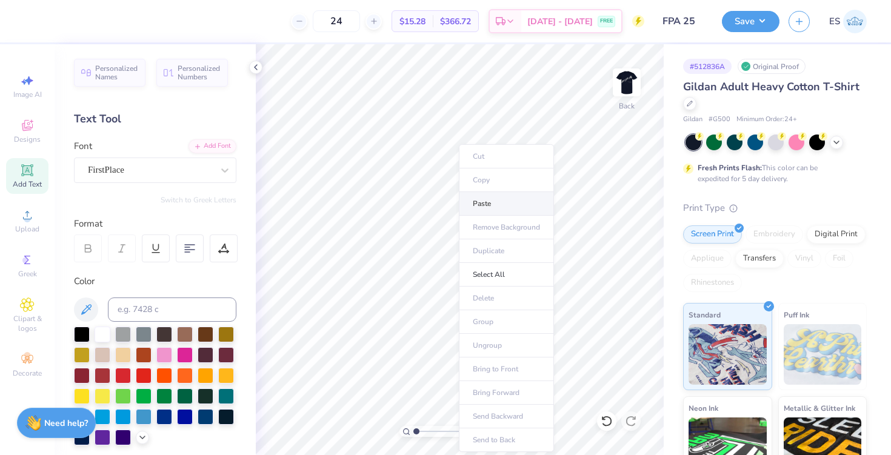
click at [493, 206] on li "Paste" at bounding box center [506, 204] width 95 height 24
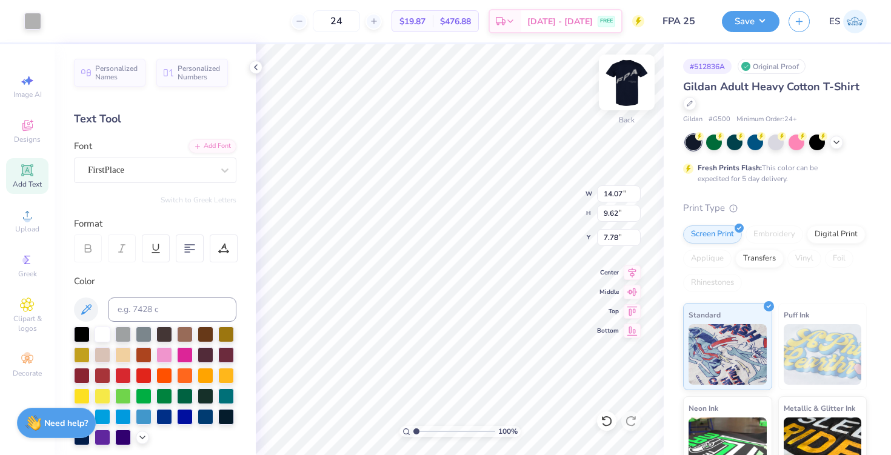
click at [632, 88] on img at bounding box center [626, 82] width 48 height 48
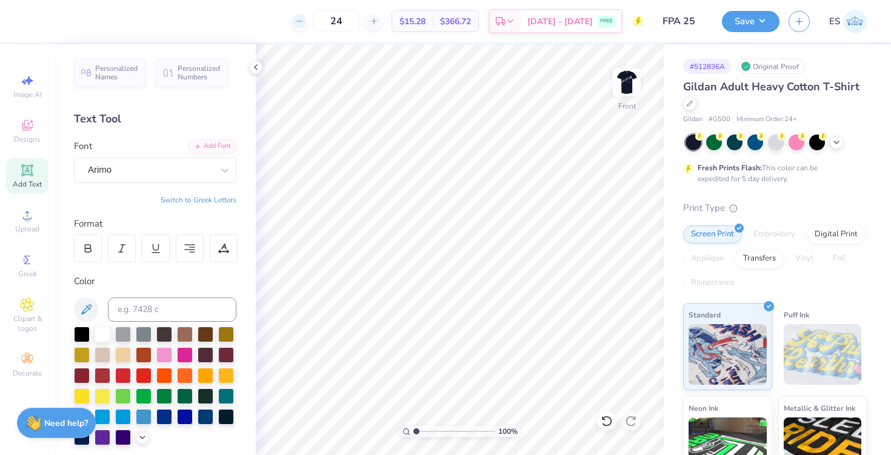
click at [304, 19] on icon at bounding box center [299, 21] width 8 height 8
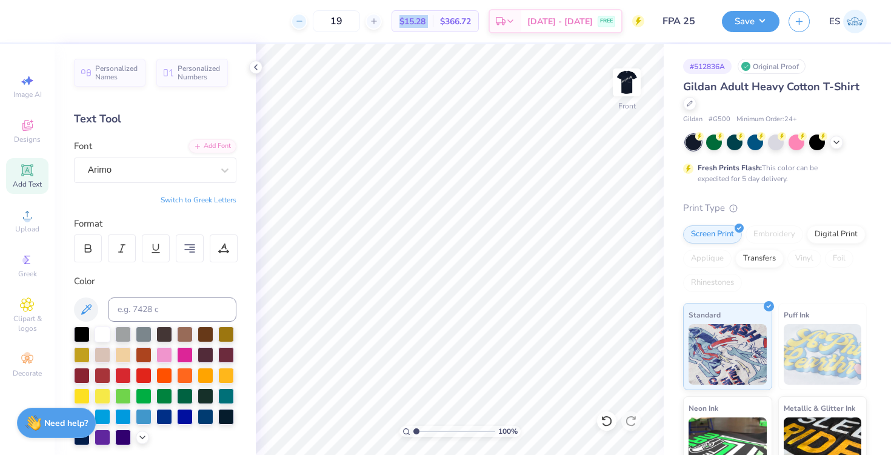
click at [304, 19] on icon at bounding box center [299, 21] width 8 height 8
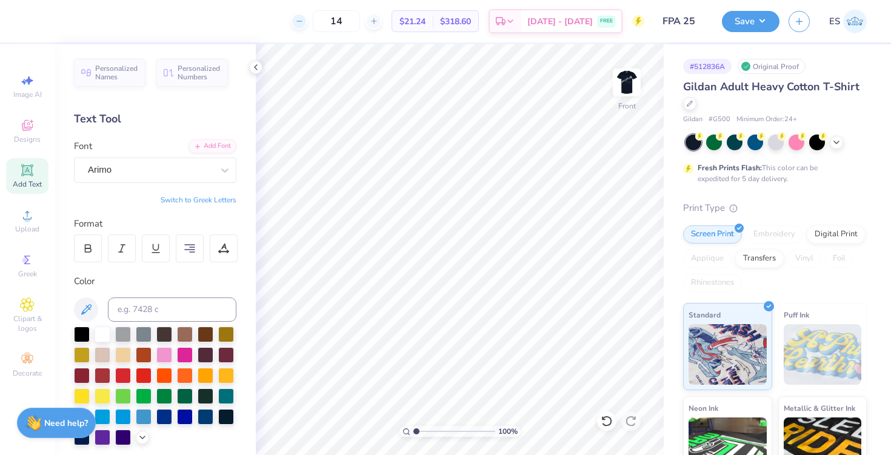
click at [304, 19] on icon at bounding box center [299, 21] width 8 height 8
type input "12"
click at [318, 19] on div "12" at bounding box center [336, 21] width 91 height 22
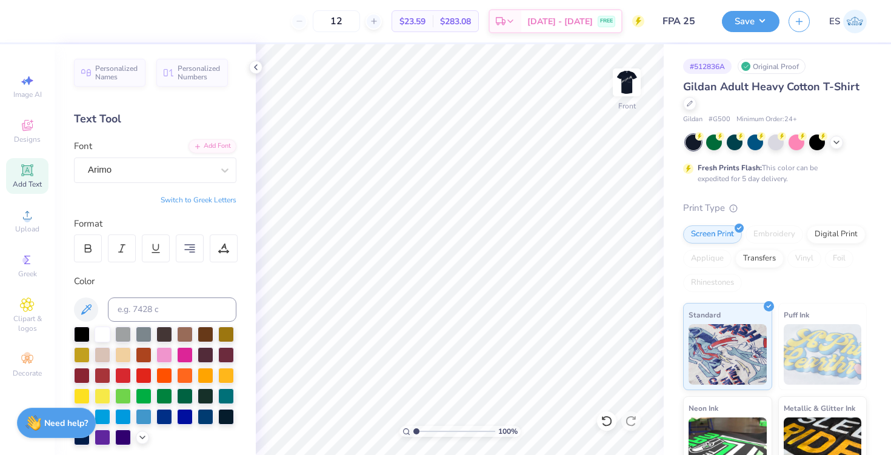
click at [322, 22] on div "12" at bounding box center [336, 21] width 91 height 22
click at [258, 64] on icon at bounding box center [256, 67] width 10 height 10
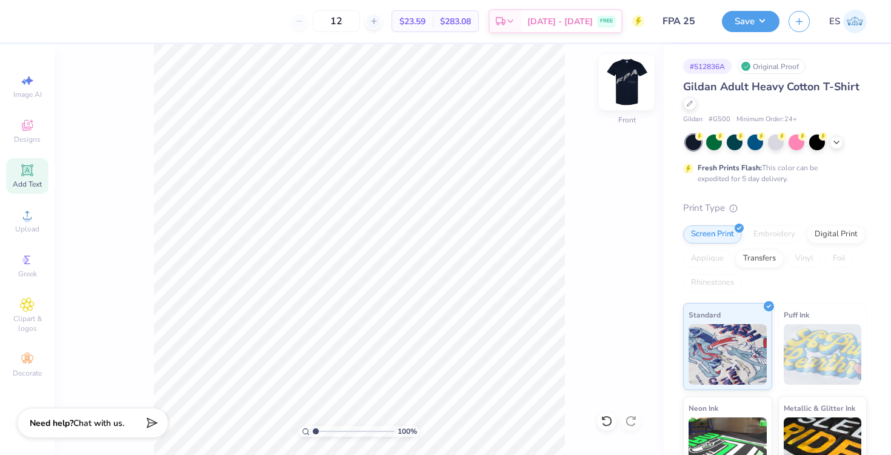
click at [623, 75] on img at bounding box center [626, 82] width 48 height 48
click at [838, 144] on icon at bounding box center [836, 141] width 10 height 10
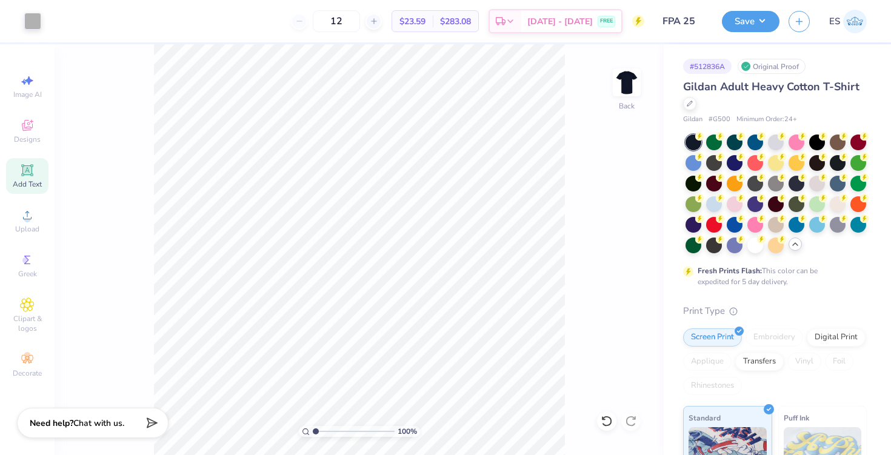
click at [818, 292] on div "Gildan Adult Heavy Cotton T-Shirt Gildan # G500 Minimum Order: 24 + Fresh Print…" at bounding box center [775, 379] width 184 height 601
click at [793, 246] on icon at bounding box center [795, 244] width 10 height 10
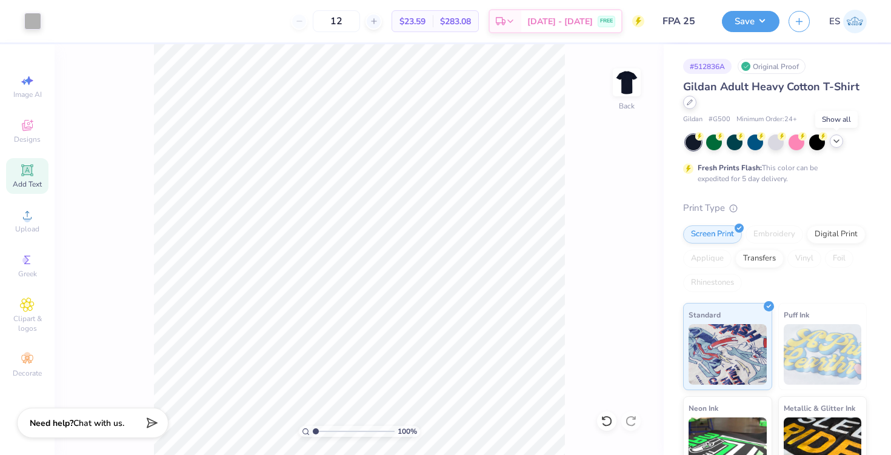
click at [687, 101] on icon at bounding box center [690, 102] width 6 height 6
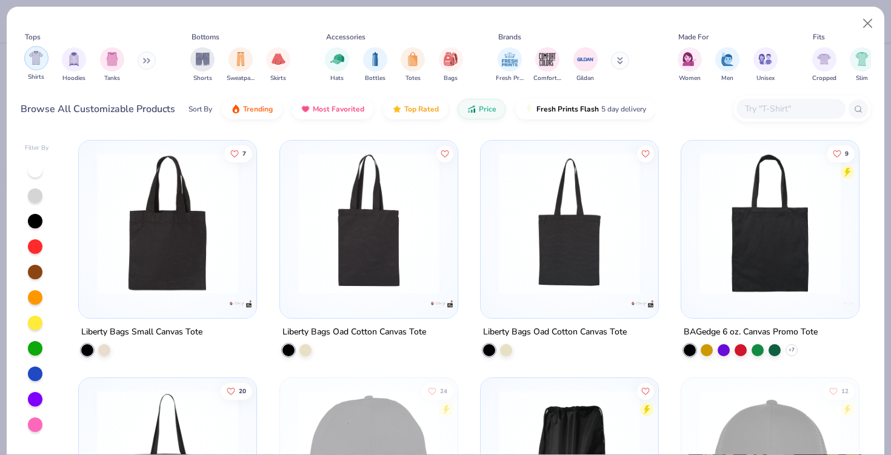
click at [35, 65] on div "filter for Shirts" at bounding box center [36, 58] width 24 height 24
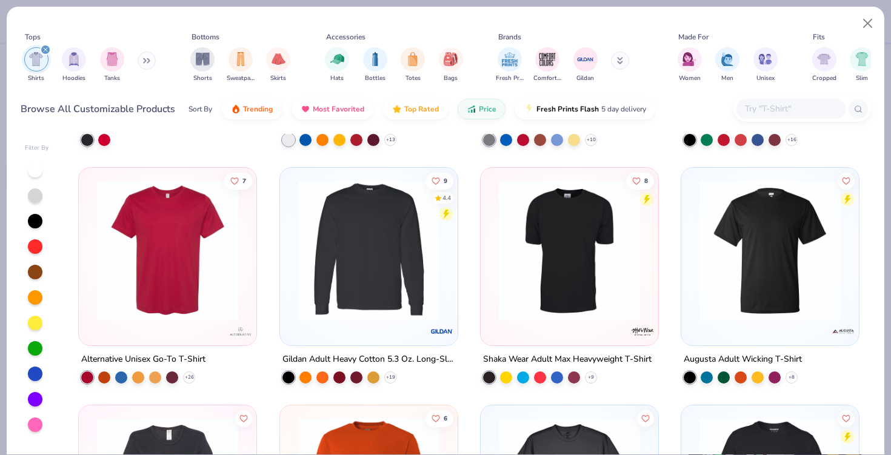
scroll to position [1878, 0]
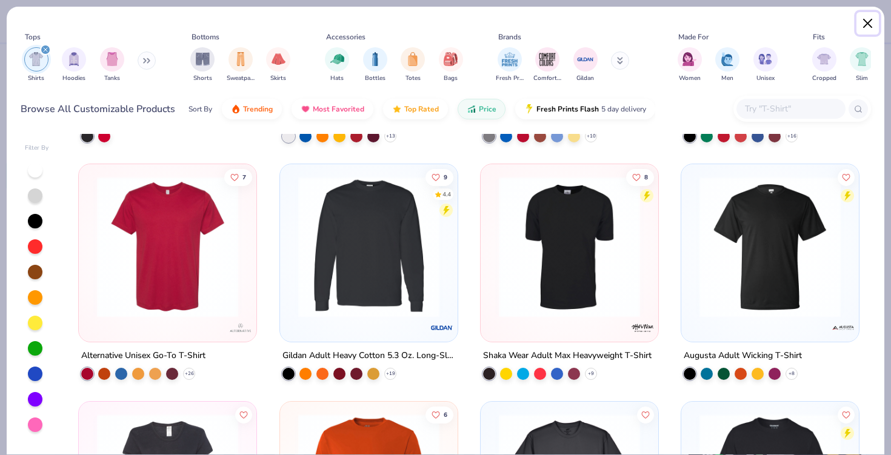
click at [867, 24] on button "Close" at bounding box center [867, 23] width 23 height 23
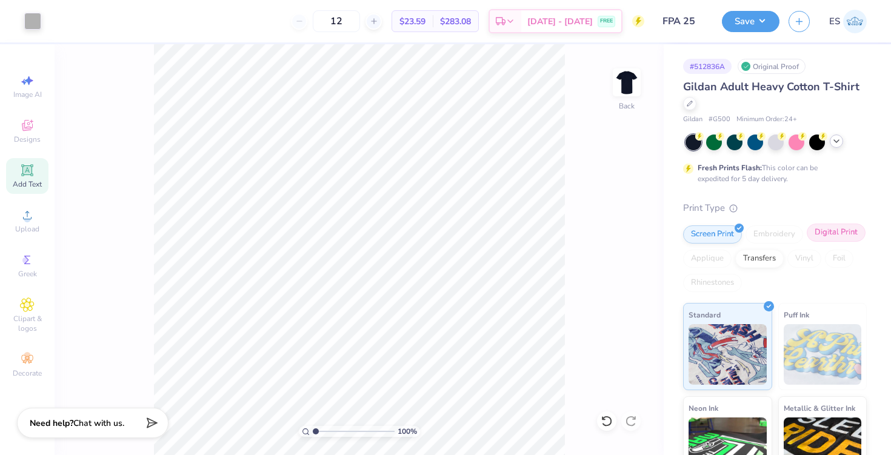
click at [843, 235] on div "Digital Print" at bounding box center [836, 233] width 59 height 18
click at [770, 259] on div "Transfers" at bounding box center [759, 257] width 48 height 18
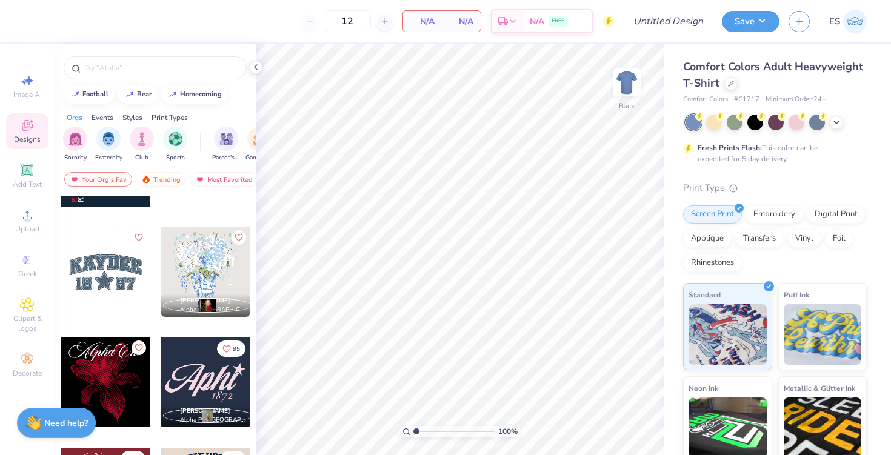
scroll to position [1217, 0]
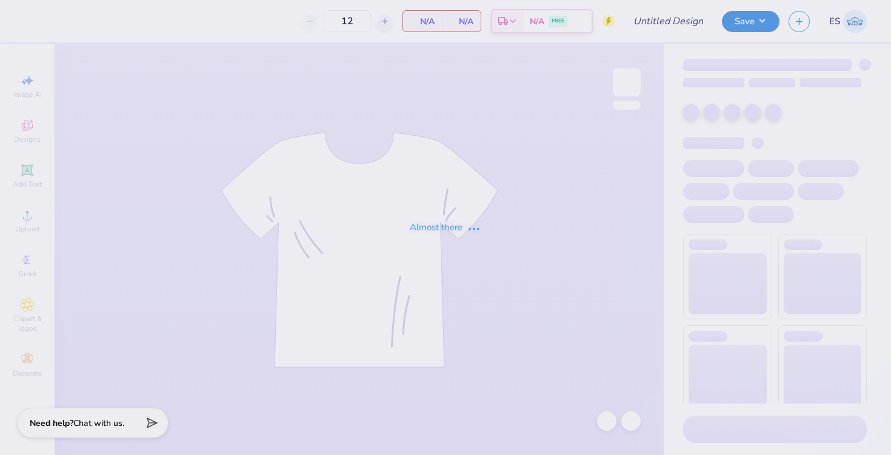
type input "FPA 25"
type input "24"
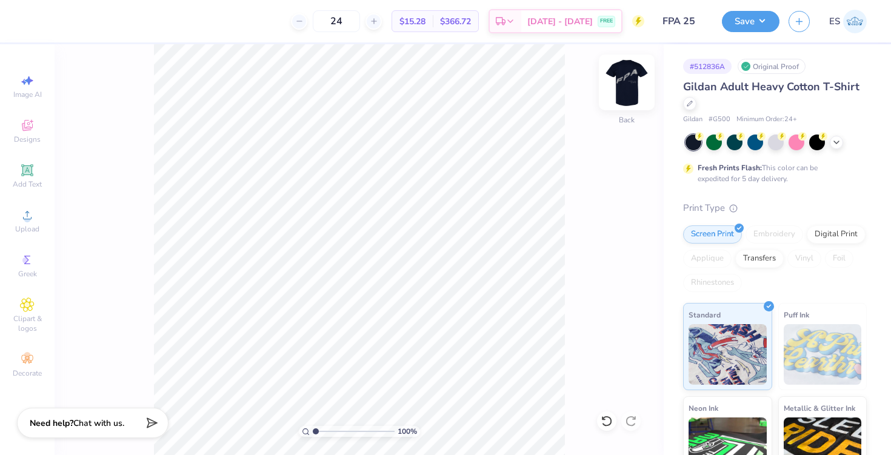
click at [622, 88] on img at bounding box center [626, 82] width 48 height 48
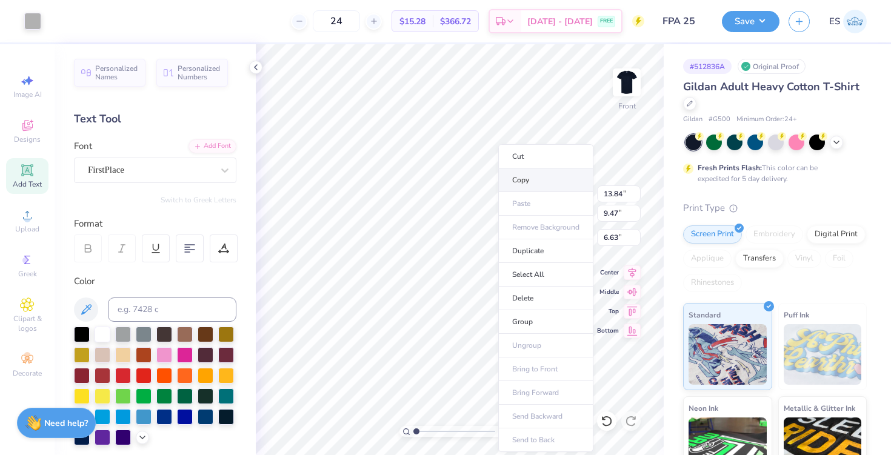
click at [520, 178] on li "Copy" at bounding box center [545, 180] width 95 height 24
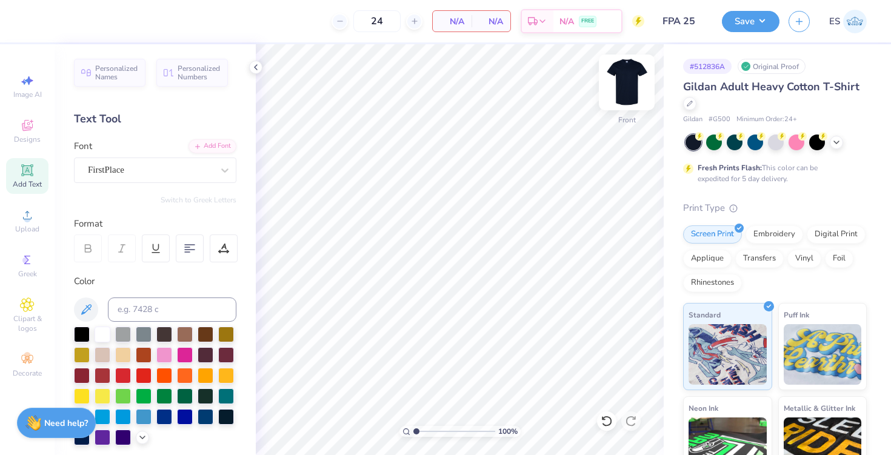
click at [616, 84] on img at bounding box center [626, 82] width 48 height 48
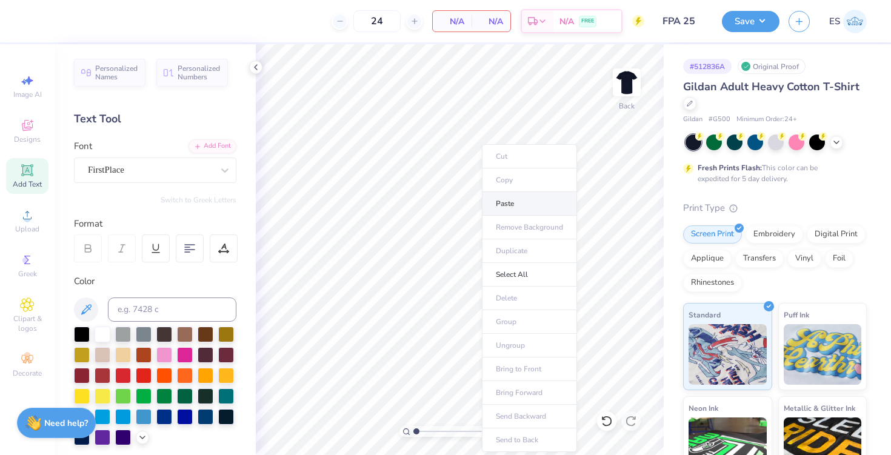
click at [505, 204] on li "Paste" at bounding box center [529, 204] width 95 height 24
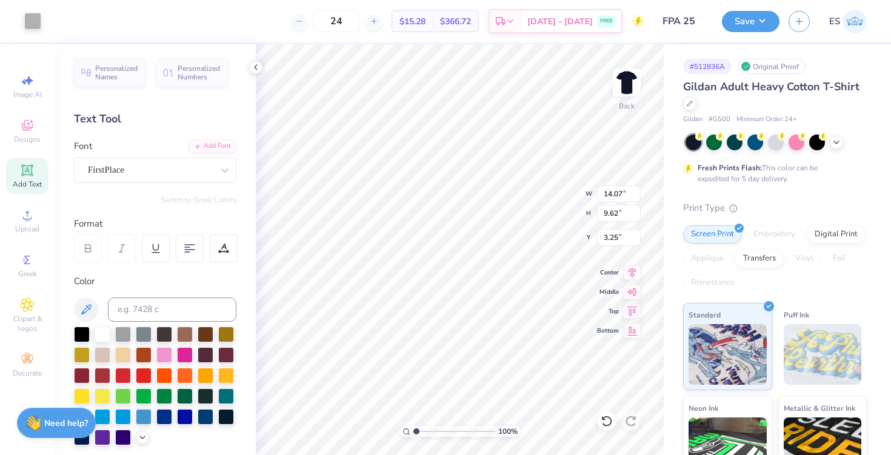
type input "3.63"
click at [258, 69] on icon at bounding box center [256, 67] width 10 height 10
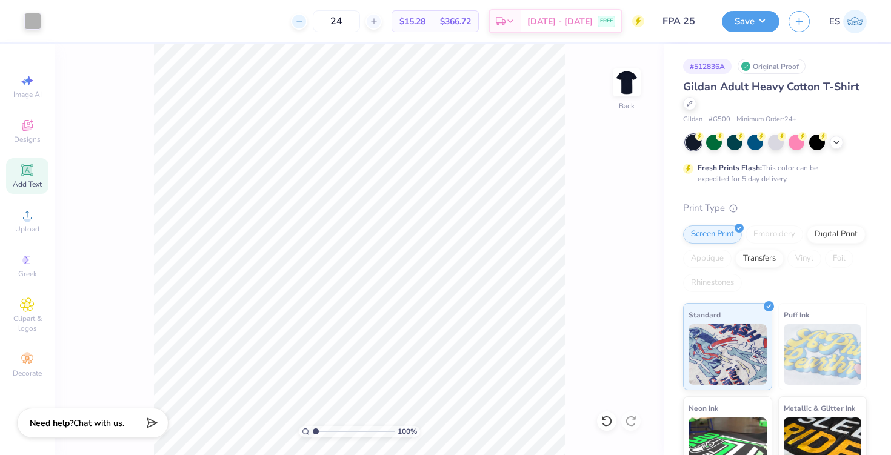
click at [304, 23] on icon at bounding box center [299, 21] width 8 height 8
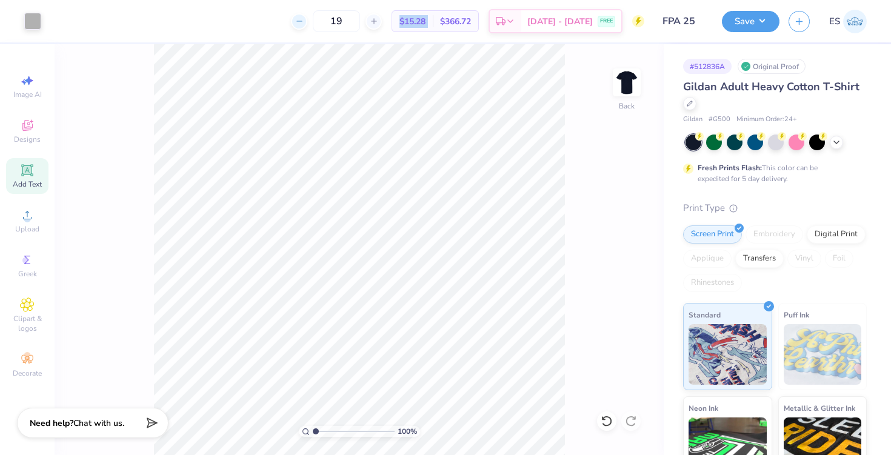
click at [304, 23] on icon at bounding box center [299, 21] width 8 height 8
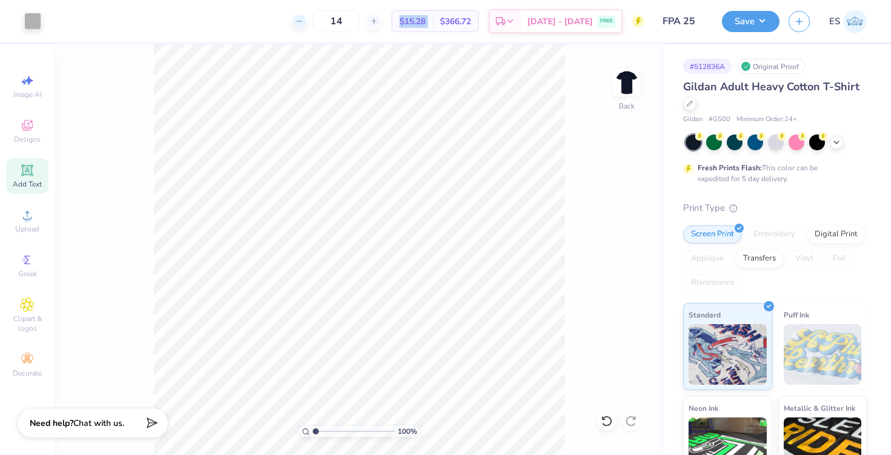
click at [304, 23] on icon at bounding box center [299, 21] width 8 height 8
type input "12"
click at [317, 23] on div "12" at bounding box center [336, 21] width 91 height 22
click at [692, 102] on icon at bounding box center [690, 102] width 6 height 6
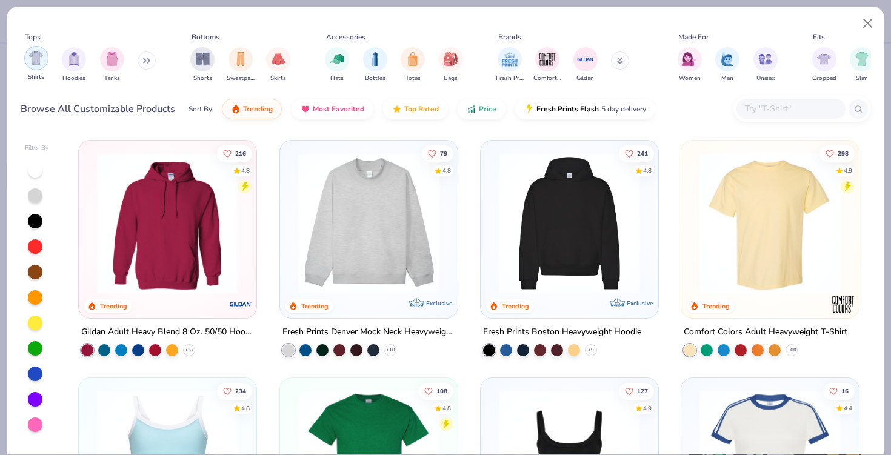
click at [41, 58] on img "filter for Shirts" at bounding box center [36, 58] width 14 height 14
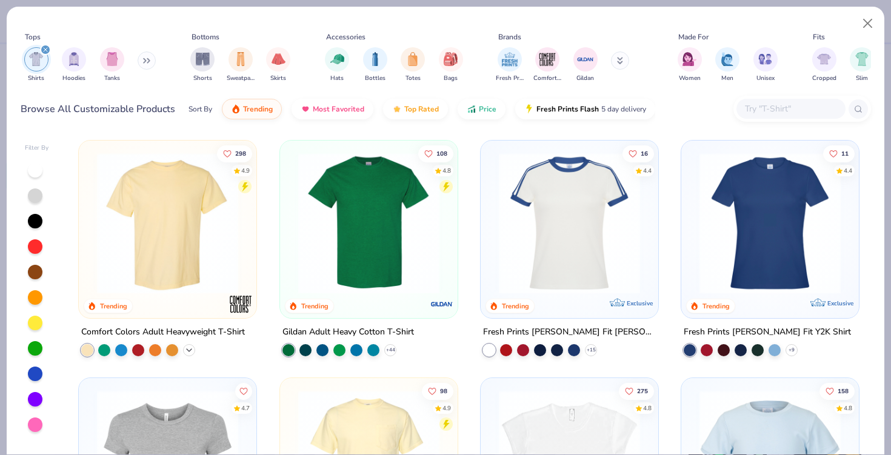
click at [184, 349] on icon at bounding box center [189, 350] width 10 height 10
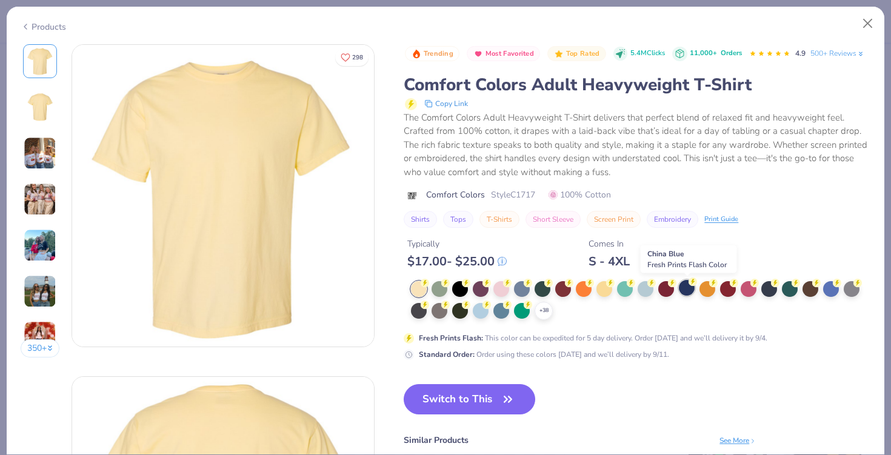
click at [690, 290] on div at bounding box center [687, 288] width 16 height 16
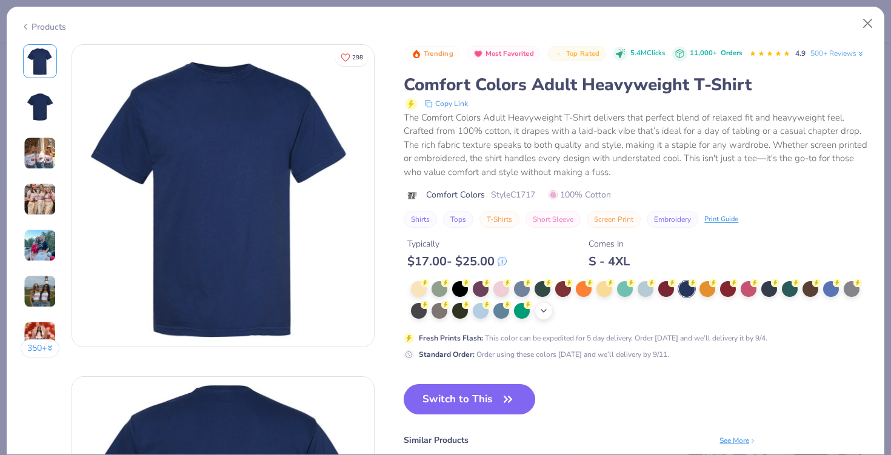
click at [547, 310] on icon at bounding box center [544, 311] width 10 height 10
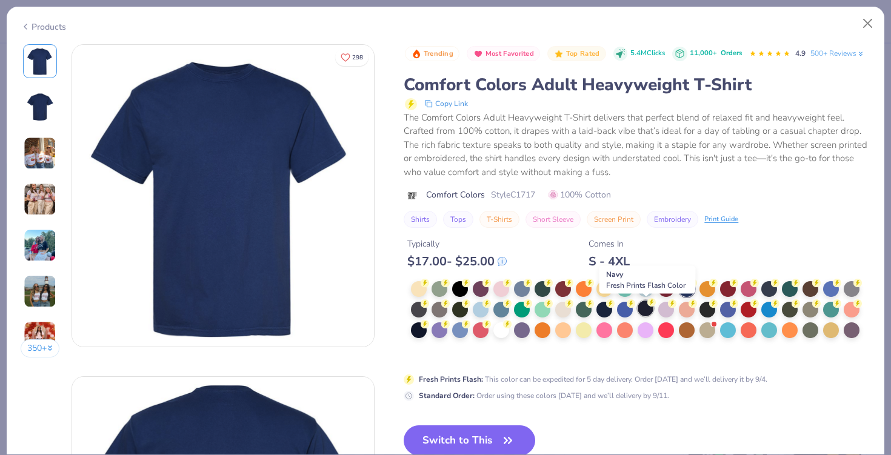
click at [647, 311] on div at bounding box center [645, 309] width 16 height 16
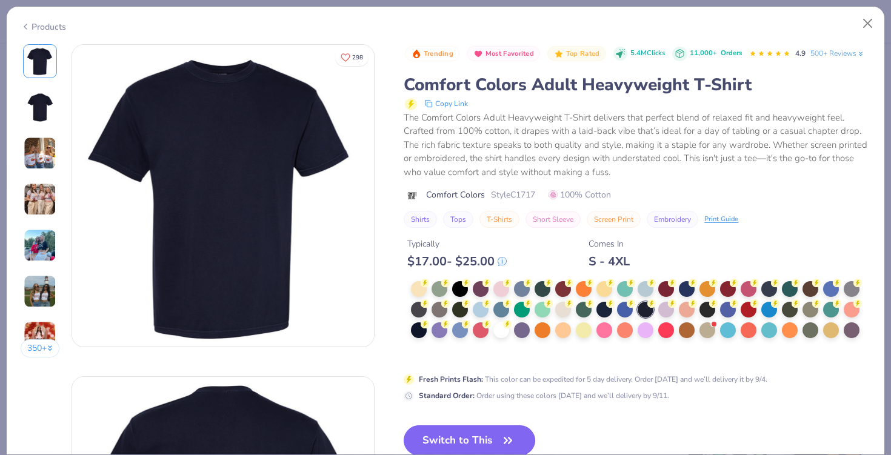
click at [472, 443] on button "Switch to This" at bounding box center [469, 440] width 131 height 30
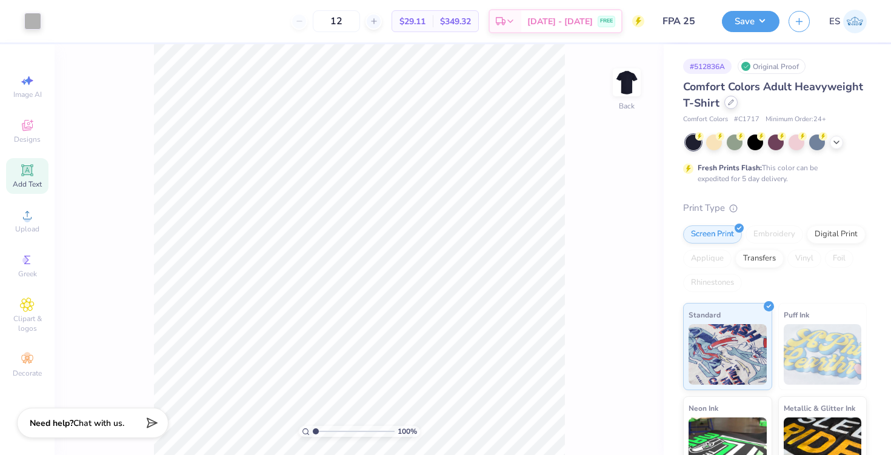
click at [729, 103] on icon at bounding box center [731, 102] width 6 height 6
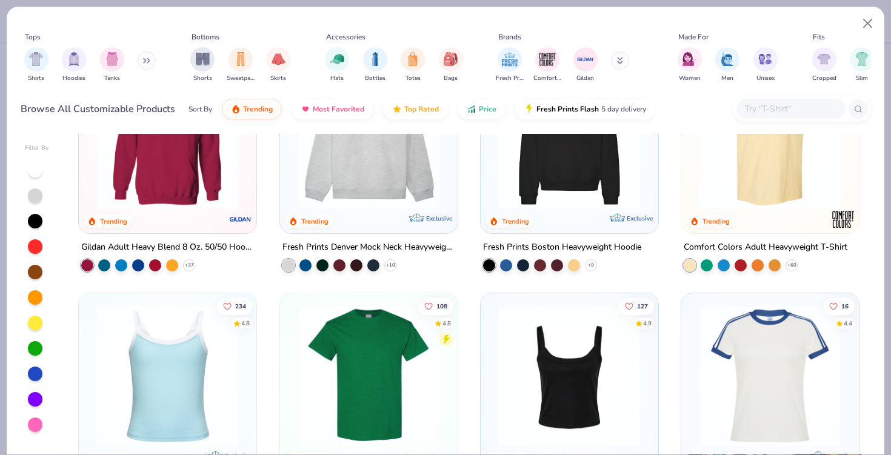
scroll to position [115, 0]
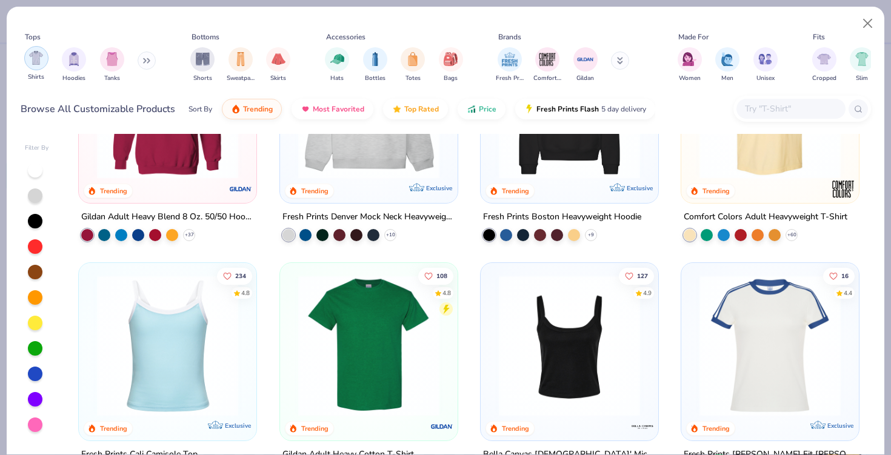
click at [44, 67] on div "filter for Shirts" at bounding box center [36, 58] width 24 height 24
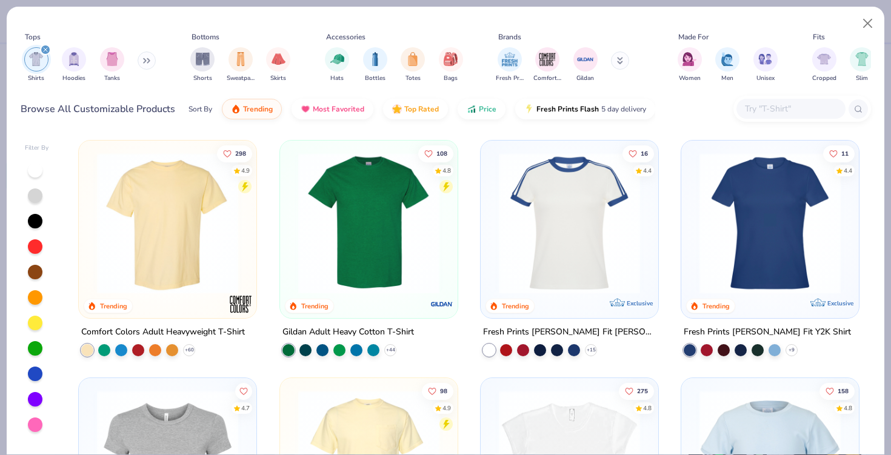
scroll to position [14, 0]
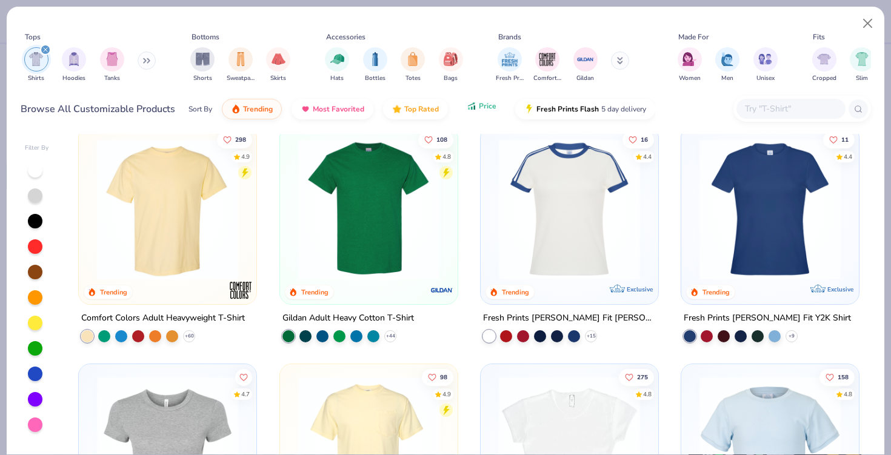
click at [461, 108] on button "Price" at bounding box center [481, 106] width 48 height 21
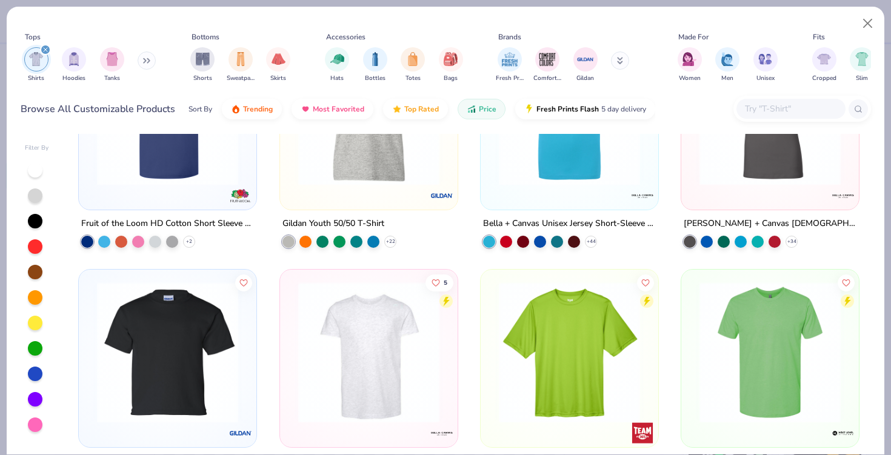
scroll to position [0, 0]
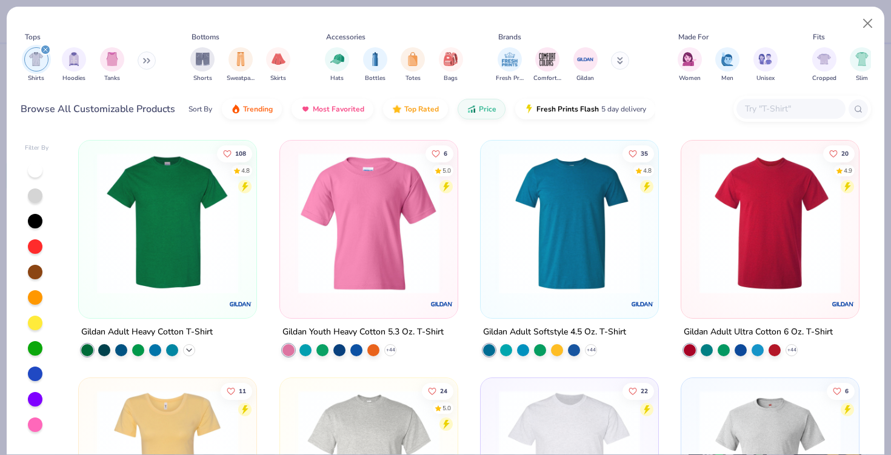
click at [191, 345] on icon at bounding box center [189, 350] width 10 height 10
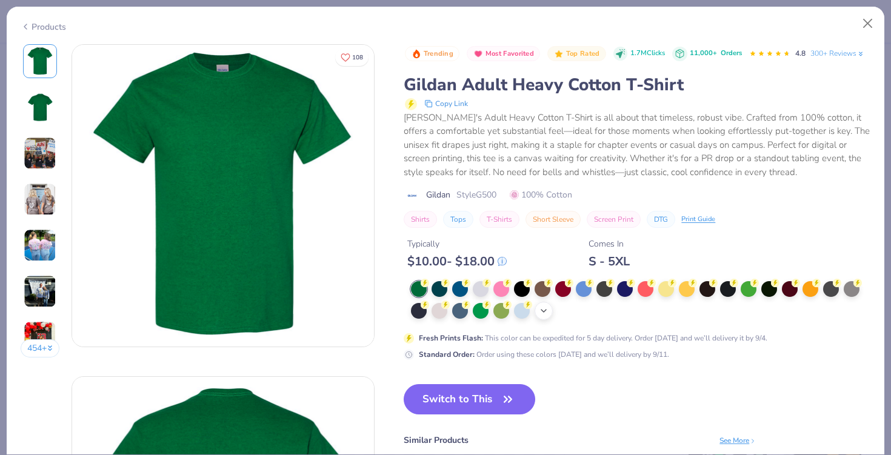
click at [545, 313] on icon at bounding box center [544, 311] width 10 height 10
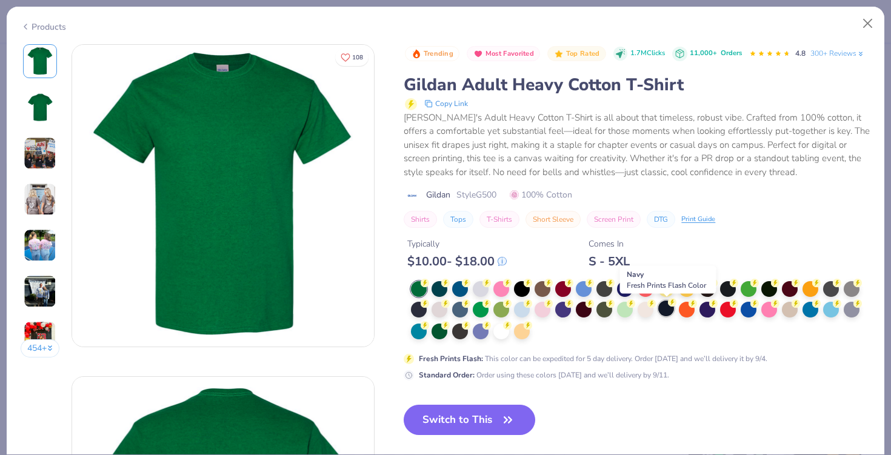
click at [670, 313] on div at bounding box center [666, 309] width 16 height 16
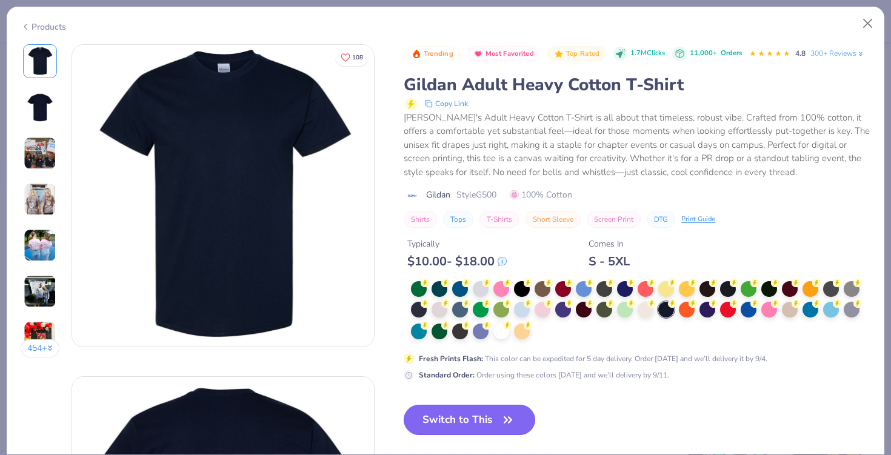
click at [467, 421] on button "Switch to This" at bounding box center [469, 420] width 131 height 30
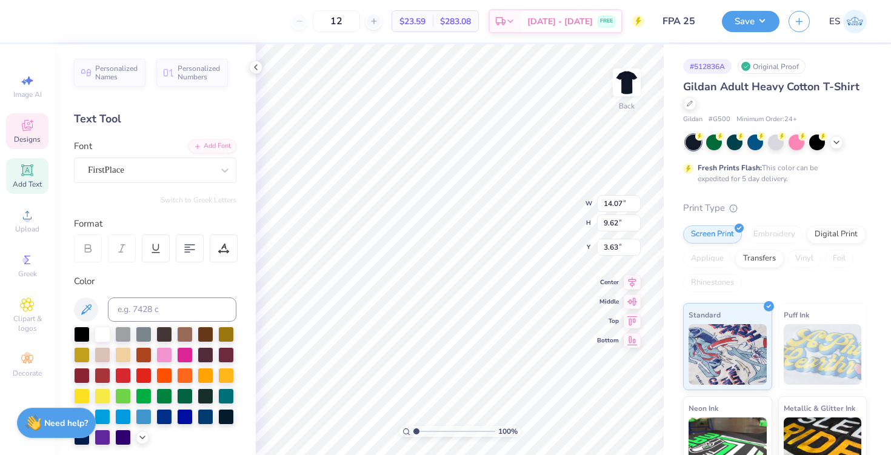
type input "3.38"
click at [250, 64] on div at bounding box center [255, 67] width 13 height 13
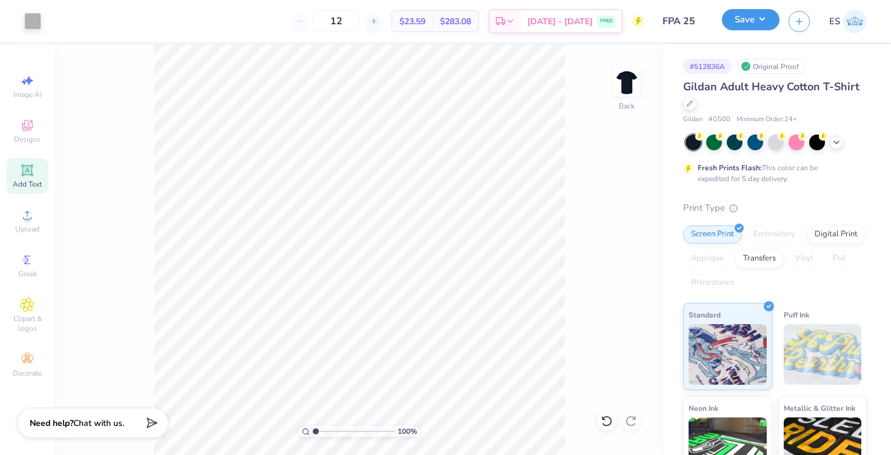
click at [763, 17] on button "Save" at bounding box center [751, 19] width 58 height 21
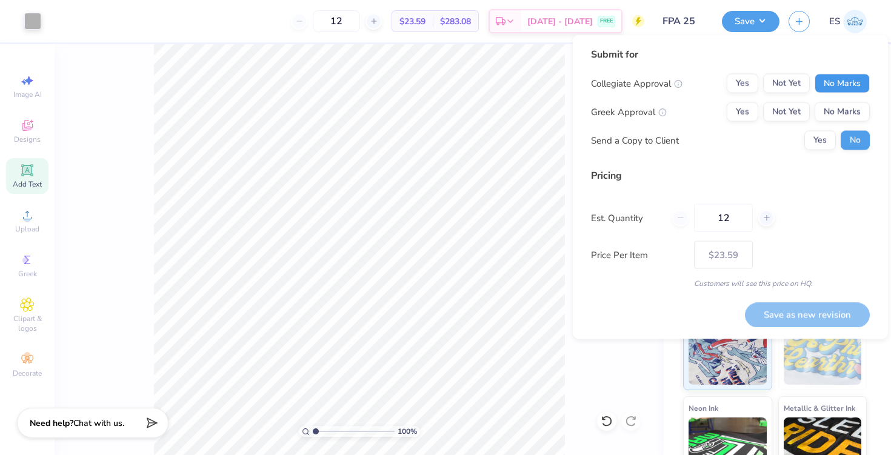
click at [831, 79] on button "No Marks" at bounding box center [841, 83] width 55 height 19
click at [836, 110] on button "No Marks" at bounding box center [841, 111] width 55 height 19
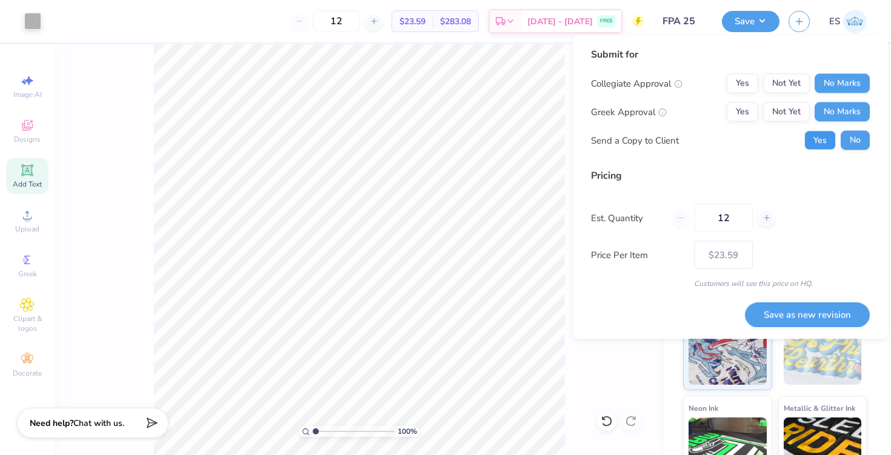
click at [825, 139] on button "Yes" at bounding box center [820, 140] width 32 height 19
click at [789, 325] on button "Save as new revision" at bounding box center [807, 314] width 125 height 25
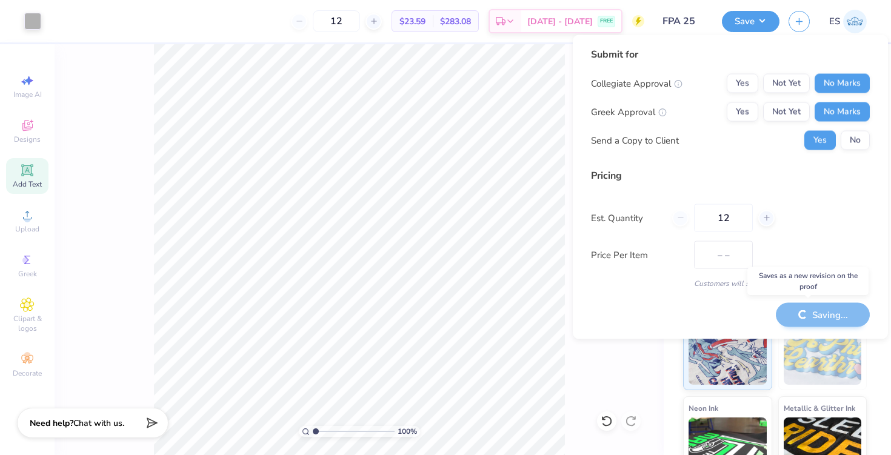
type input "$23.59"
